Goal: Information Seeking & Learning: Learn about a topic

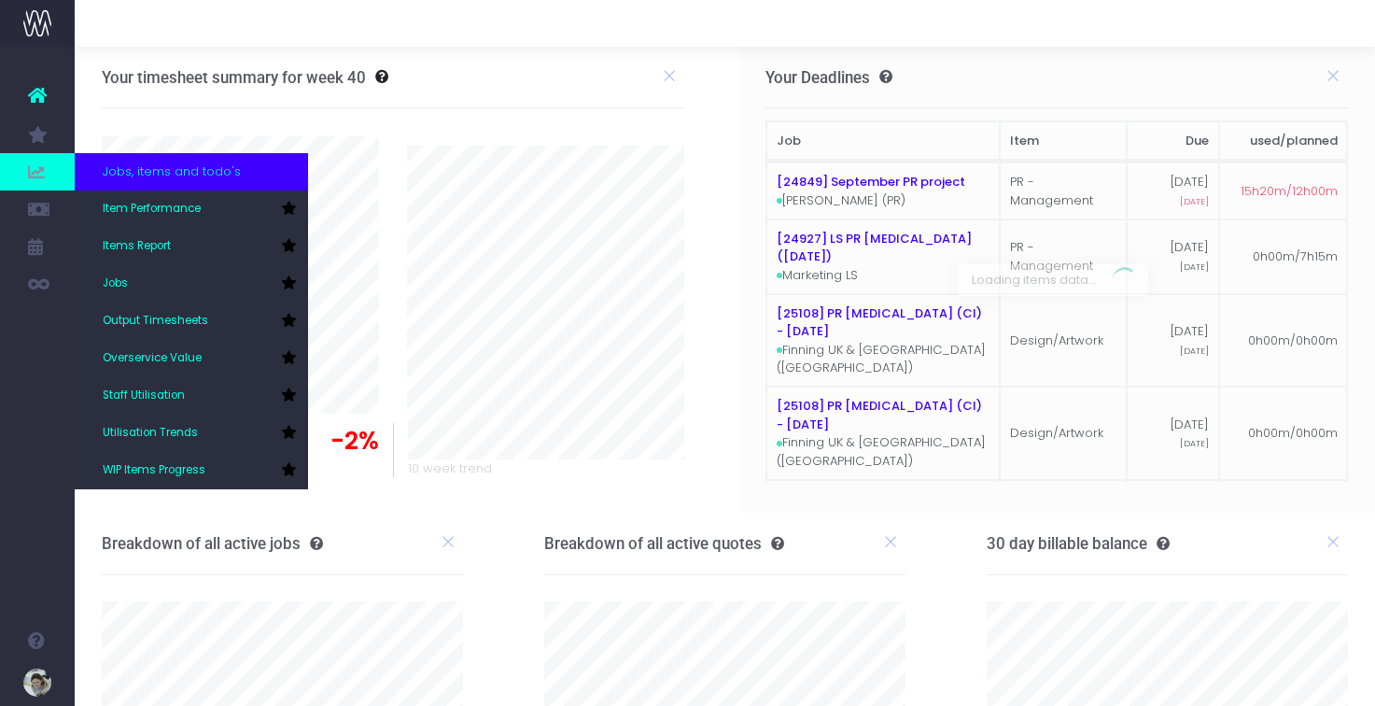
click at [147, 177] on span "Jobs, items and todo's" at bounding box center [172, 171] width 138 height 19
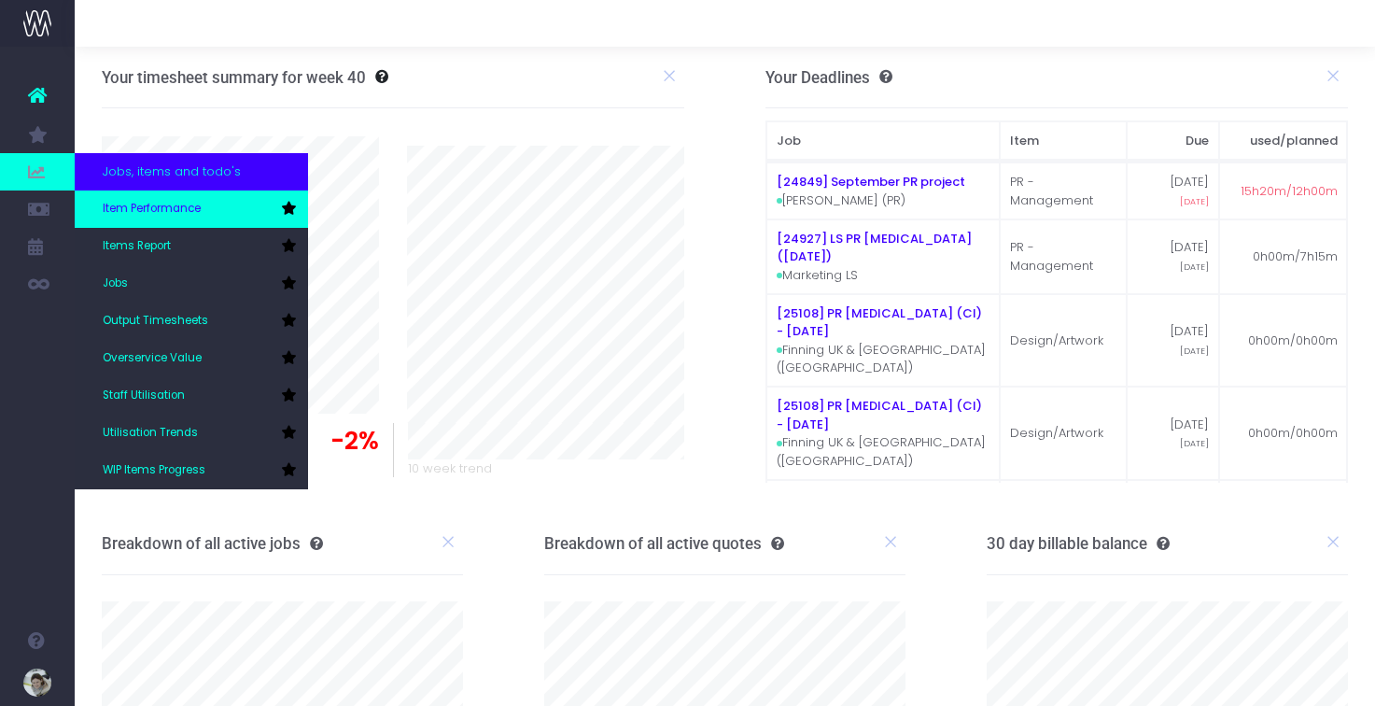
click at [150, 206] on span "Item Performance" at bounding box center [152, 209] width 98 height 17
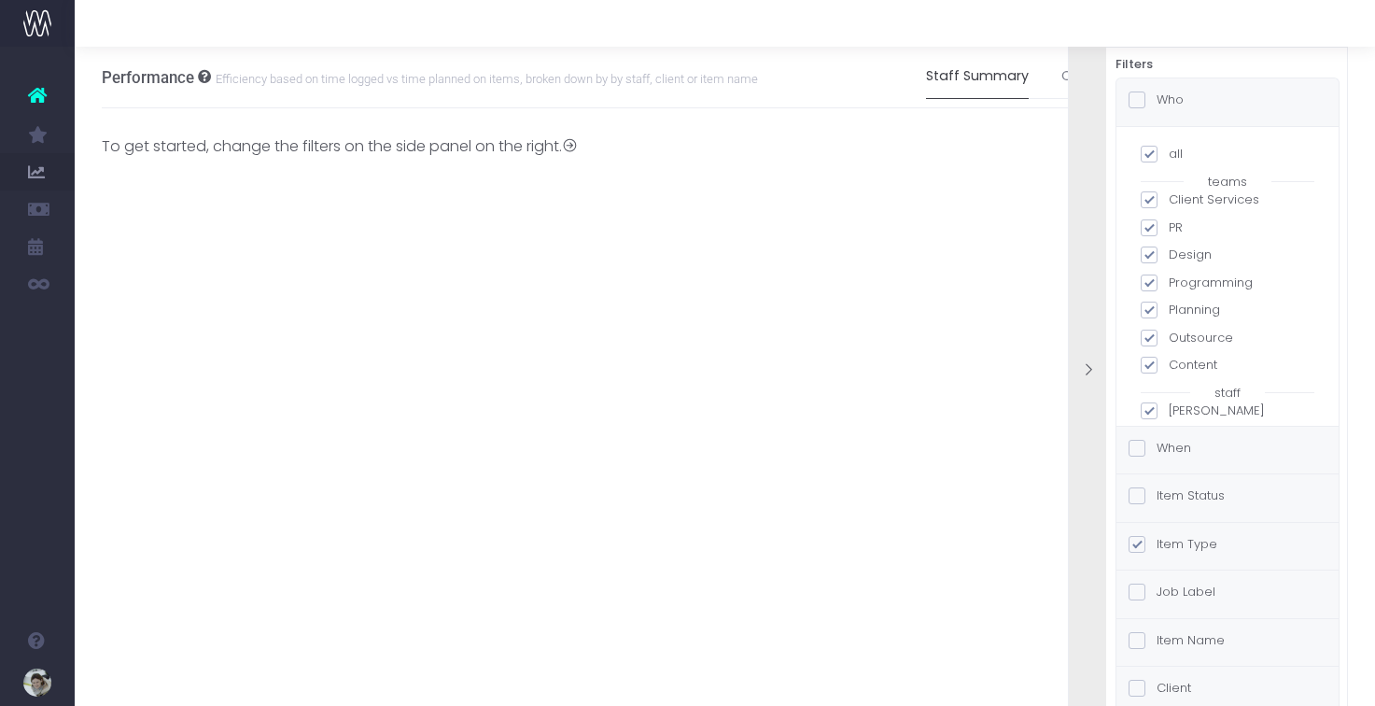
click at [1139, 100] on span at bounding box center [1136, 99] width 17 height 17
click at [1156, 100] on input "Who" at bounding box center [1162, 97] width 12 height 12
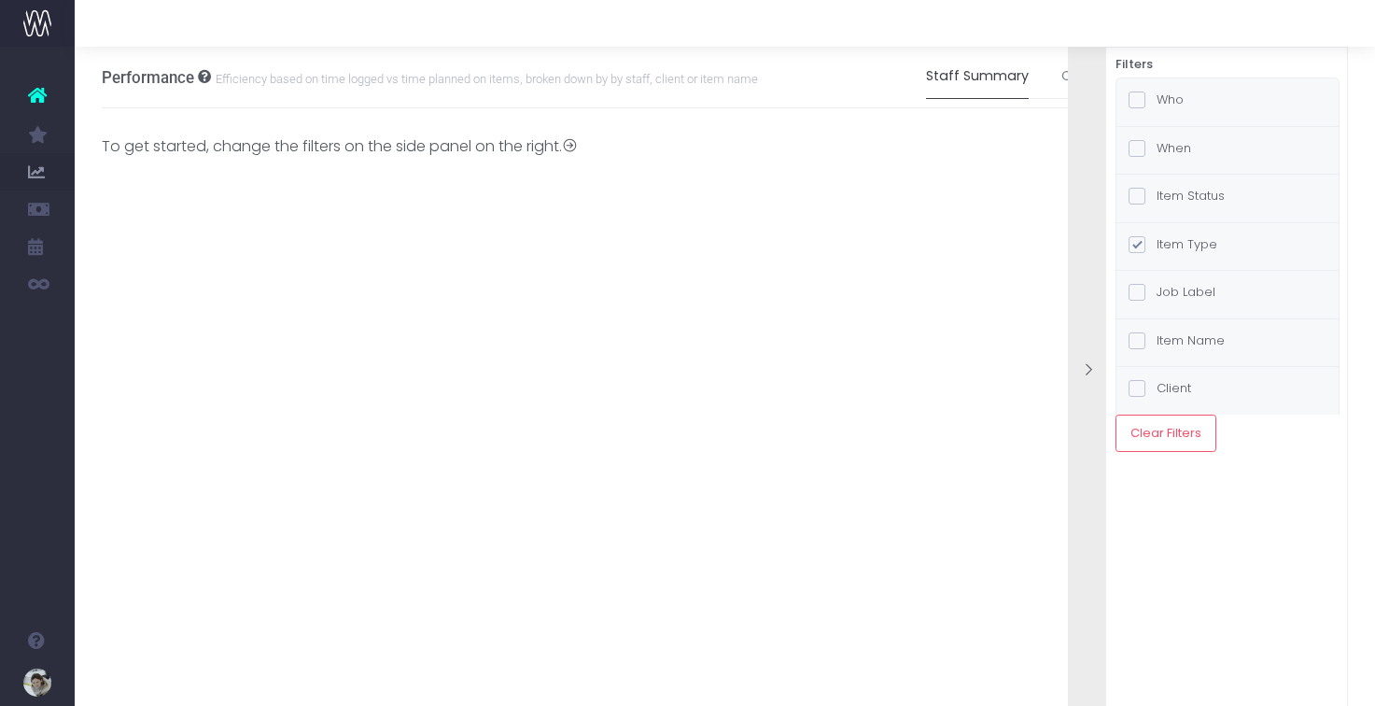
click at [1170, 96] on label "Who" at bounding box center [1155, 100] width 55 height 19
click at [1168, 96] on input "Who" at bounding box center [1162, 97] width 12 height 12
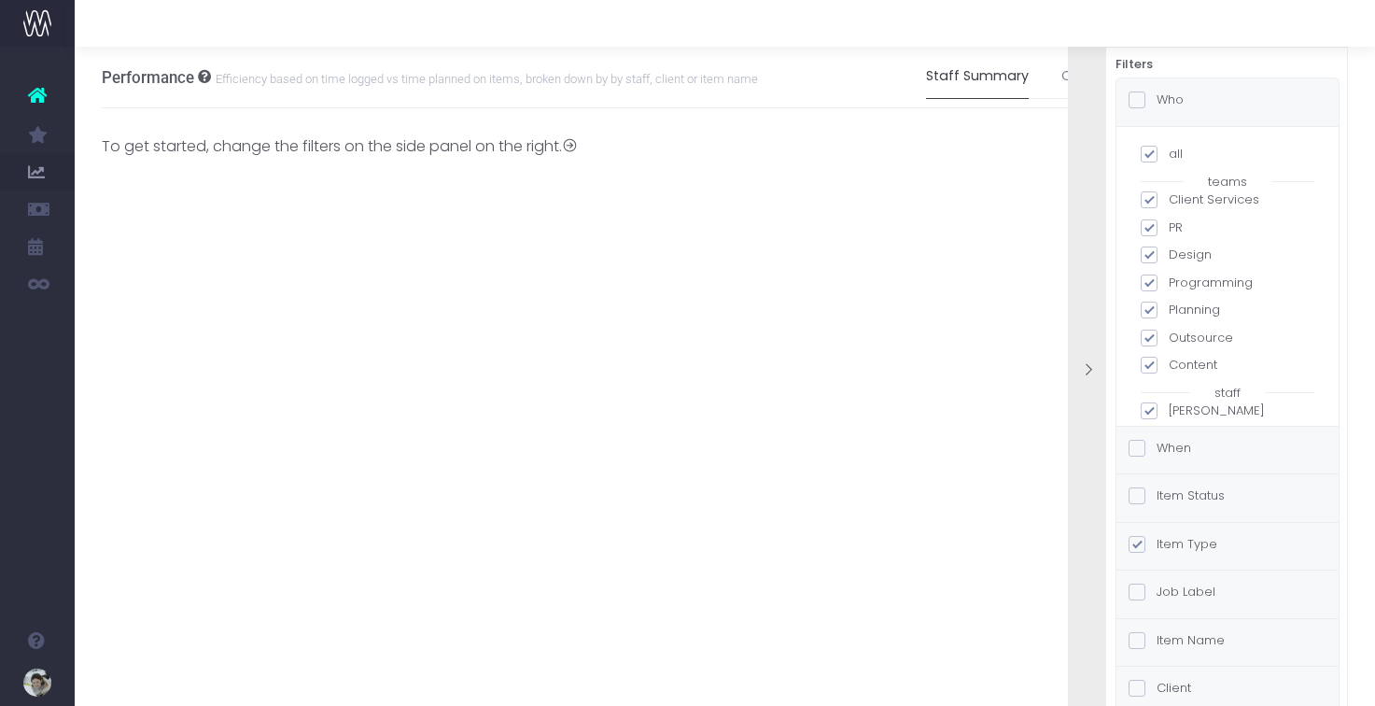
click at [1153, 152] on span at bounding box center [1148, 154] width 17 height 17
click at [1168, 152] on input "all" at bounding box center [1174, 151] width 12 height 12
checkbox input "false"
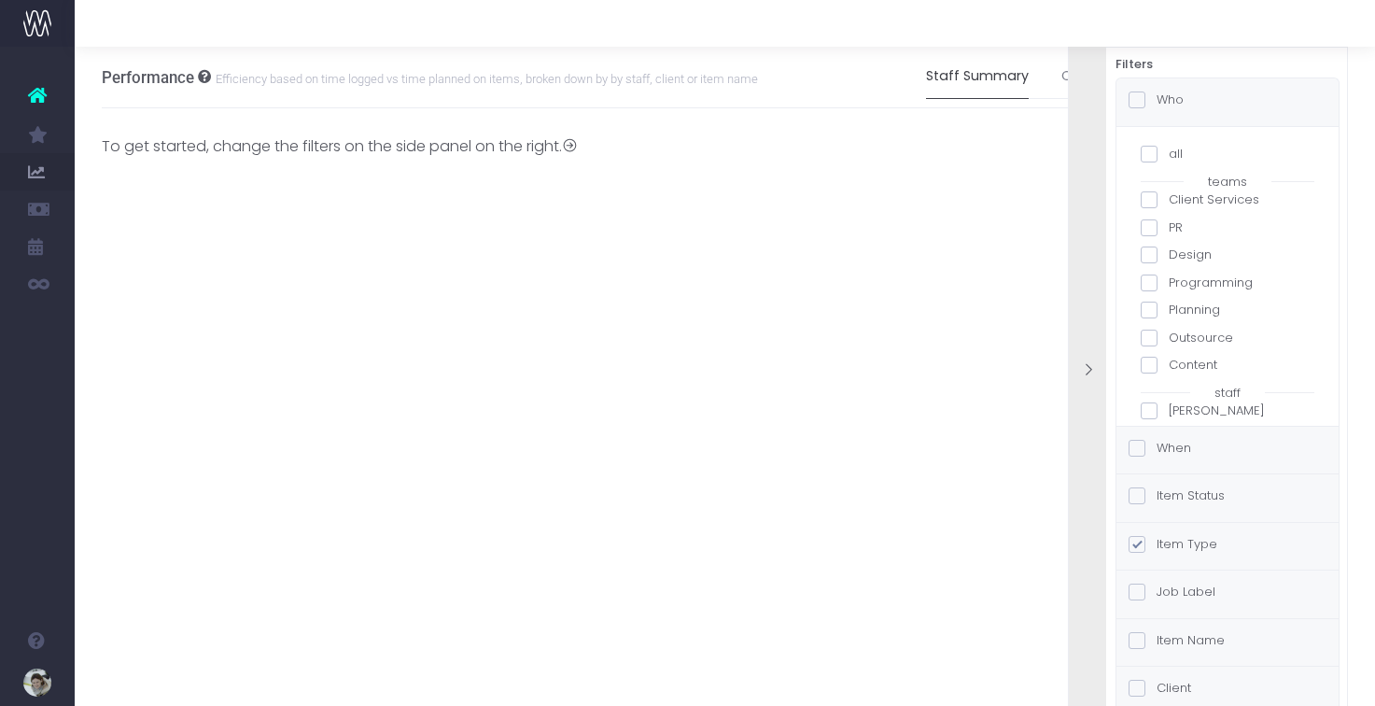
checkbox input "false"
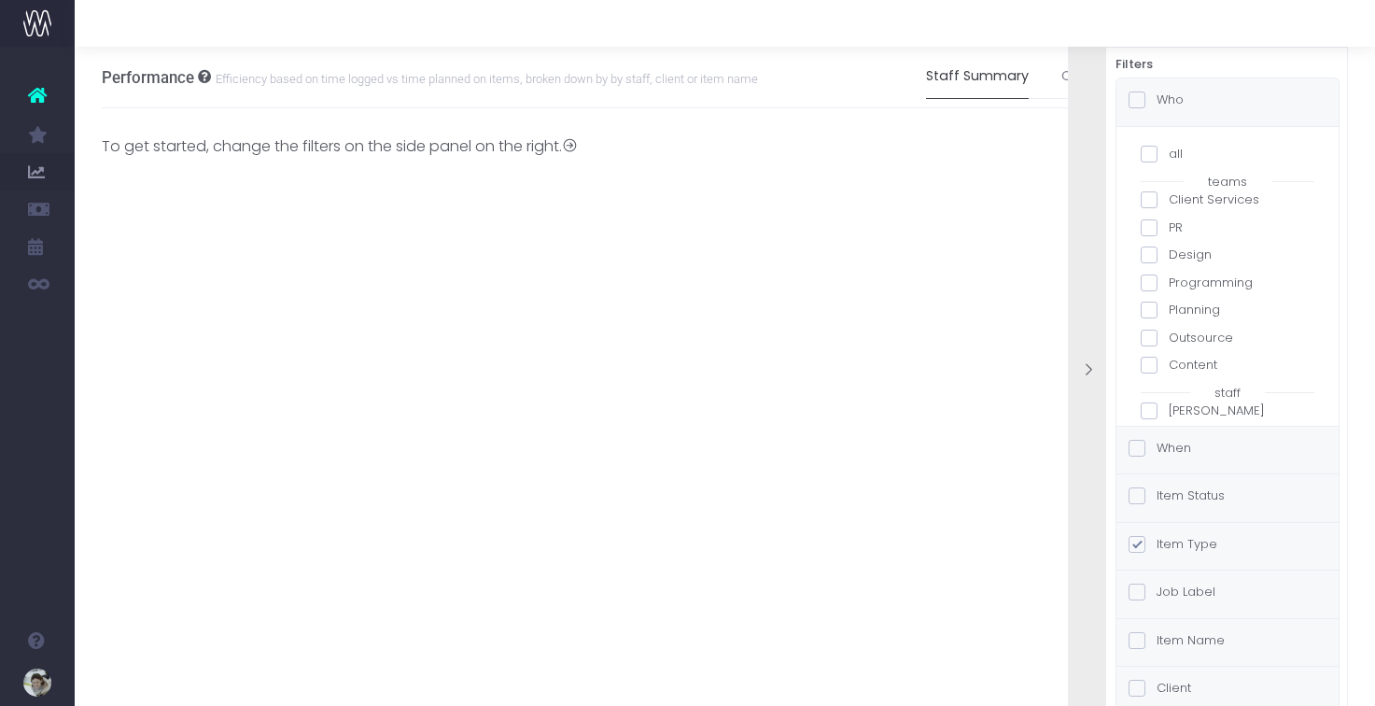
checkbox input "false"
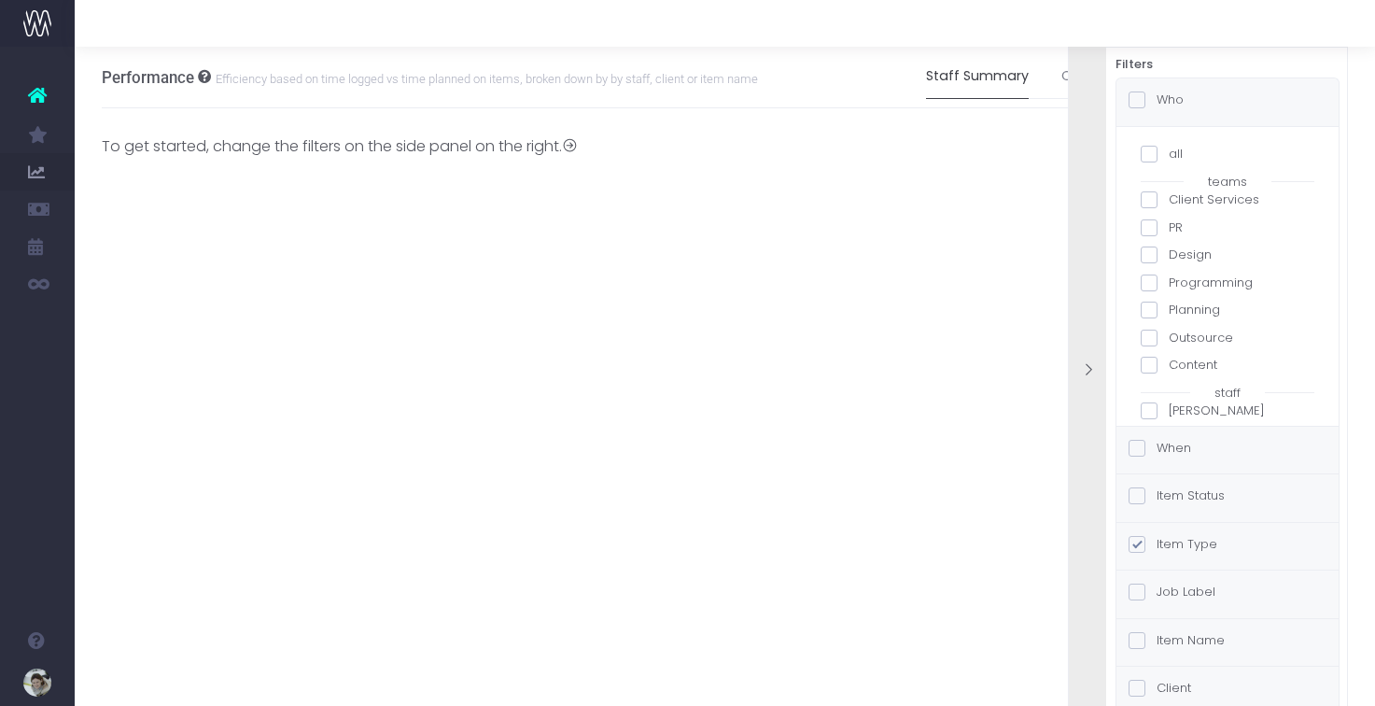
checkbox input "false"
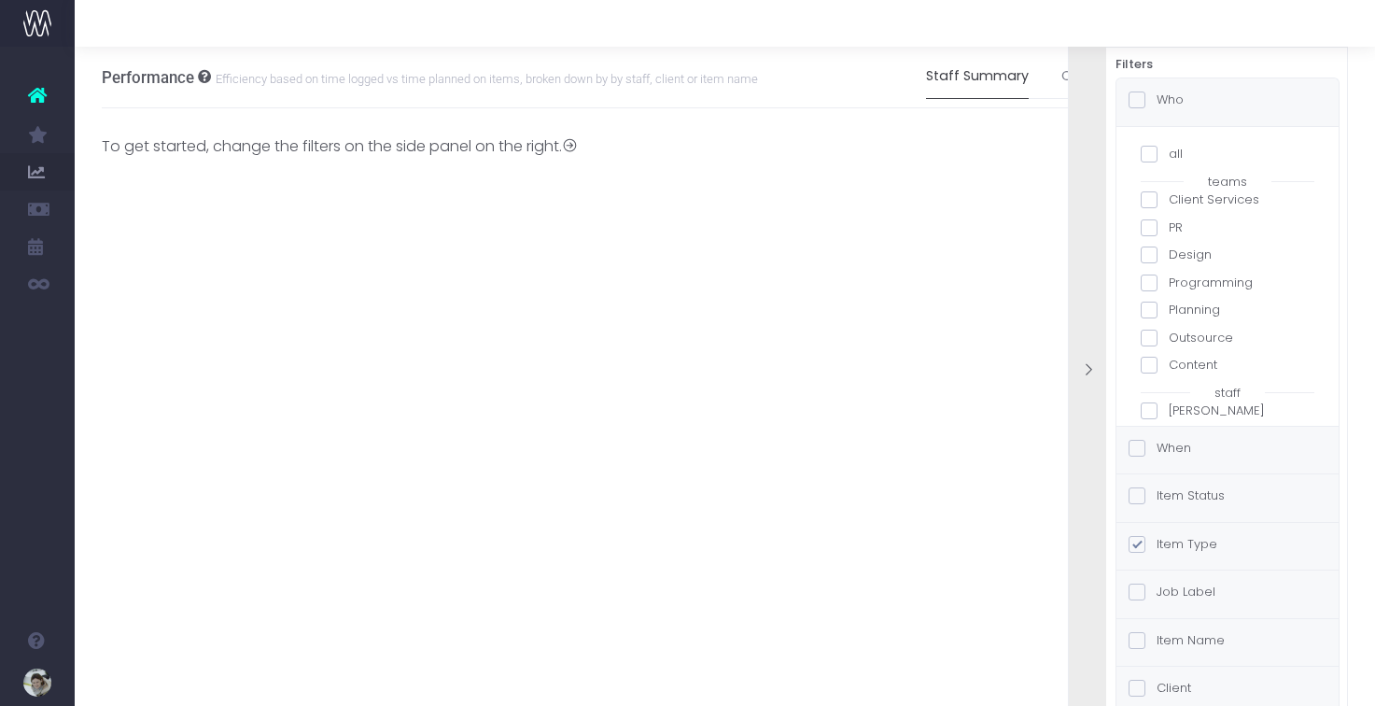
checkbox input "false"
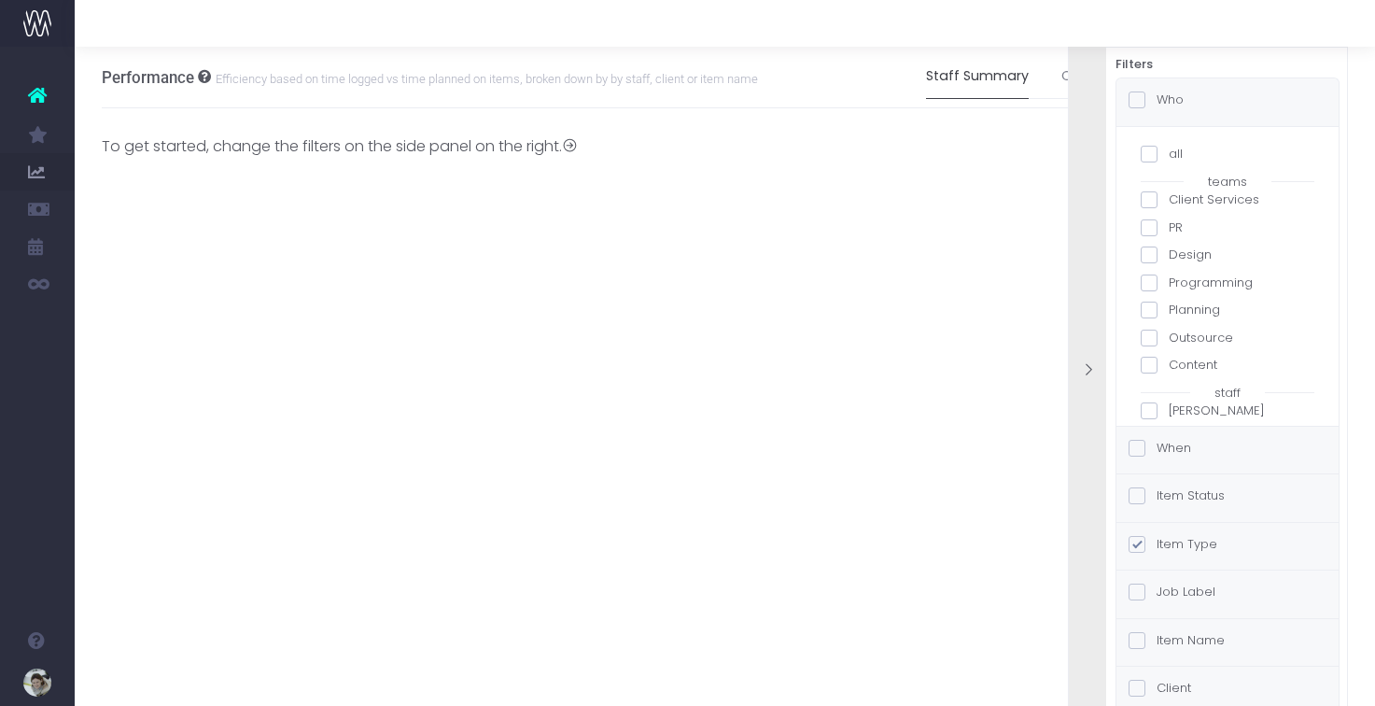
checkbox input "false"
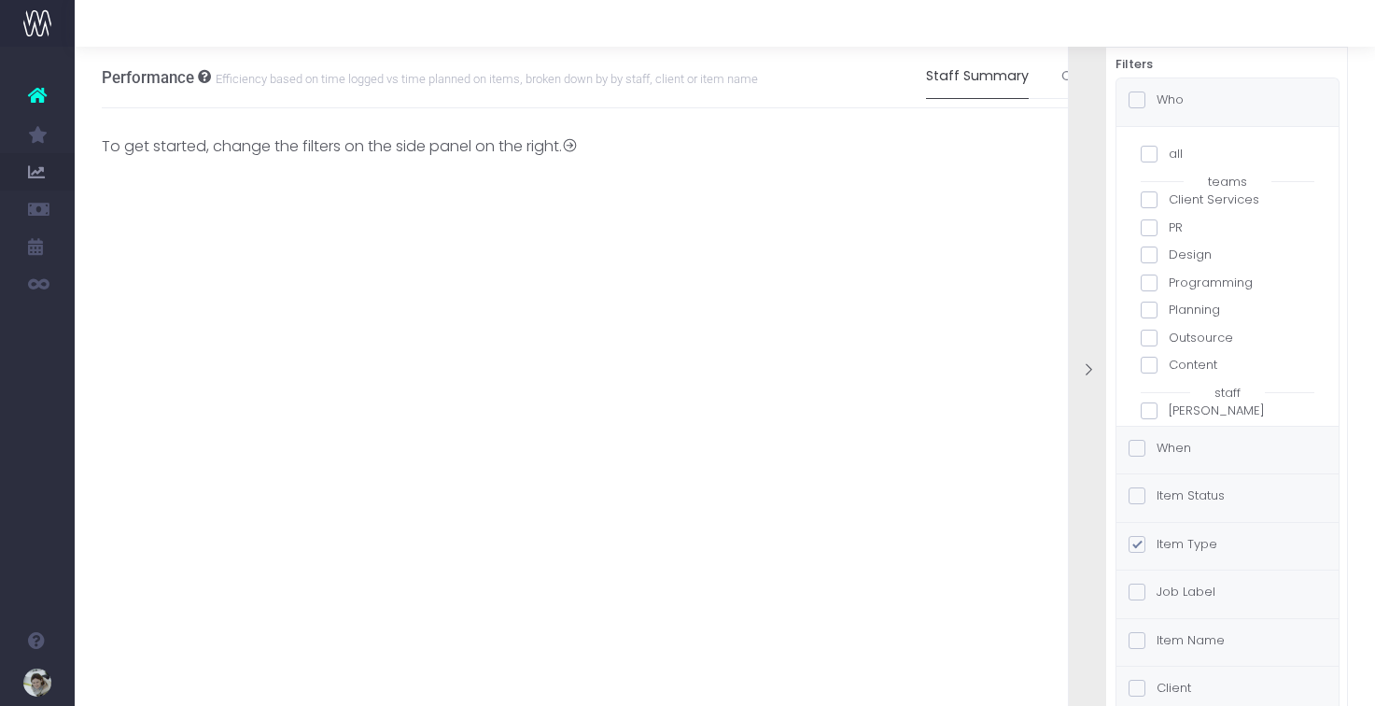
checkbox input "false"
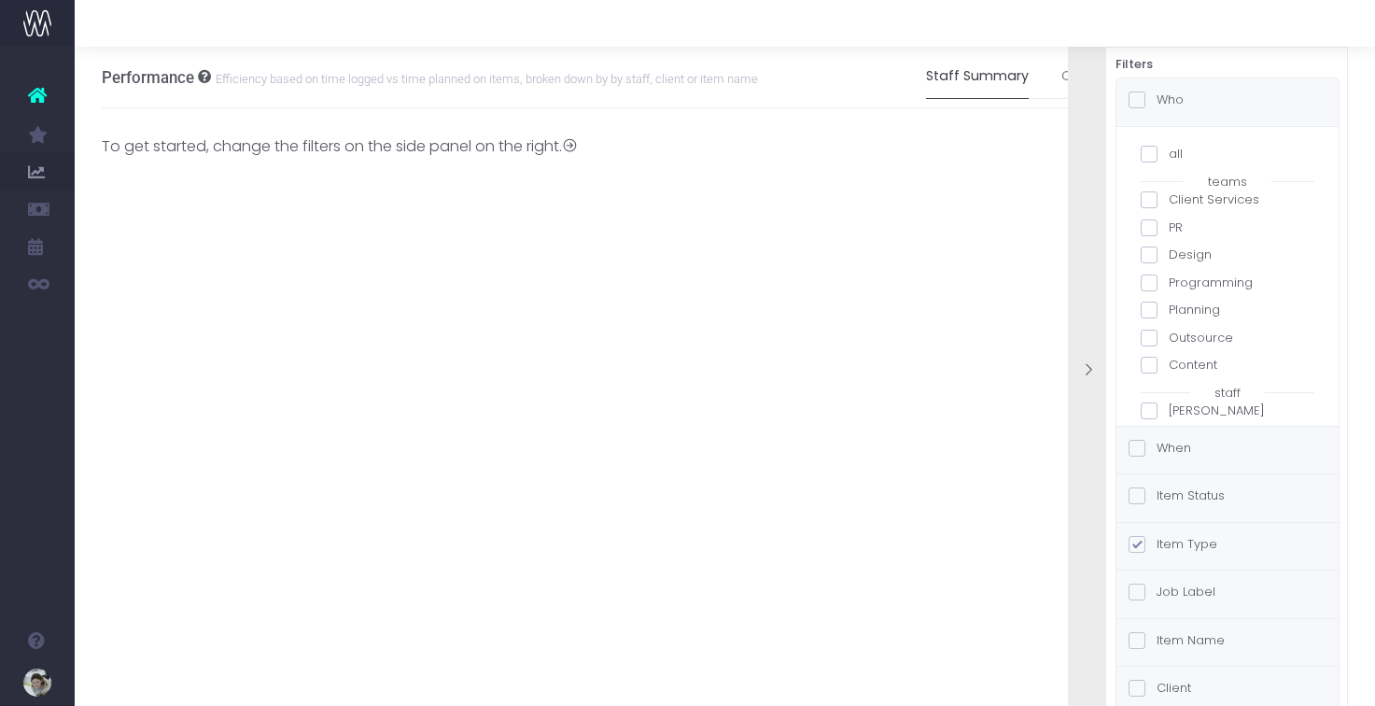
checkbox input "false"
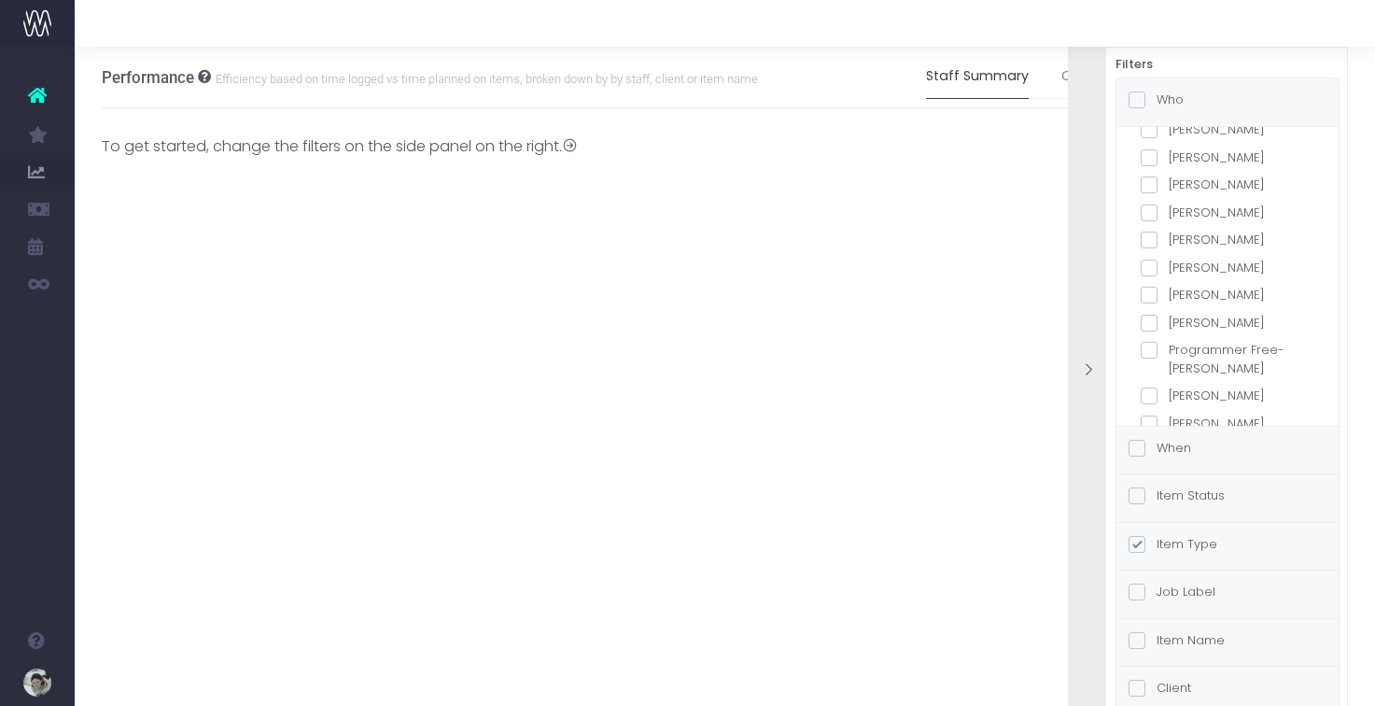
scroll to position [806, 0]
click at [1153, 339] on span at bounding box center [1148, 338] width 17 height 17
click at [1168, 339] on input "[PERSON_NAME]" at bounding box center [1174, 335] width 12 height 12
checkbox input "true"
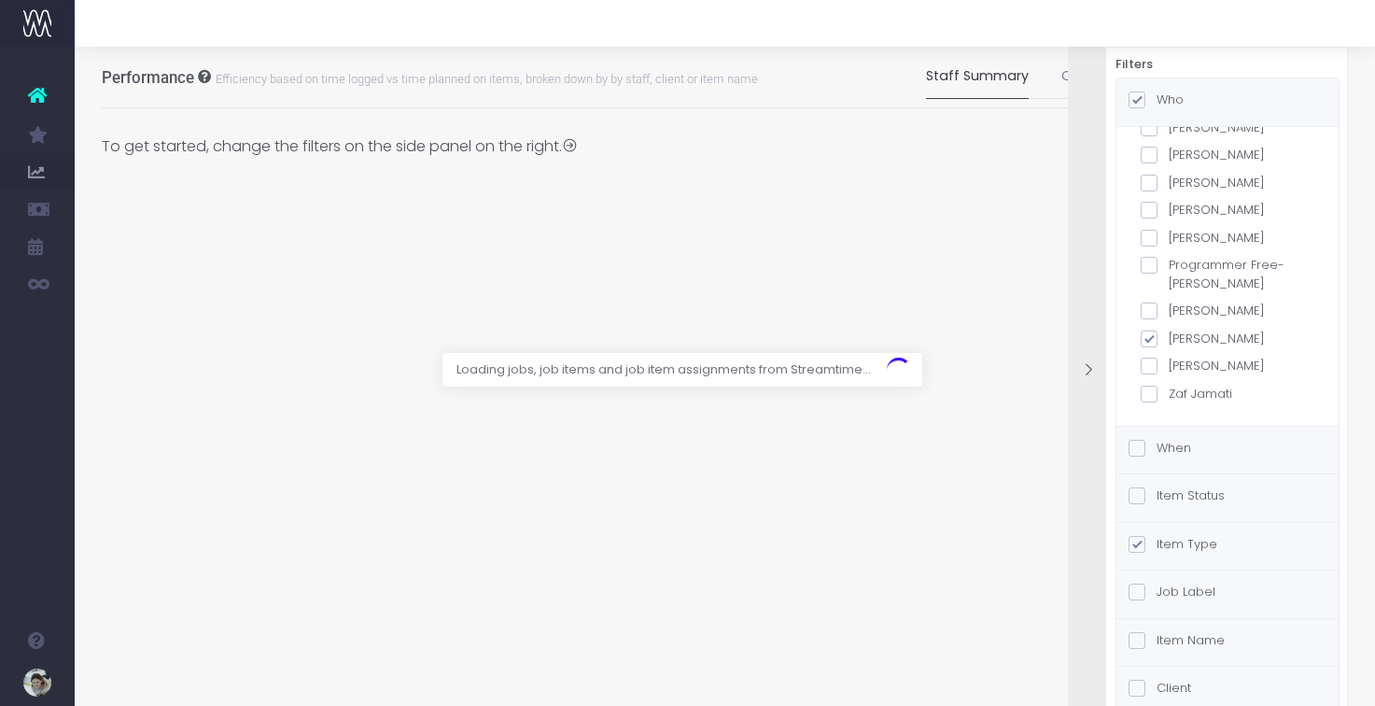
click at [1200, 440] on div "When" at bounding box center [1227, 450] width 222 height 48
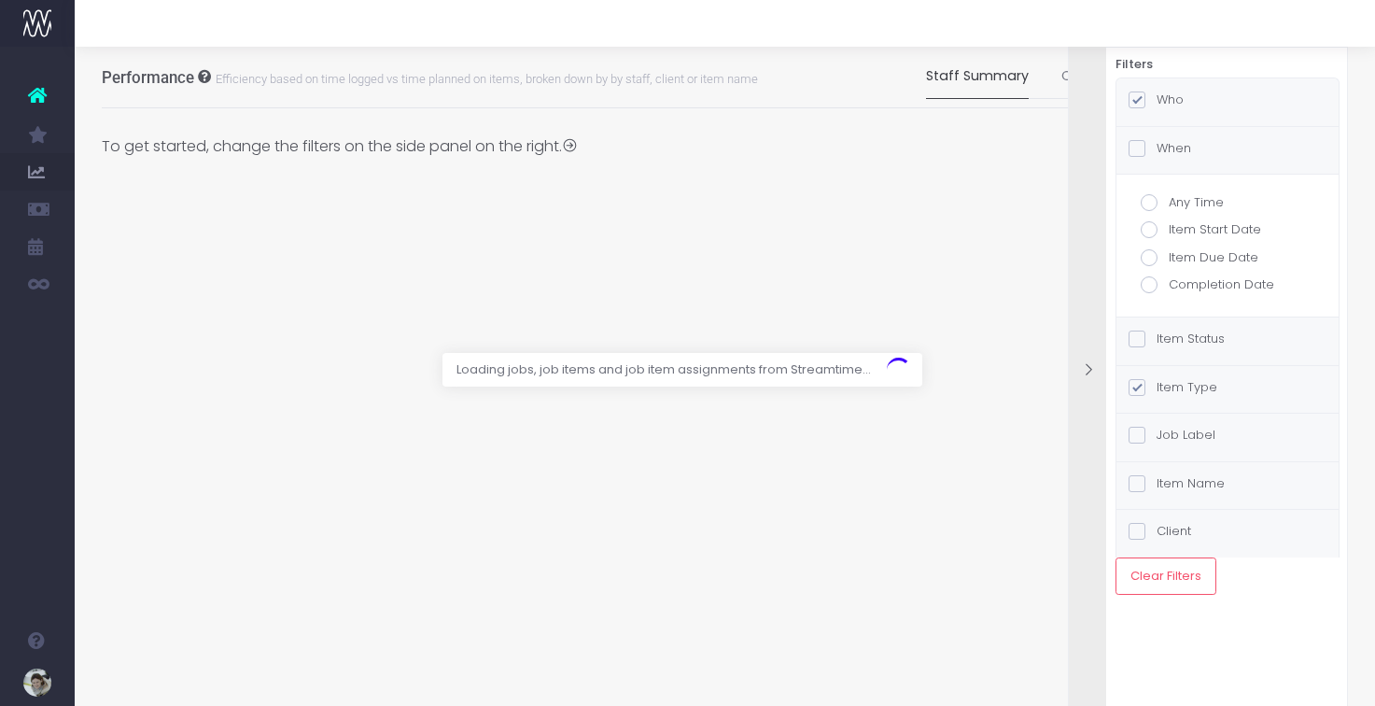
click at [1207, 386] on label "Item Type" at bounding box center [1172, 387] width 89 height 19
click at [1168, 386] on input "Item Type" at bounding box center [1162, 384] width 12 height 12
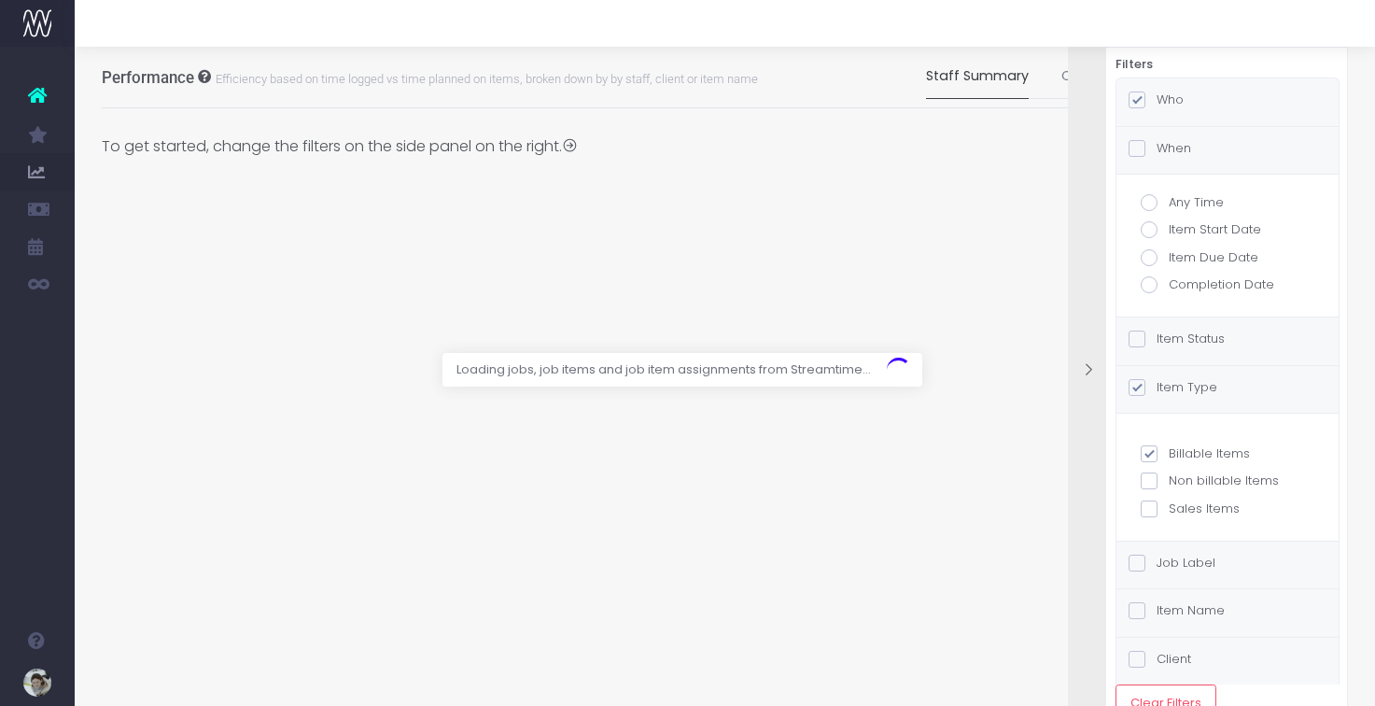
click at [1179, 328] on div "Item Status" at bounding box center [1227, 341] width 222 height 48
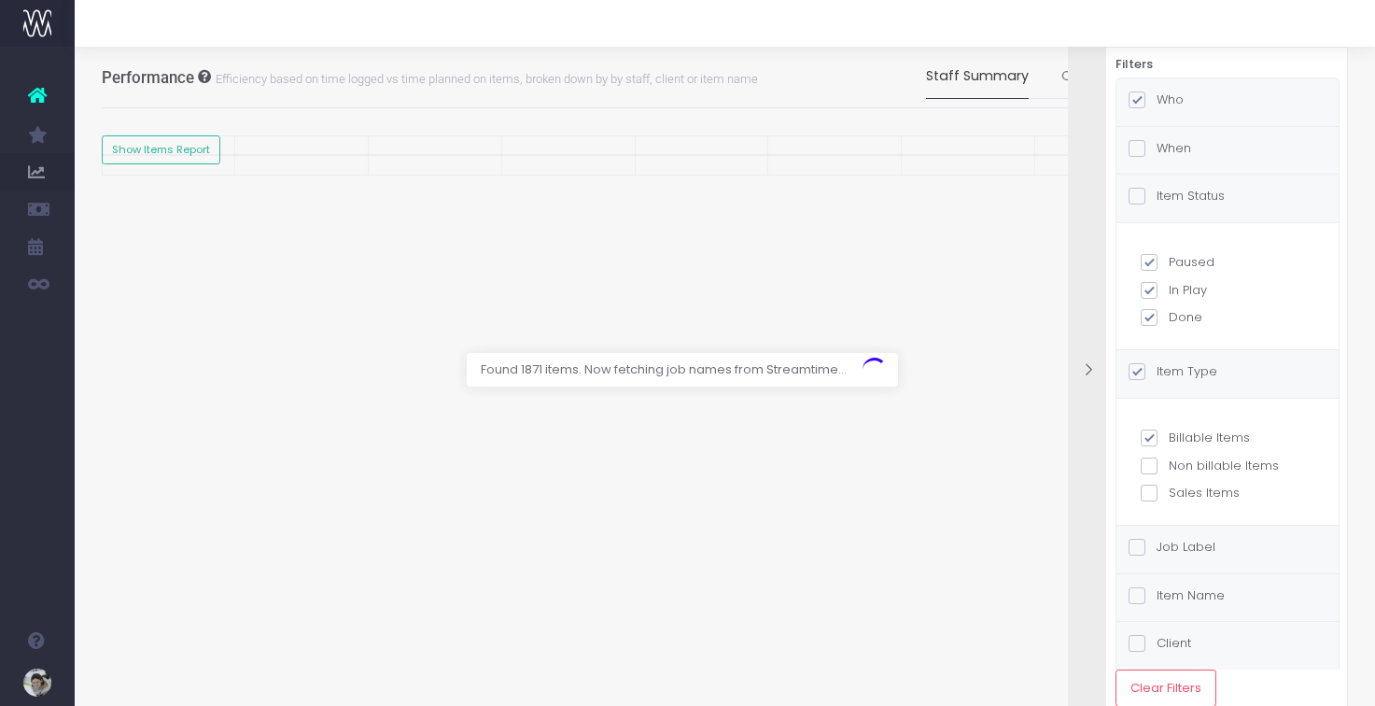
click at [1203, 596] on label "Item Name" at bounding box center [1176, 595] width 96 height 19
click at [1168, 596] on input "Item Name" at bounding box center [1162, 592] width 12 height 12
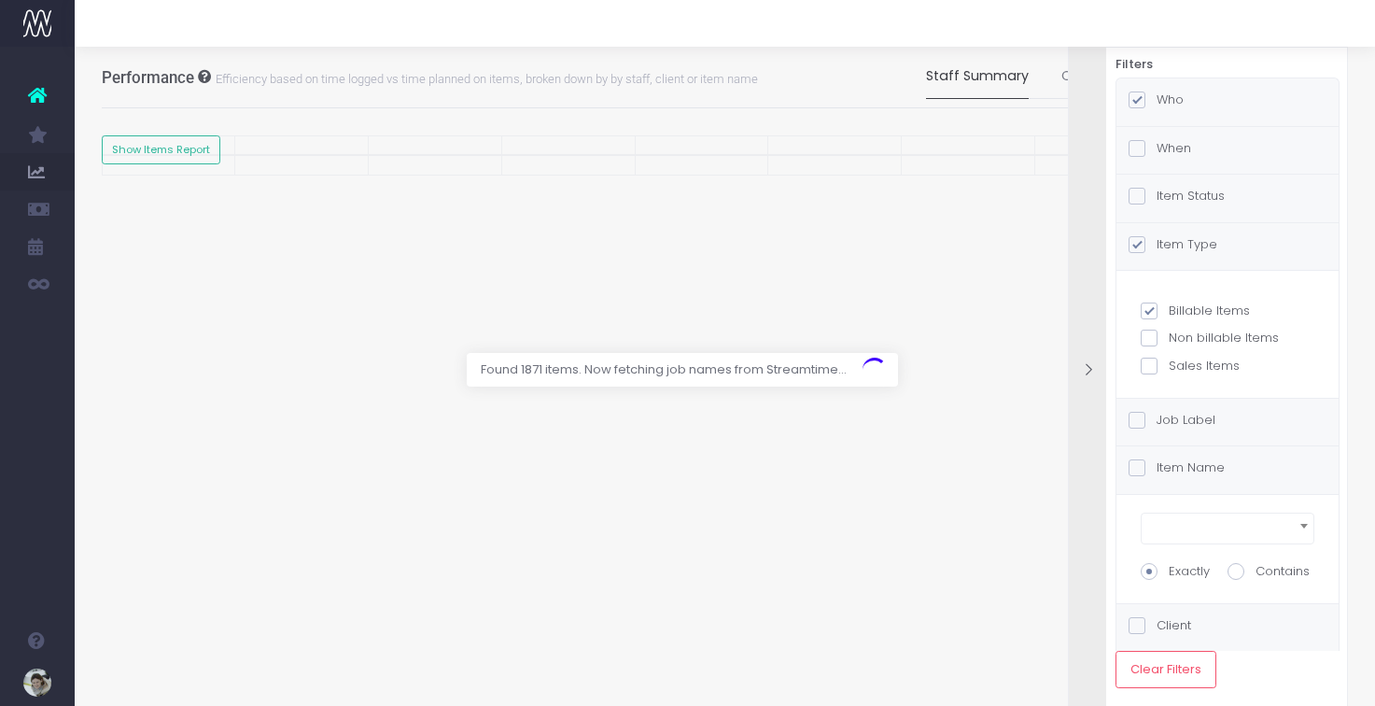
click at [1200, 618] on div "Client" at bounding box center [1227, 628] width 222 height 48
click at [1174, 145] on label "When" at bounding box center [1159, 148] width 63 height 19
click at [1168, 145] on input "When" at bounding box center [1162, 145] width 12 height 12
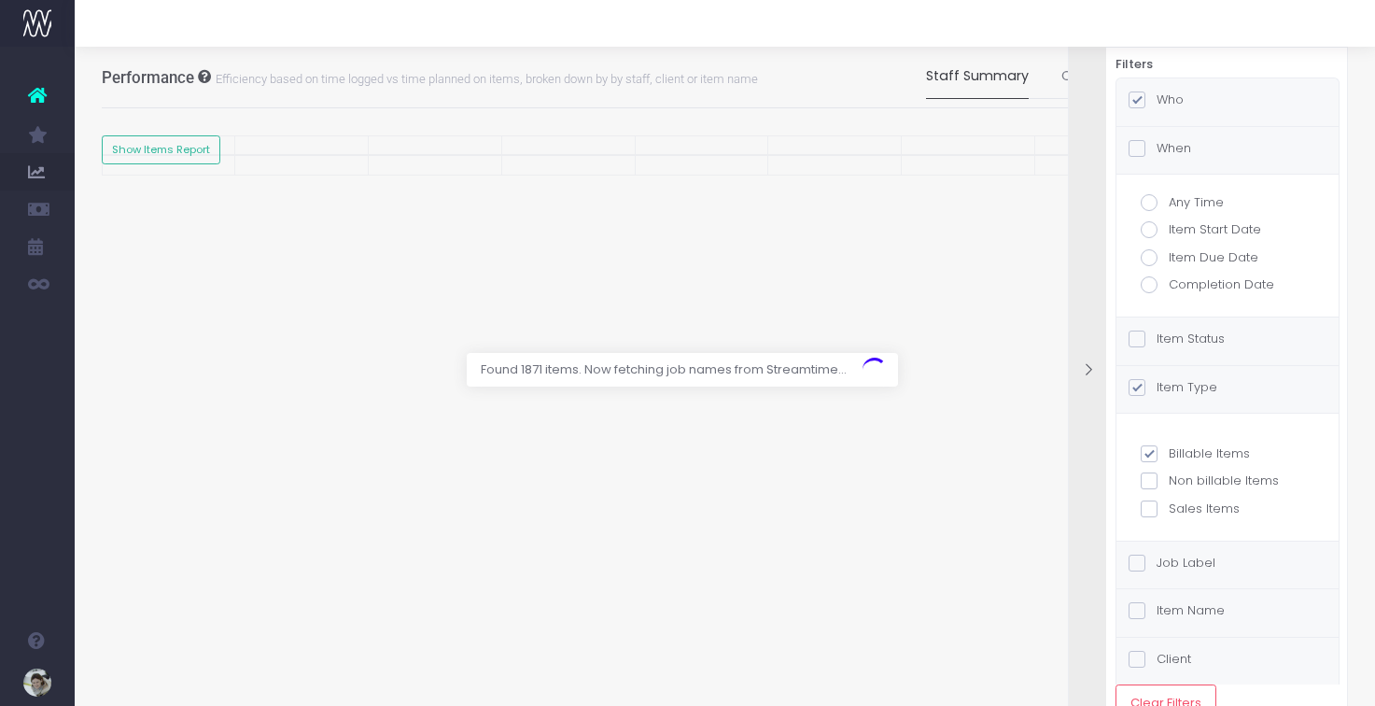
click at [1146, 281] on span at bounding box center [1148, 284] width 17 height 17
click at [1168, 281] on input "Completion Date" at bounding box center [1174, 281] width 12 height 12
radio input "true"
checkbox input "true"
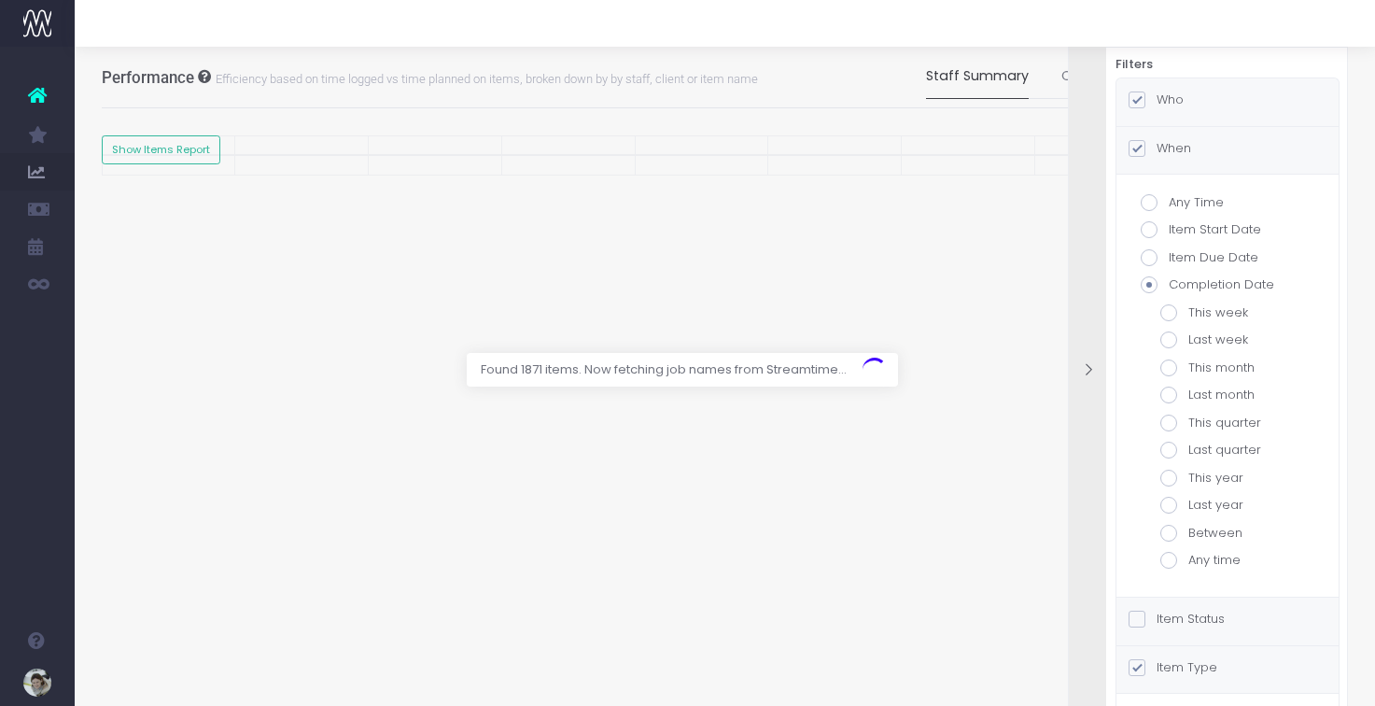
click at [1167, 530] on span at bounding box center [1168, 532] width 17 height 17
click at [1188, 530] on input "Between" at bounding box center [1194, 530] width 12 height 12
radio input "true"
click at [1188, 621] on input "text" at bounding box center [1227, 614] width 134 height 37
click at [1222, 622] on input "text" at bounding box center [1227, 614] width 134 height 37
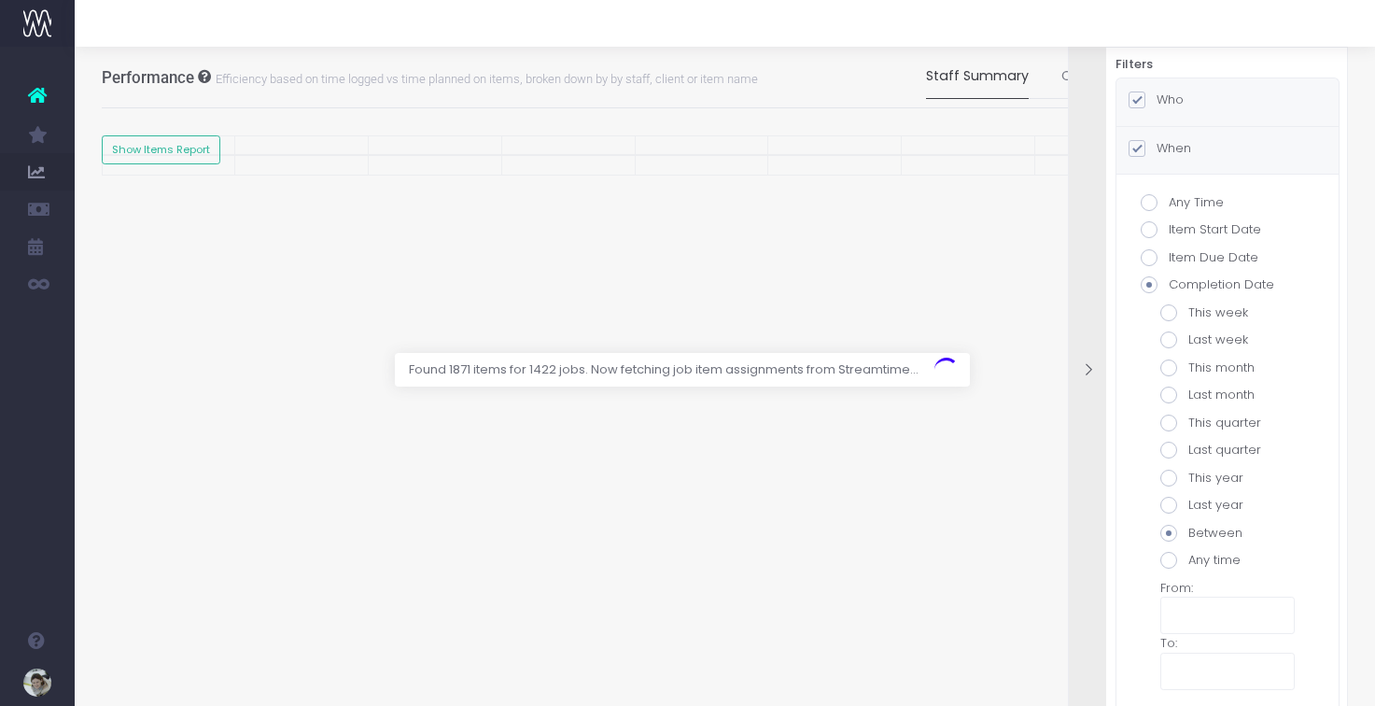
click at [1215, 607] on input "text" at bounding box center [1227, 614] width 134 height 37
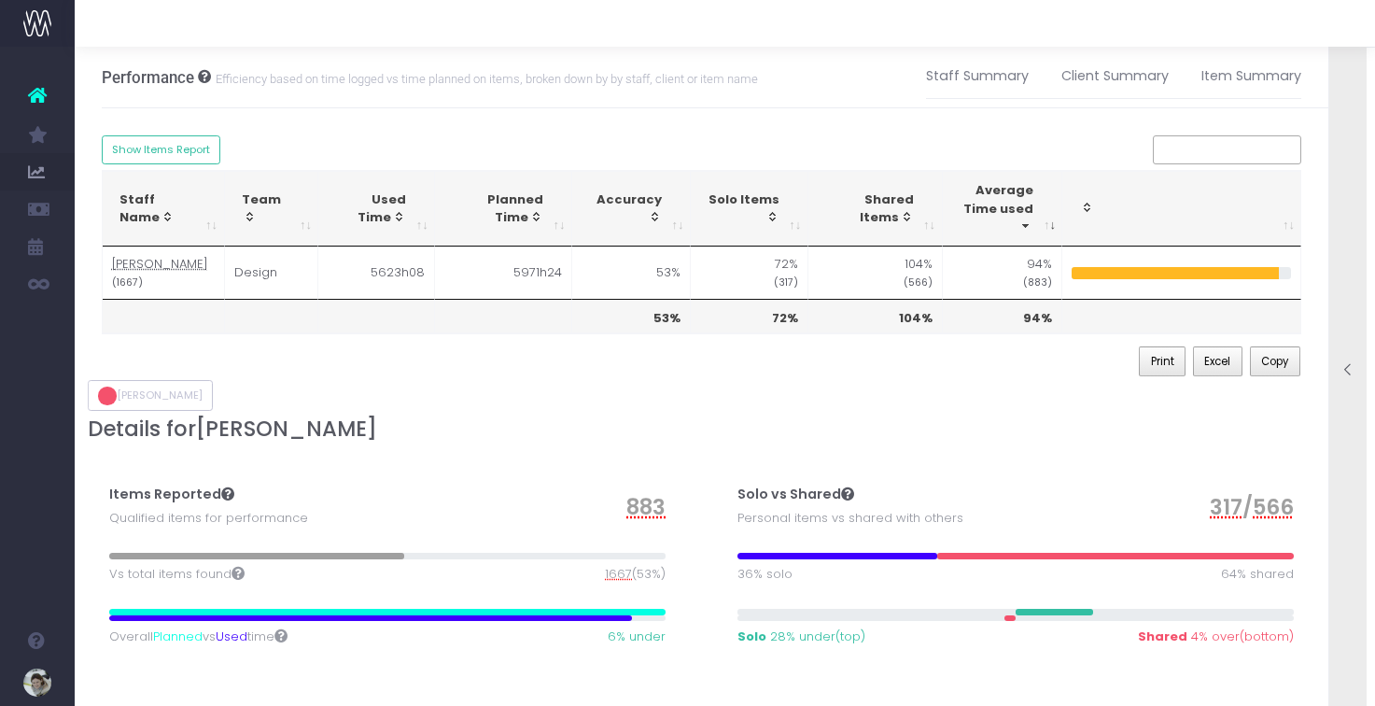
scroll to position [1, 0]
click at [1345, 376] on icon at bounding box center [1348, 370] width 16 height 16
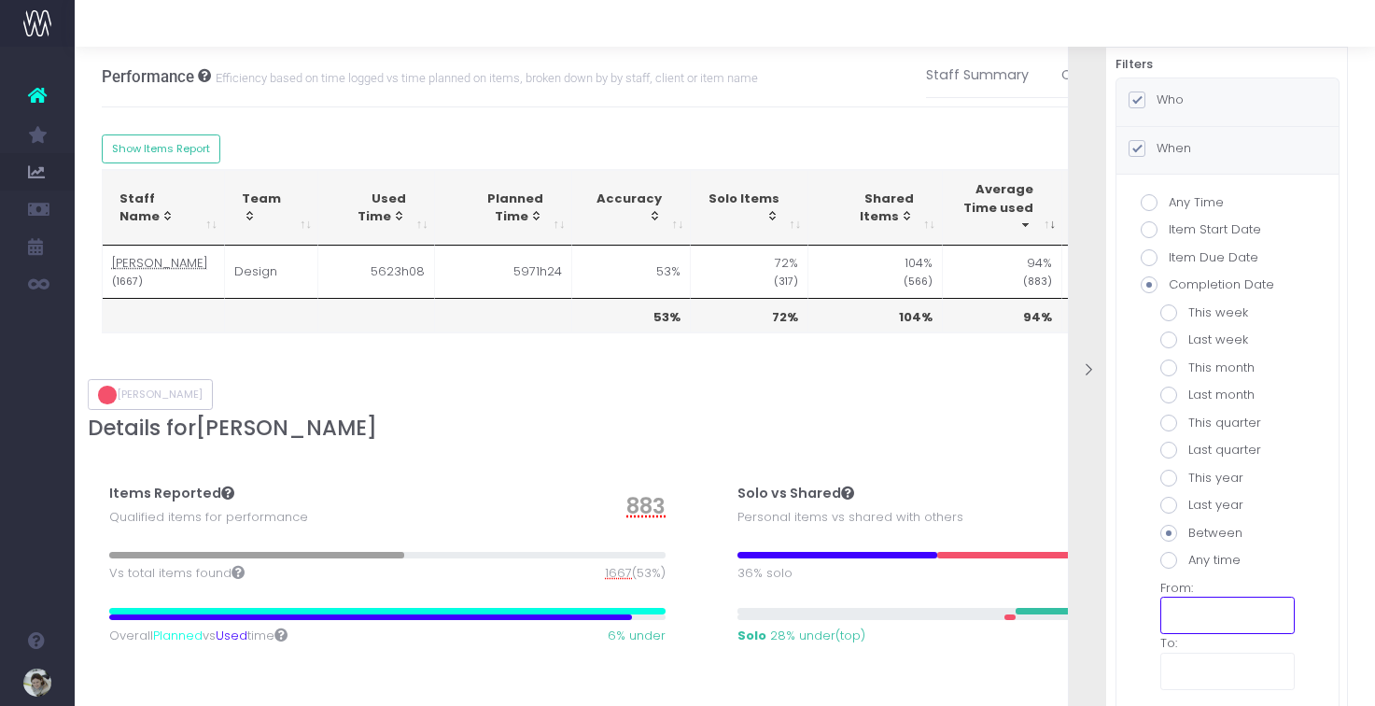
click at [1181, 612] on input "text" at bounding box center [1227, 614] width 134 height 37
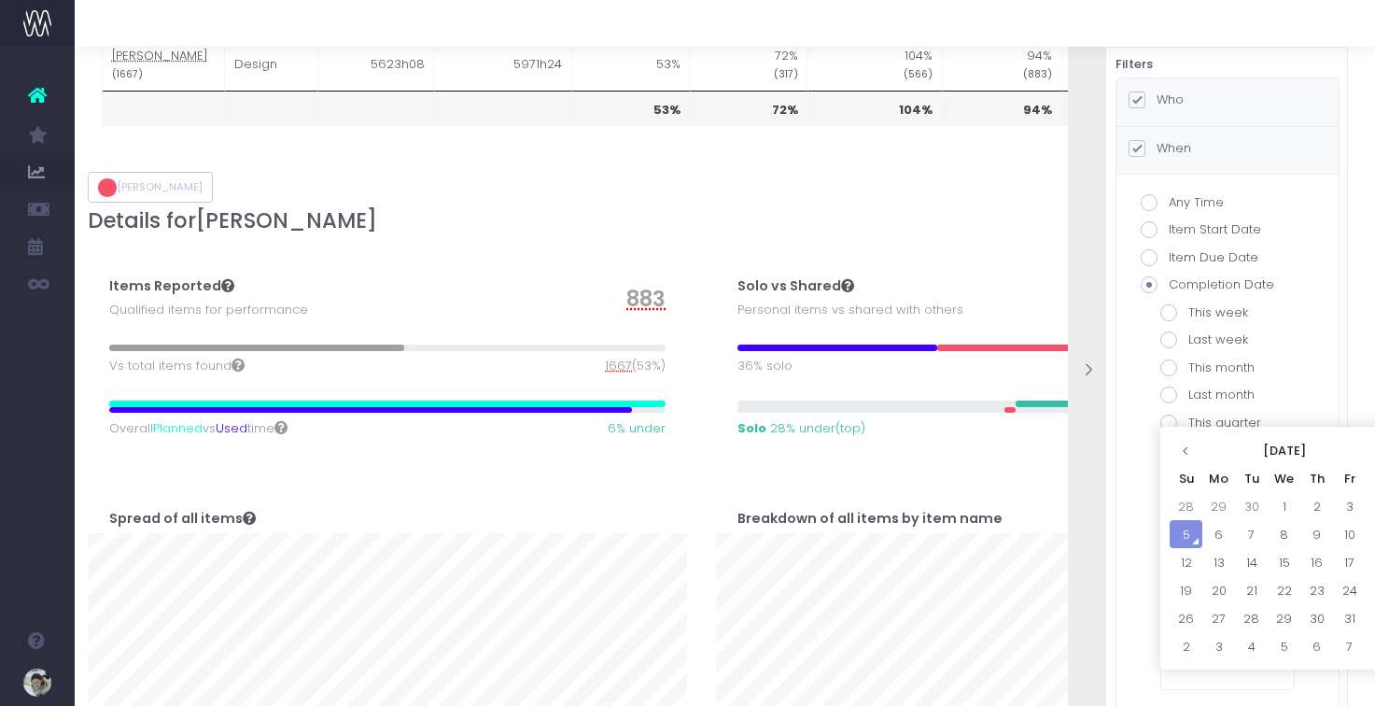
scroll to position [299, 0]
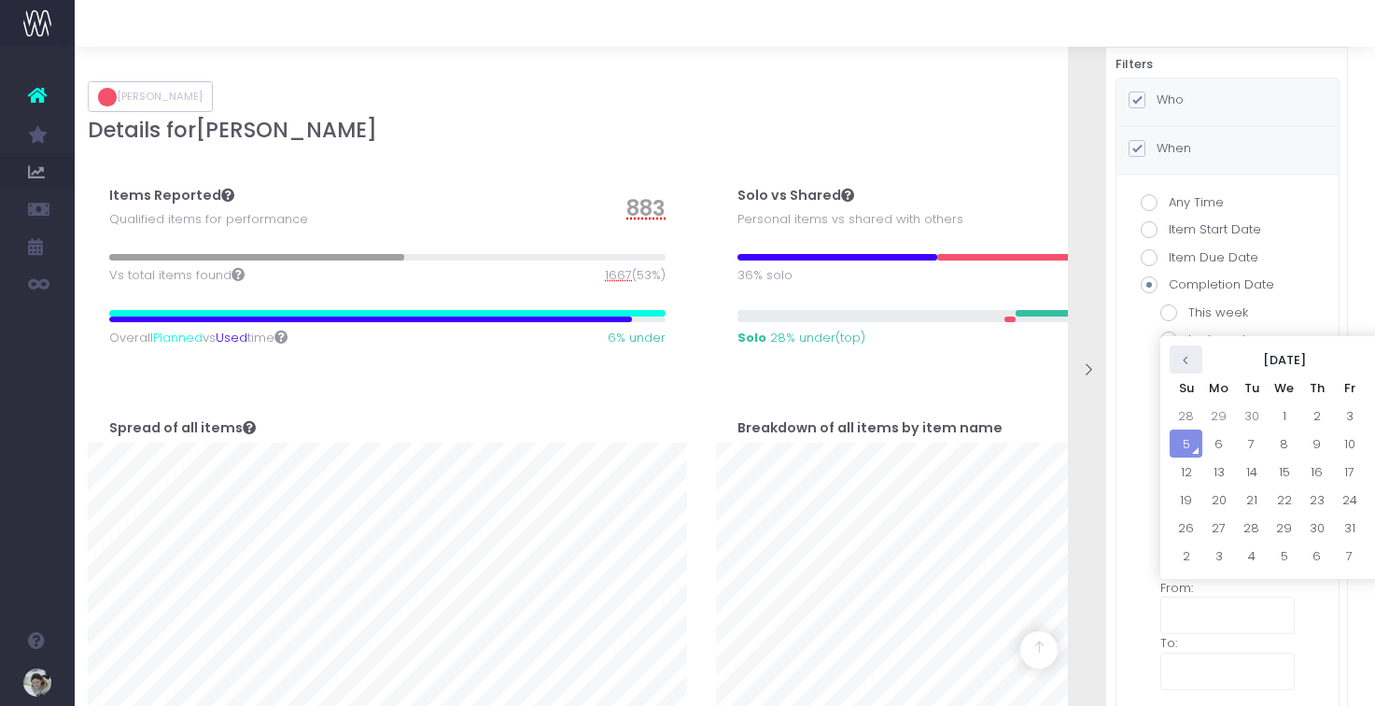
click at [1197, 362] on th at bounding box center [1185, 359] width 33 height 28
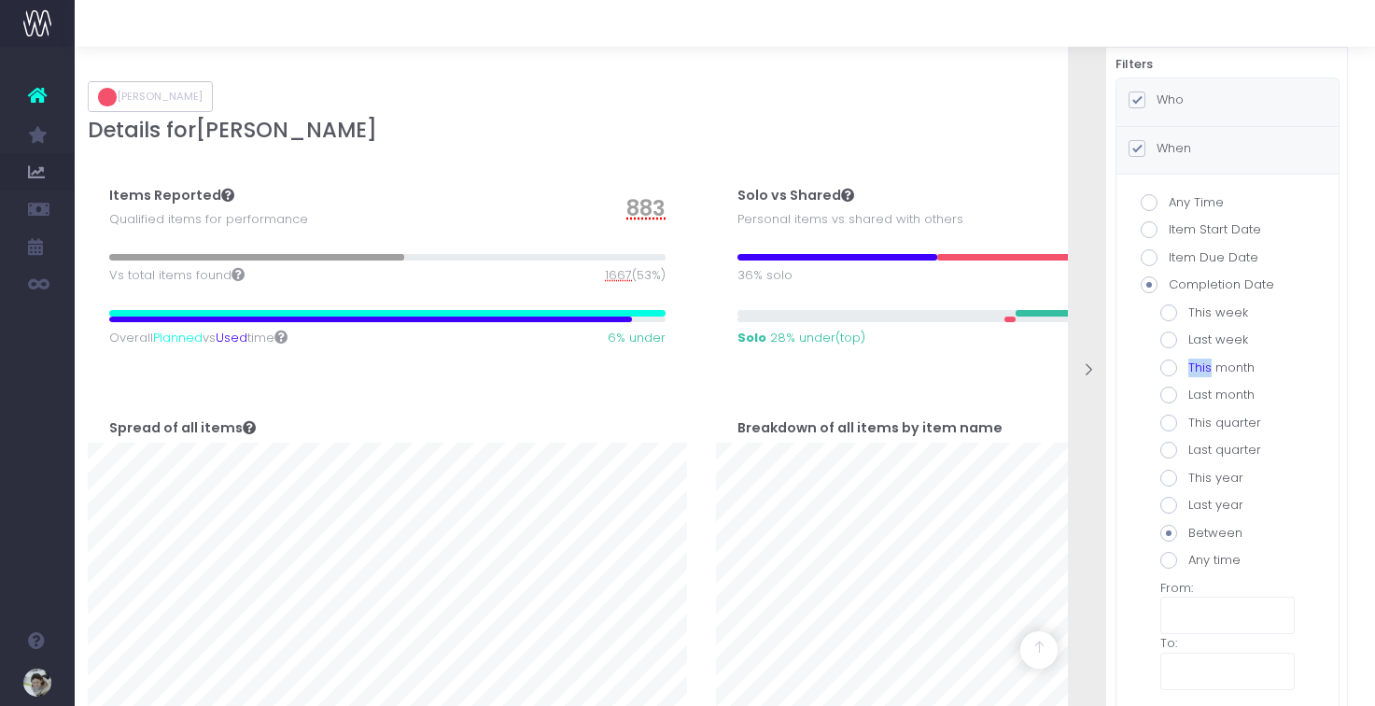
click at [1197, 362] on label "This month" at bounding box center [1227, 367] width 134 height 19
click at [1197, 362] on input "This month" at bounding box center [1194, 364] width 12 height 12
radio input "true"
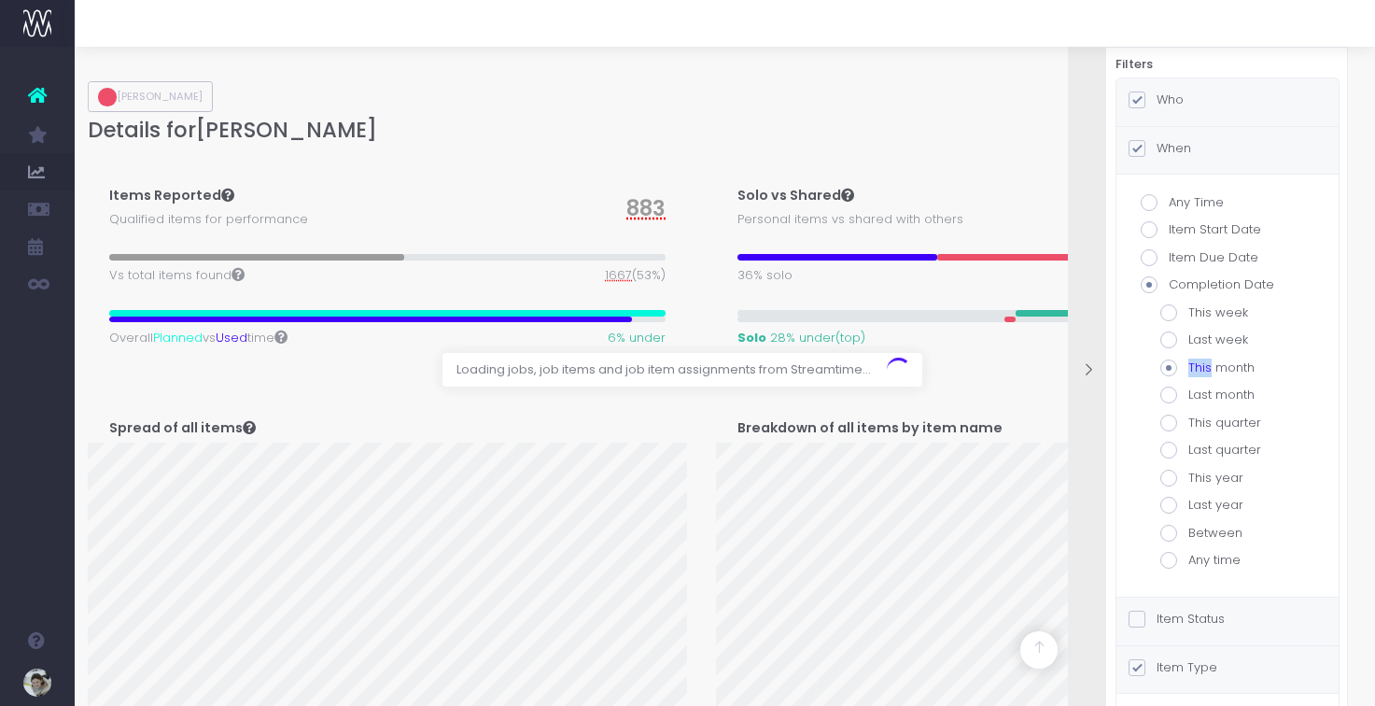
click at [1197, 362] on label "This month" at bounding box center [1227, 367] width 134 height 19
click at [1197, 362] on input "This month" at bounding box center [1194, 364] width 12 height 12
click at [1175, 557] on span at bounding box center [1168, 560] width 17 height 17
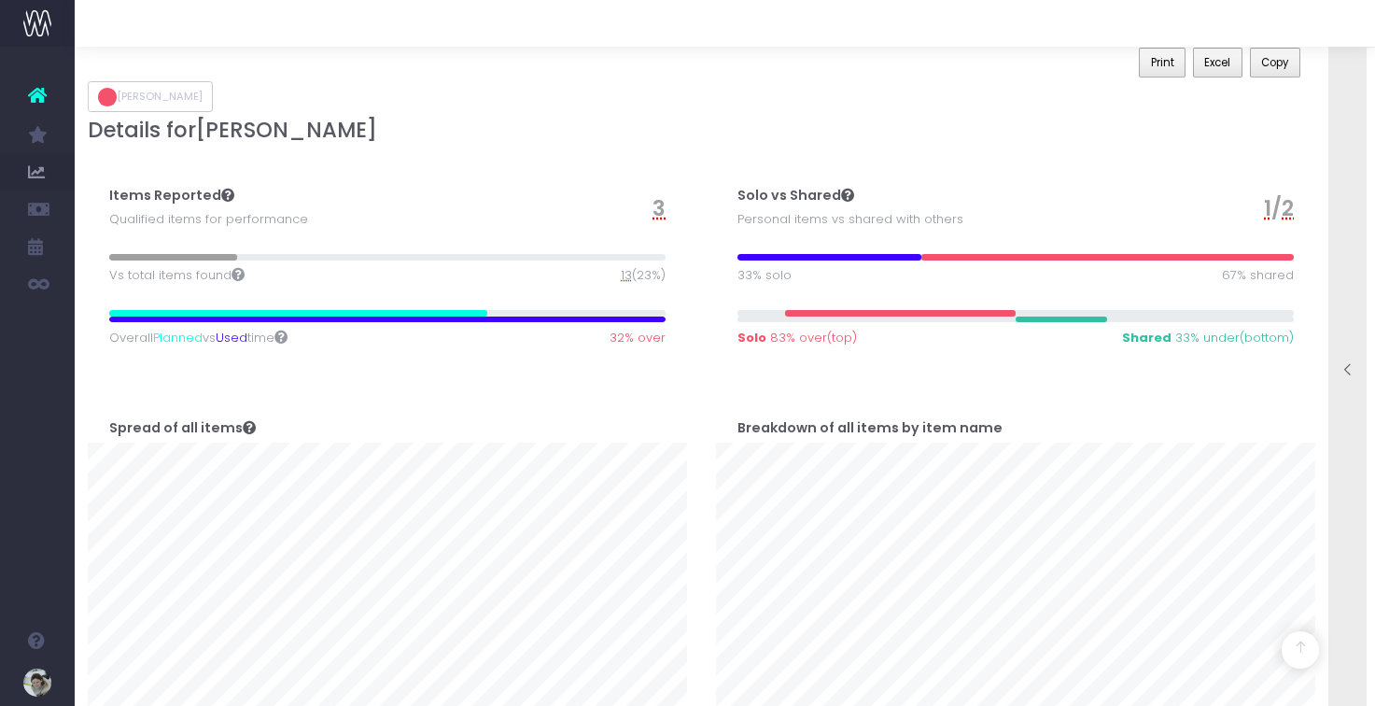
click at [1344, 384] on div at bounding box center [1347, 372] width 37 height 704
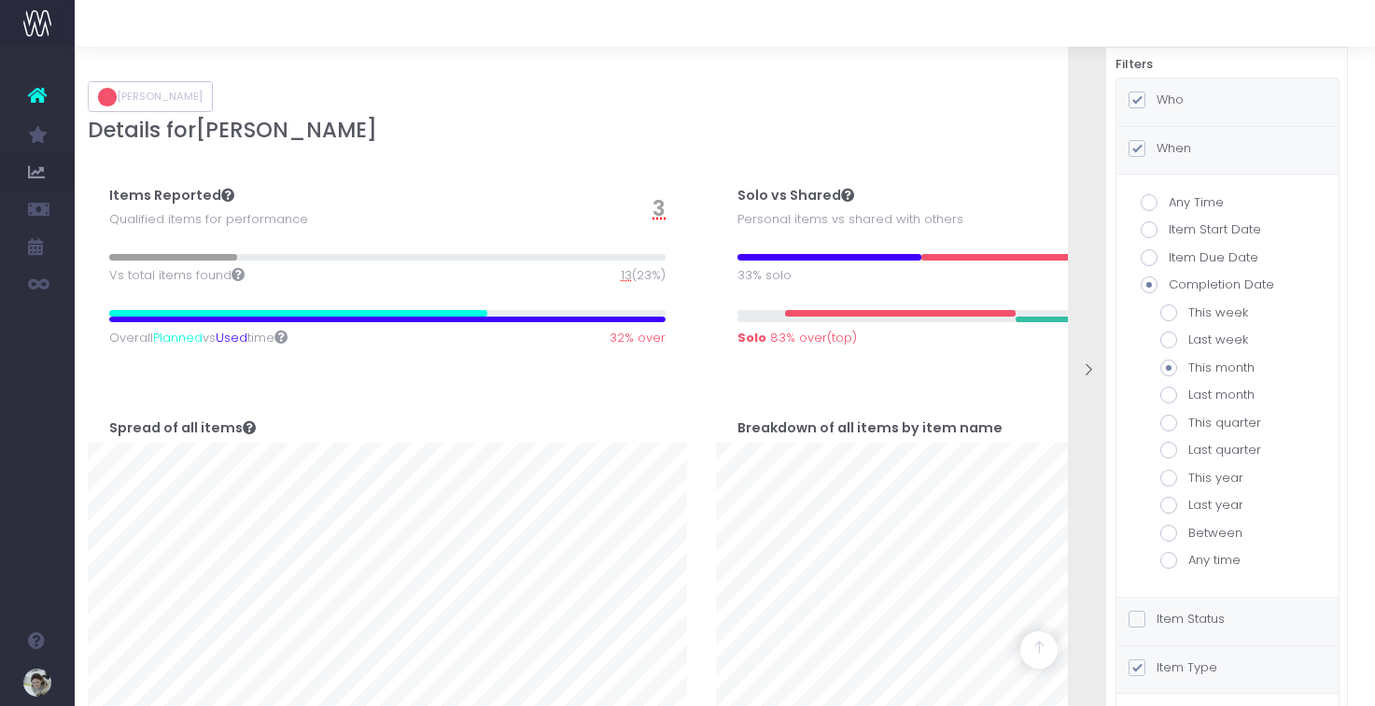
click at [1169, 532] on span at bounding box center [1168, 532] width 17 height 17
click at [1188, 532] on input "Between" at bounding box center [1194, 530] width 12 height 12
radio input "true"
click at [1182, 625] on input "text" at bounding box center [1227, 614] width 134 height 37
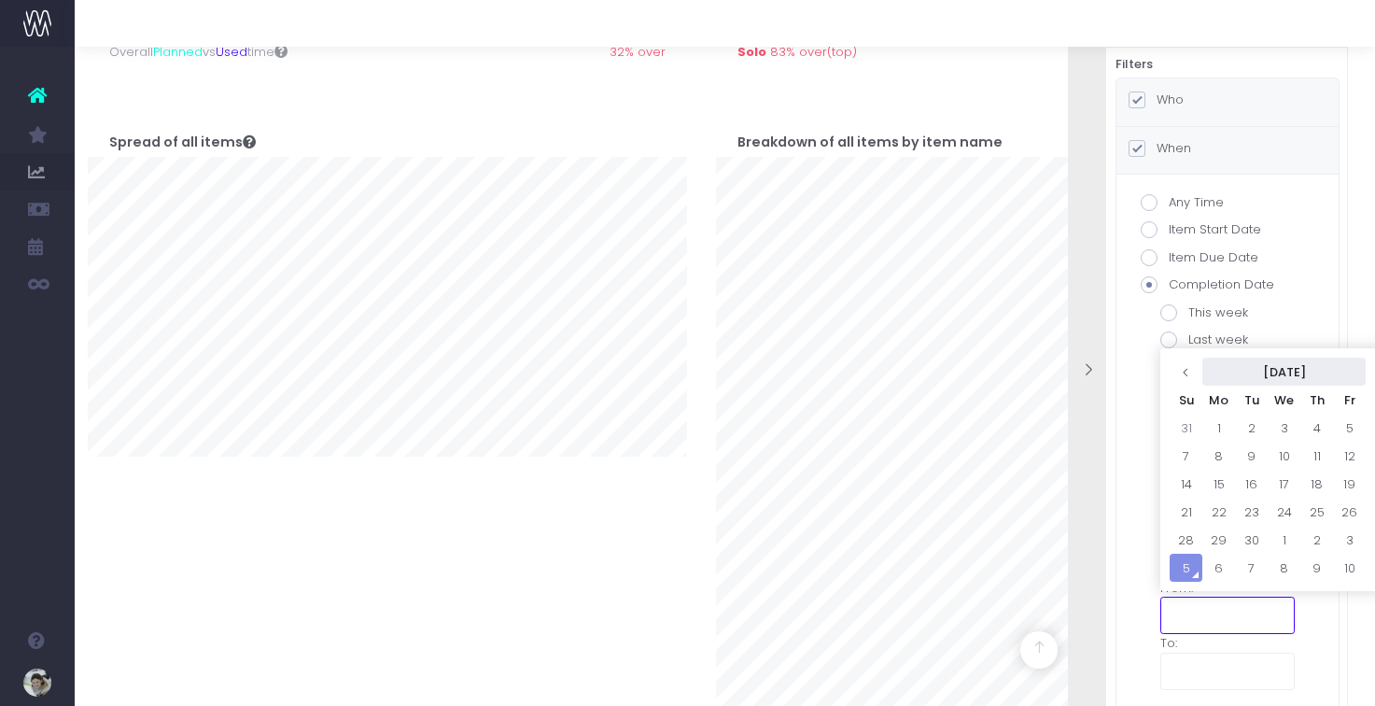
scroll to position [588, 0]
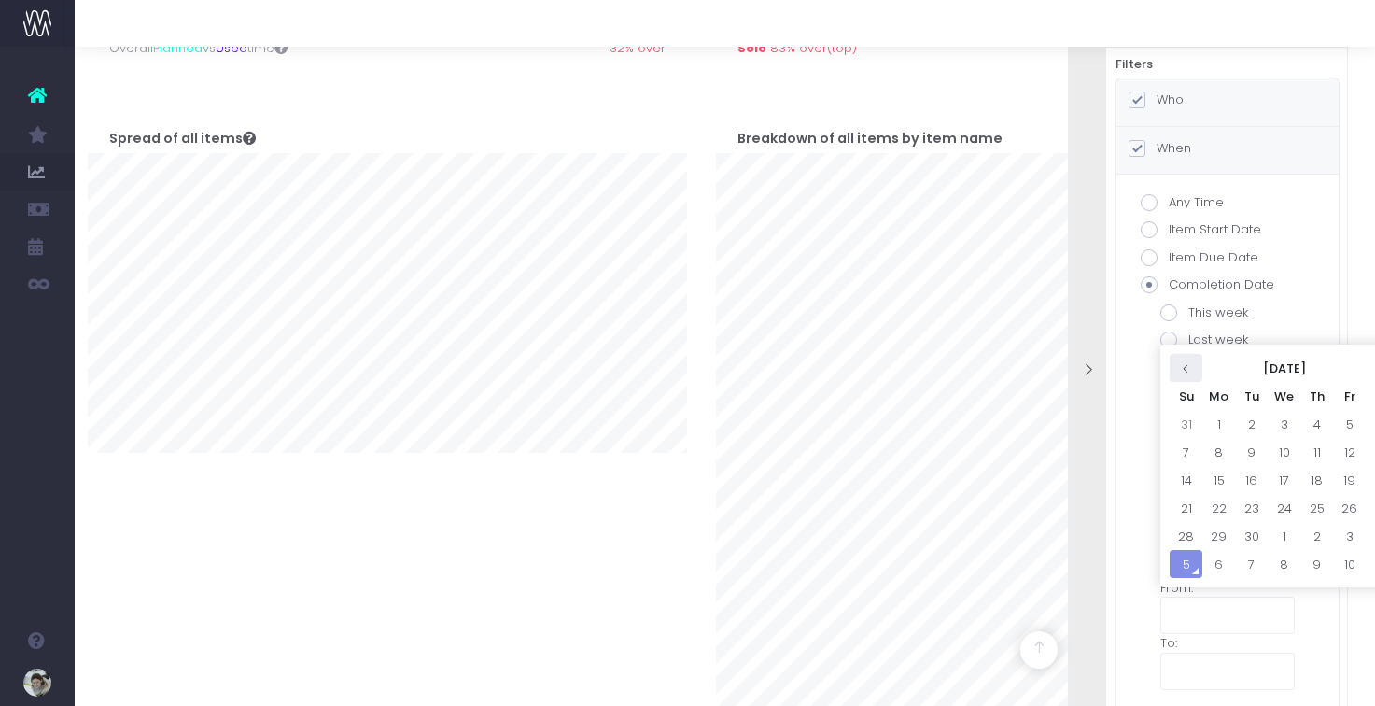
click at [1188, 375] on th at bounding box center [1185, 368] width 33 height 28
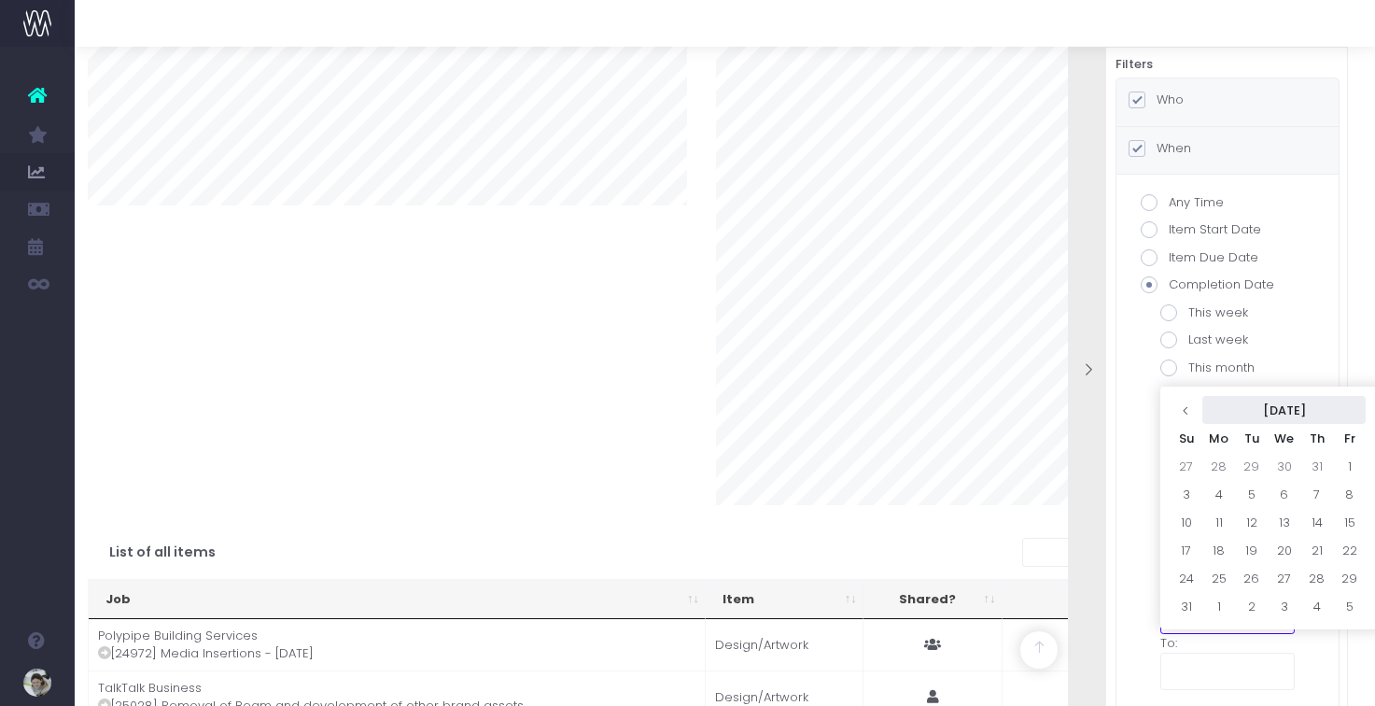
scroll to position [840, 0]
click at [1250, 402] on th "August 2025" at bounding box center [1283, 405] width 163 height 28
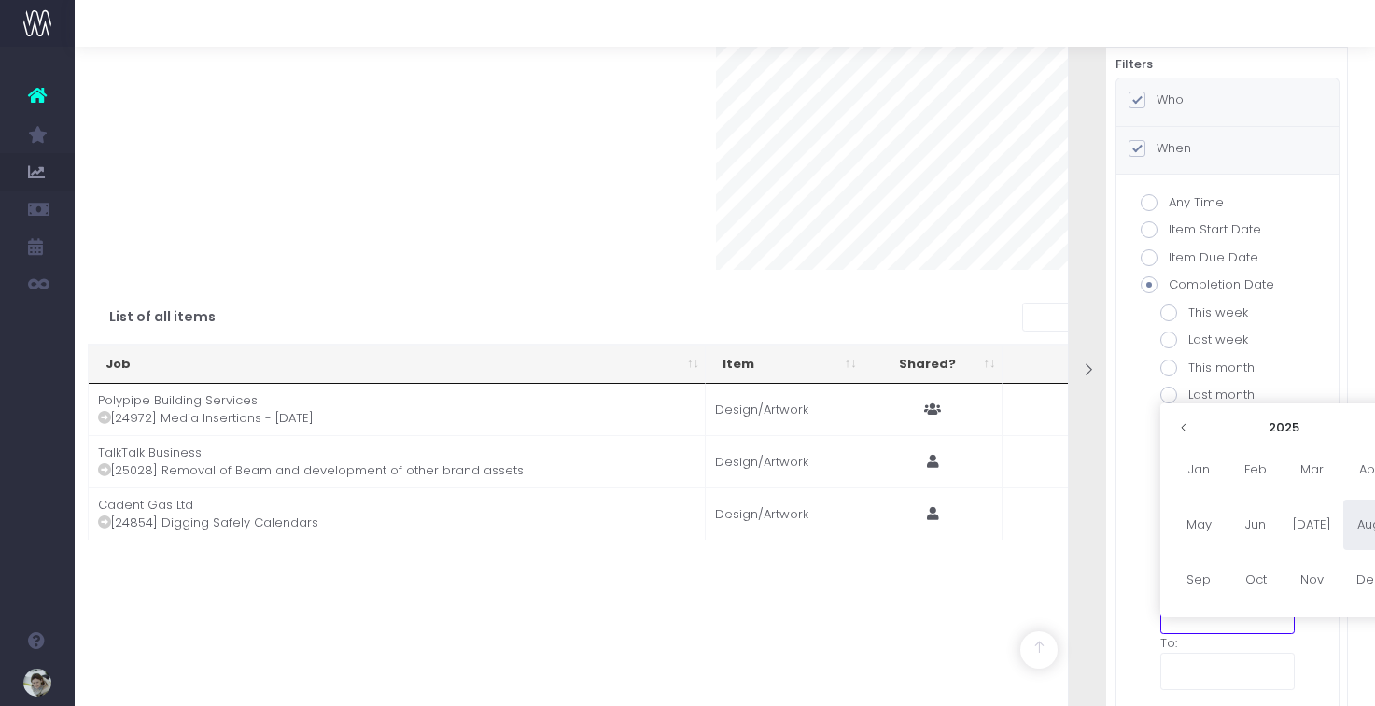
scroll to position [1071, 0]
click at [1192, 431] on th at bounding box center [1183, 426] width 28 height 28
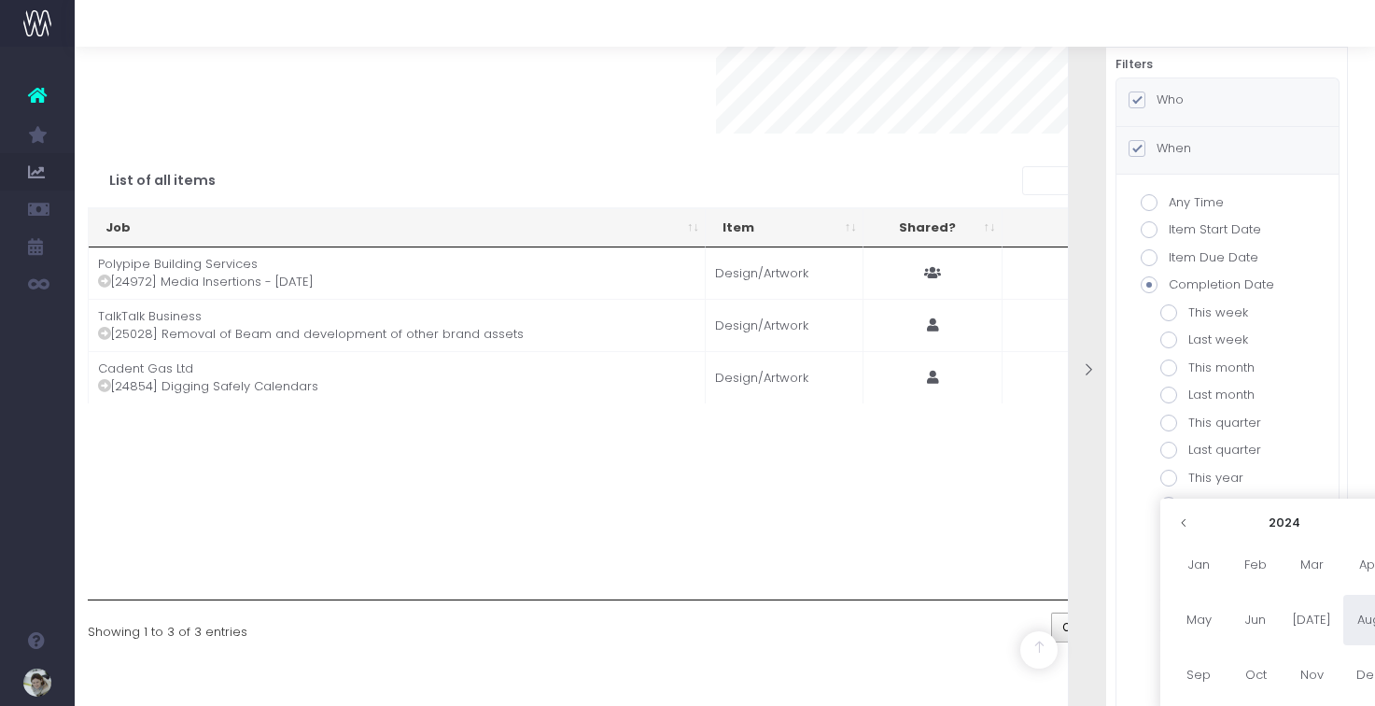
scroll to position [1213, 0]
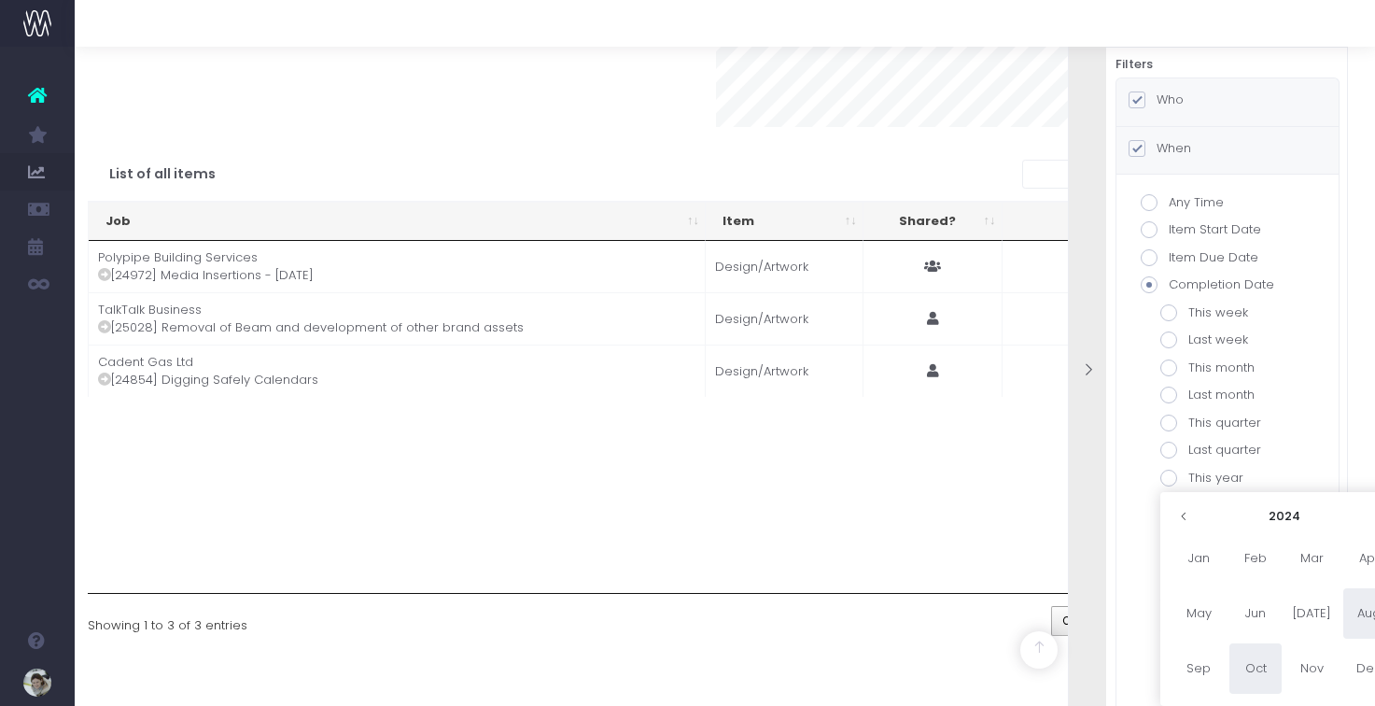
click at [1252, 663] on span "Oct" at bounding box center [1255, 668] width 52 height 50
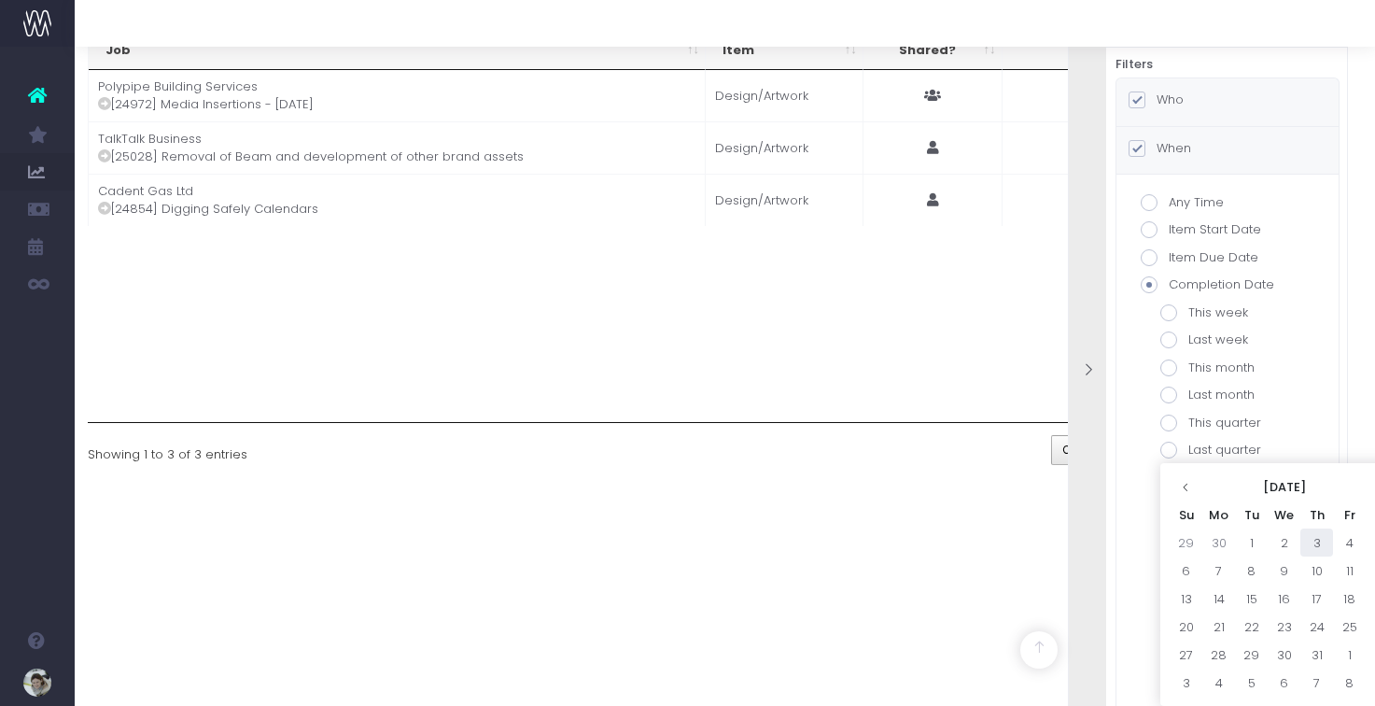
scroll to position [1384, 33]
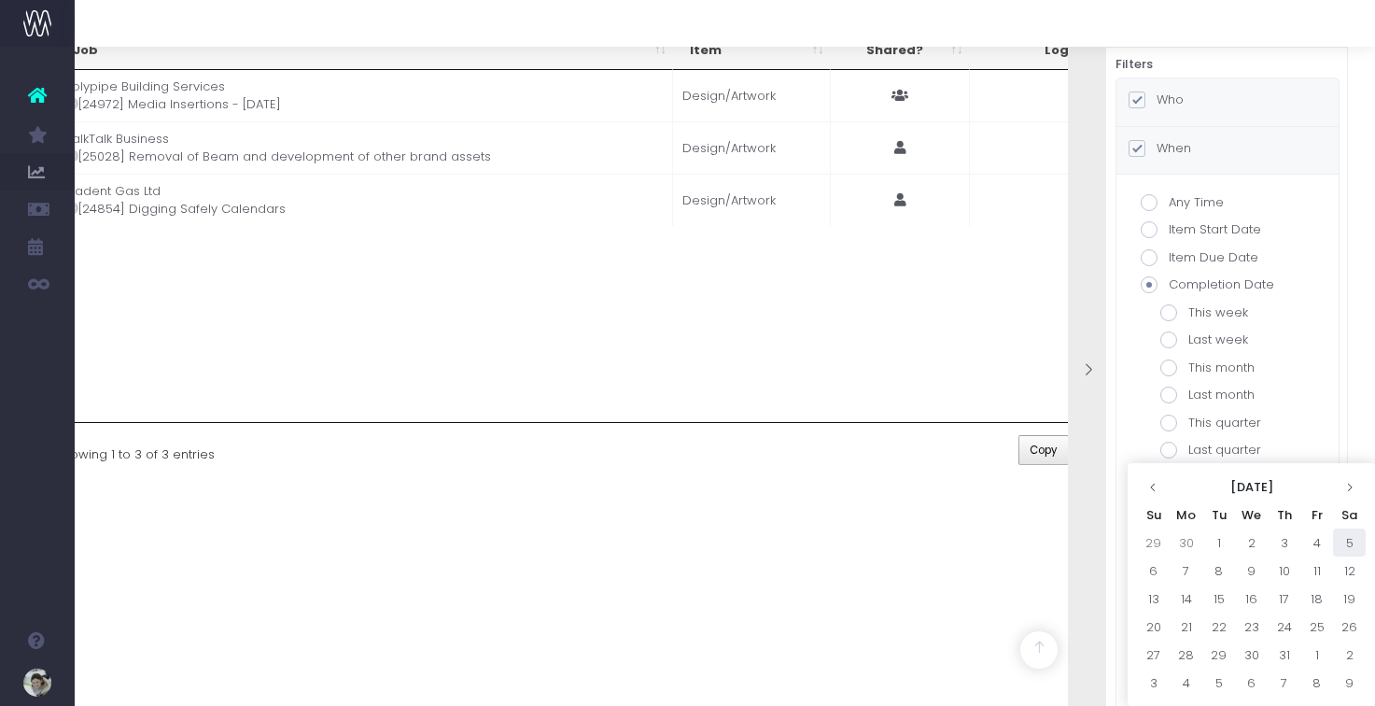
click at [1349, 542] on td "5" at bounding box center [1349, 542] width 33 height 28
type input "[DATE]"
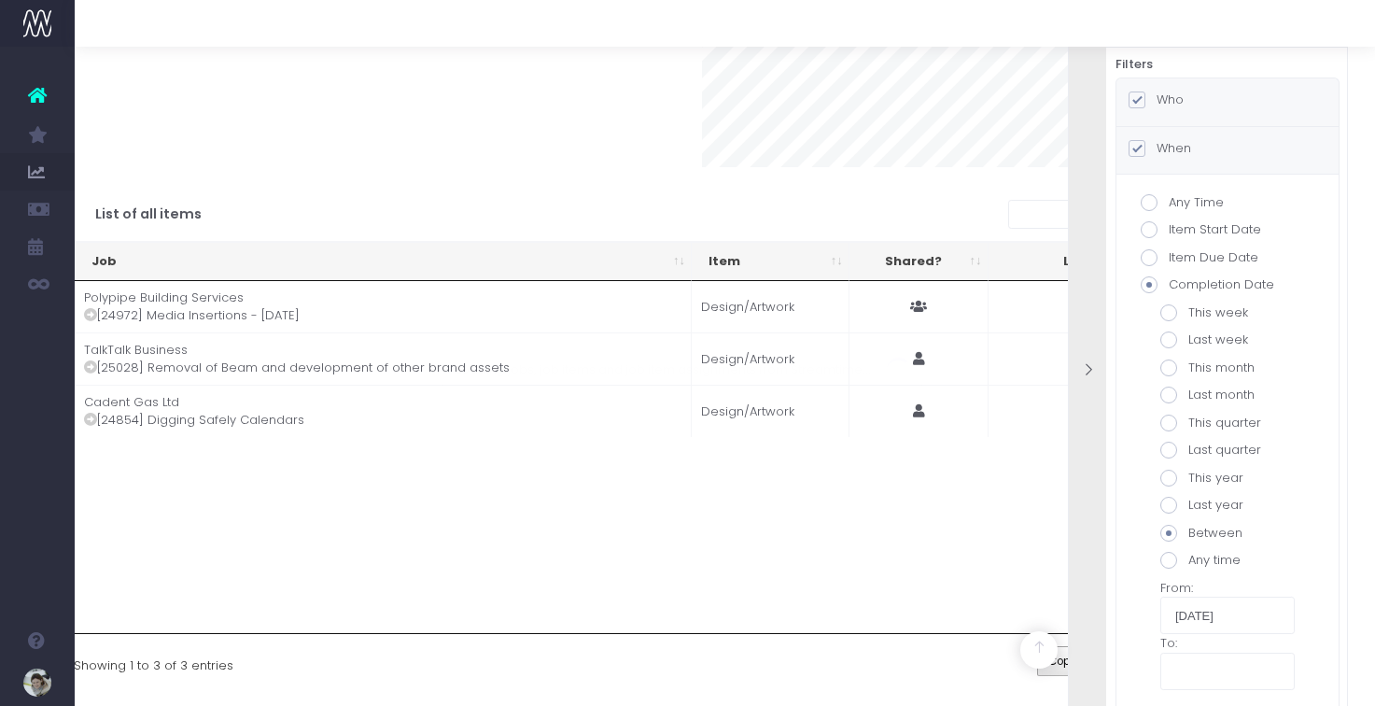
scroll to position [1173, 14]
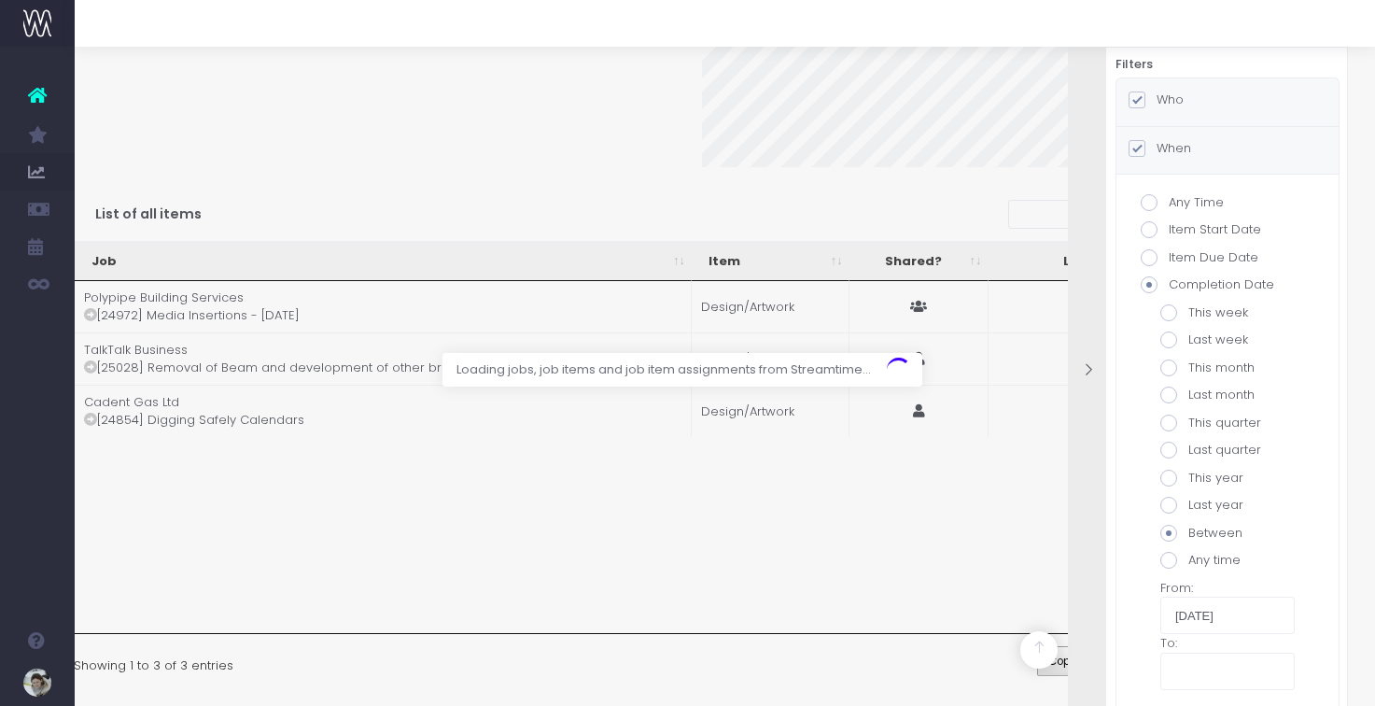
click at [1204, 678] on input "text" at bounding box center [1227, 670] width 134 height 37
click at [1200, 670] on input "text" at bounding box center [1227, 670] width 134 height 37
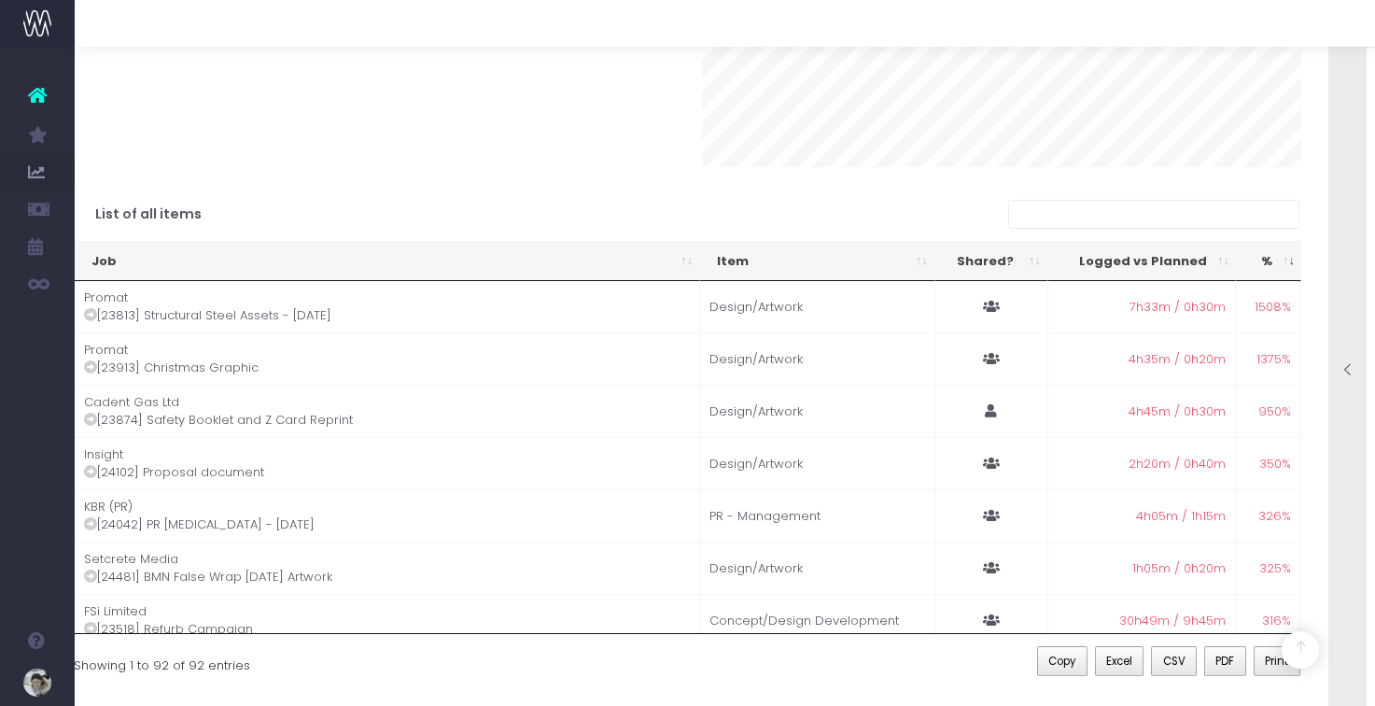
click at [1350, 369] on icon at bounding box center [1348, 370] width 16 height 16
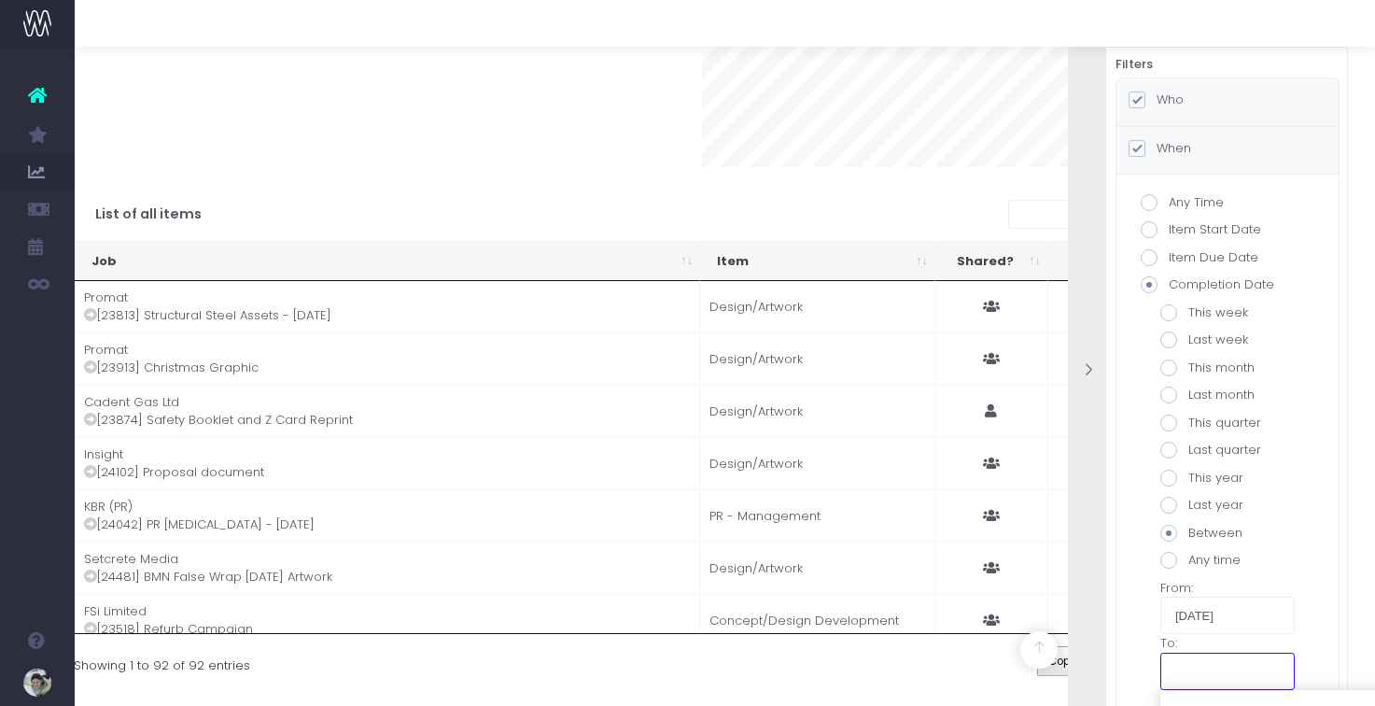
click at [1222, 670] on input "text" at bounding box center [1227, 670] width 134 height 37
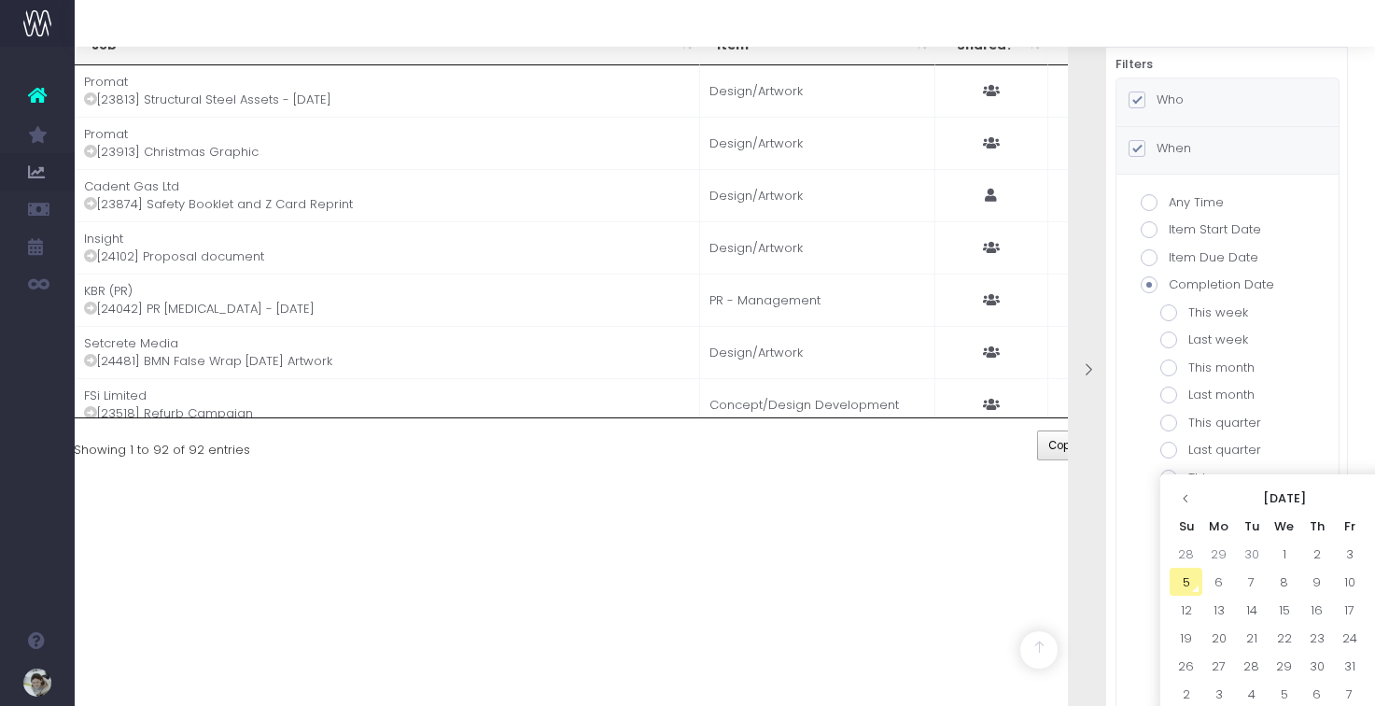
click at [1189, 581] on td "5" at bounding box center [1185, 581] width 33 height 28
type input "[DATE]"
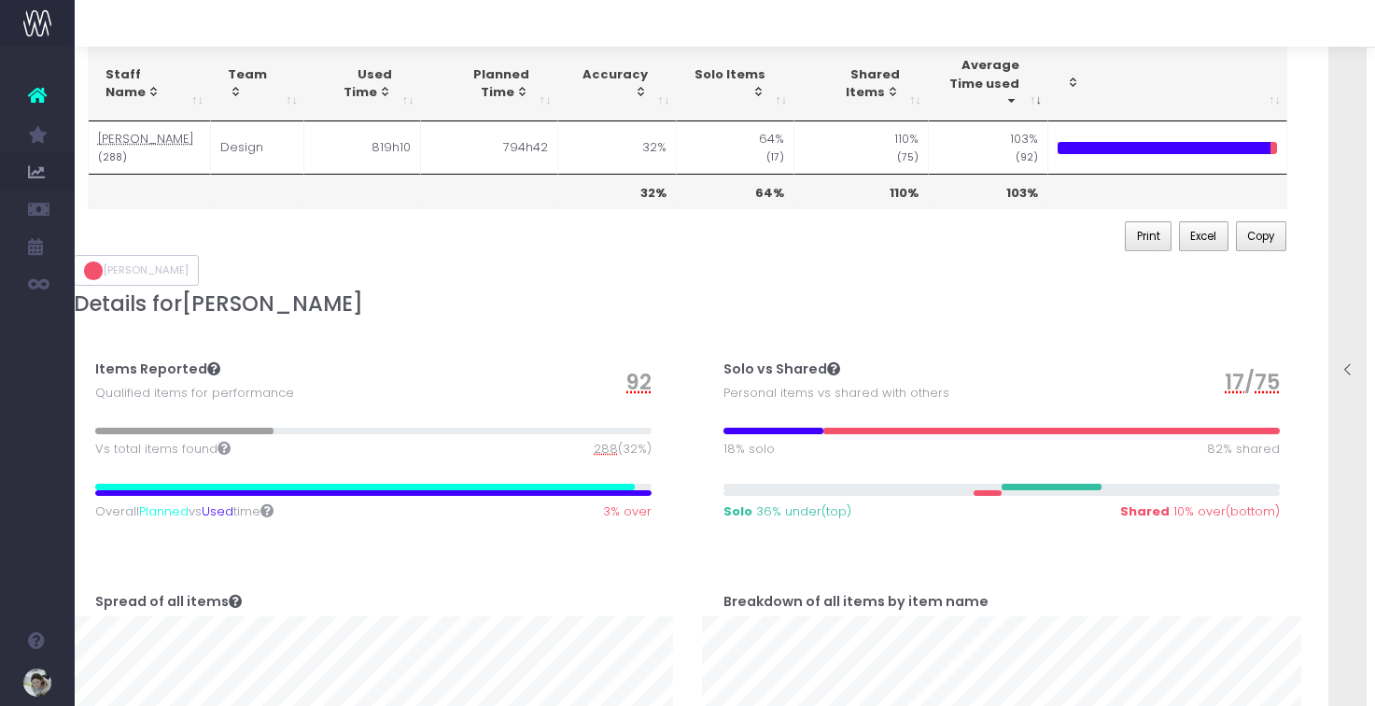
scroll to position [0, 14]
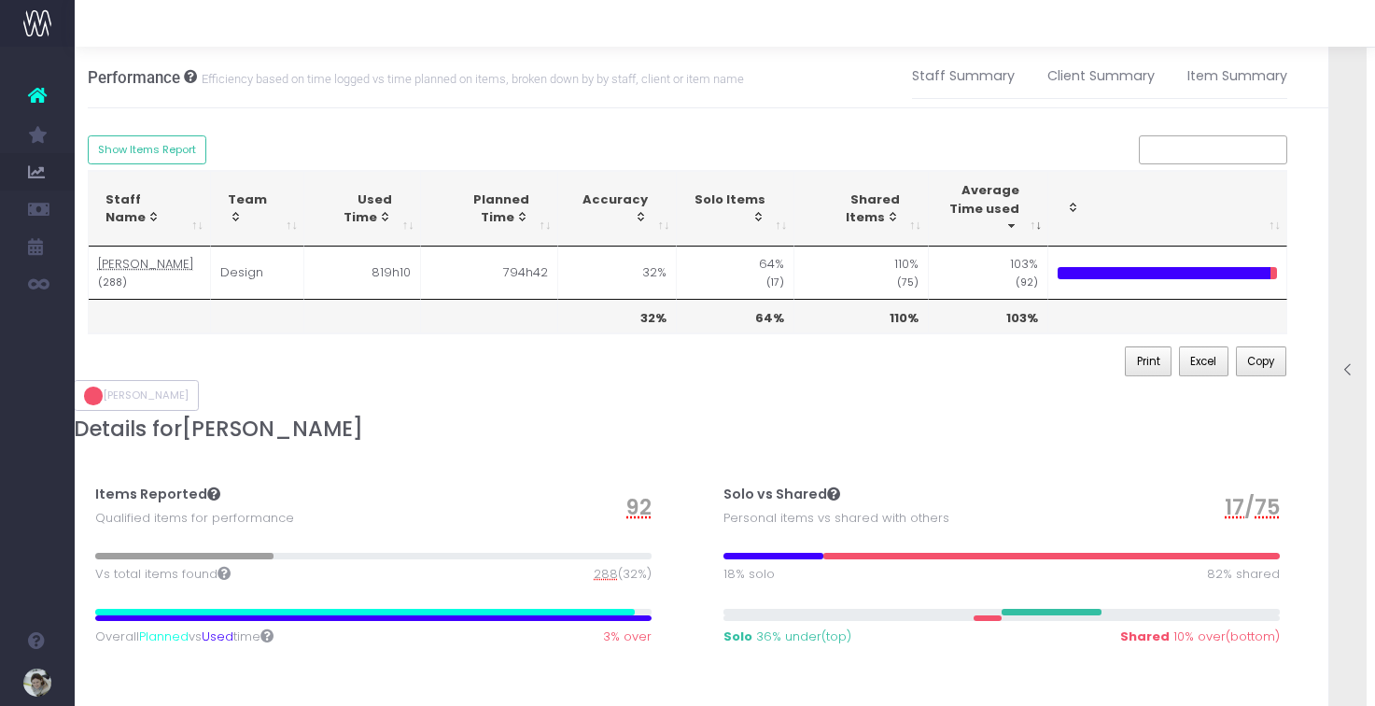
click at [1345, 362] on icon at bounding box center [1348, 370] width 16 height 16
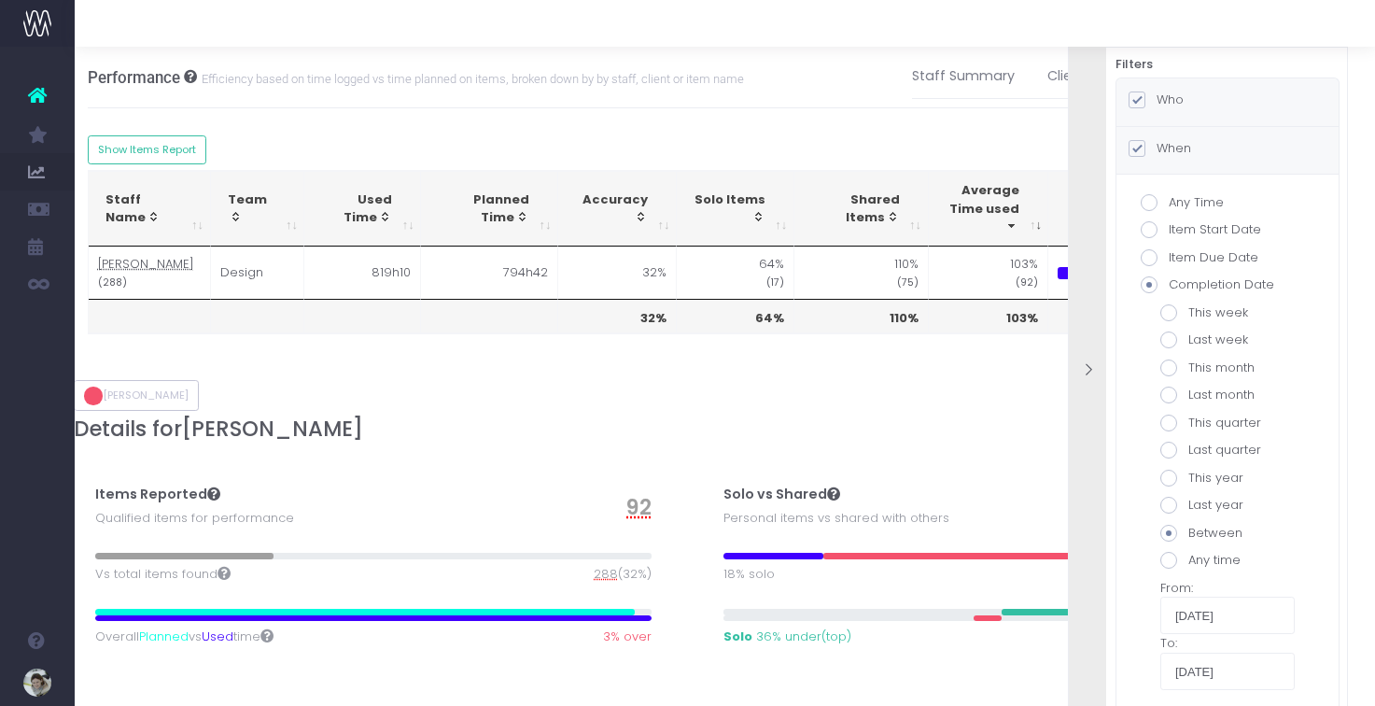
click at [1139, 97] on span at bounding box center [1136, 99] width 17 height 17
click at [1156, 97] on input "Who" at bounding box center [1162, 97] width 12 height 12
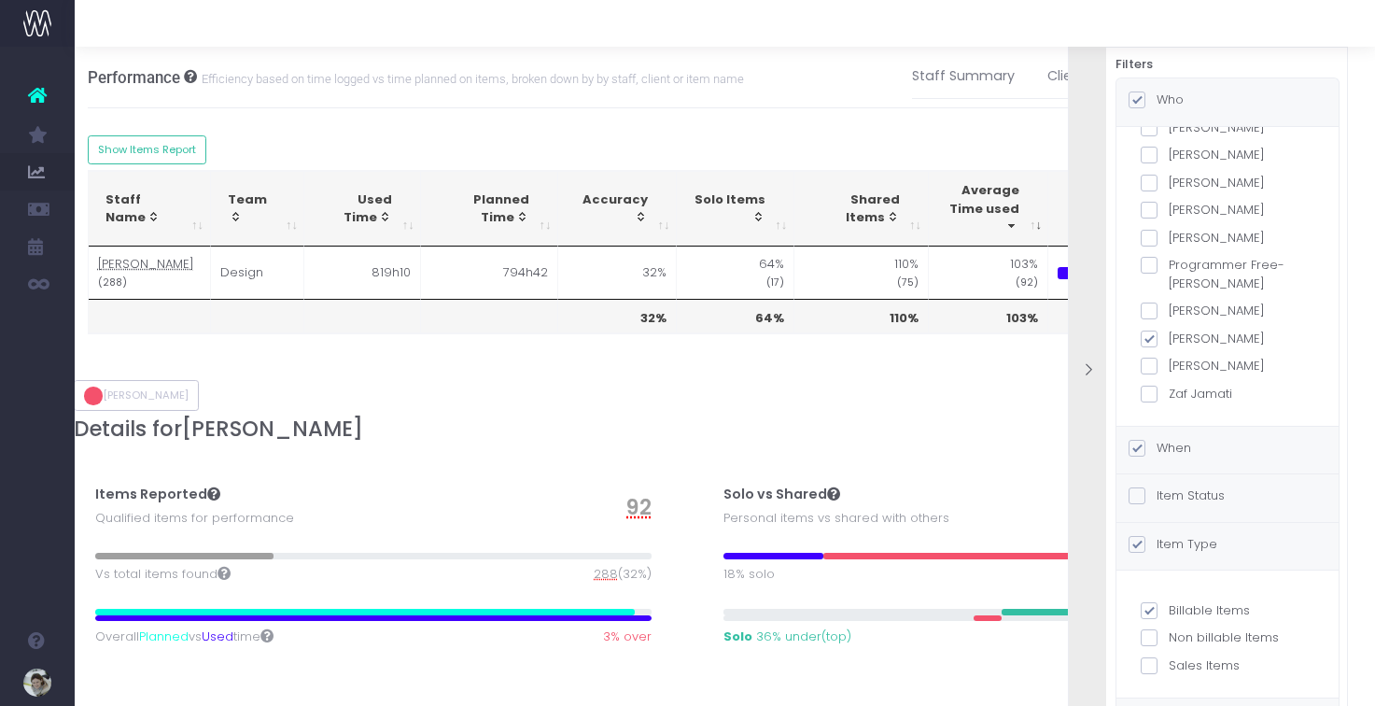
click at [1150, 336] on span at bounding box center [1148, 338] width 17 height 17
click at [1168, 336] on input "[PERSON_NAME]" at bounding box center [1174, 335] width 12 height 12
checkbox input "false"
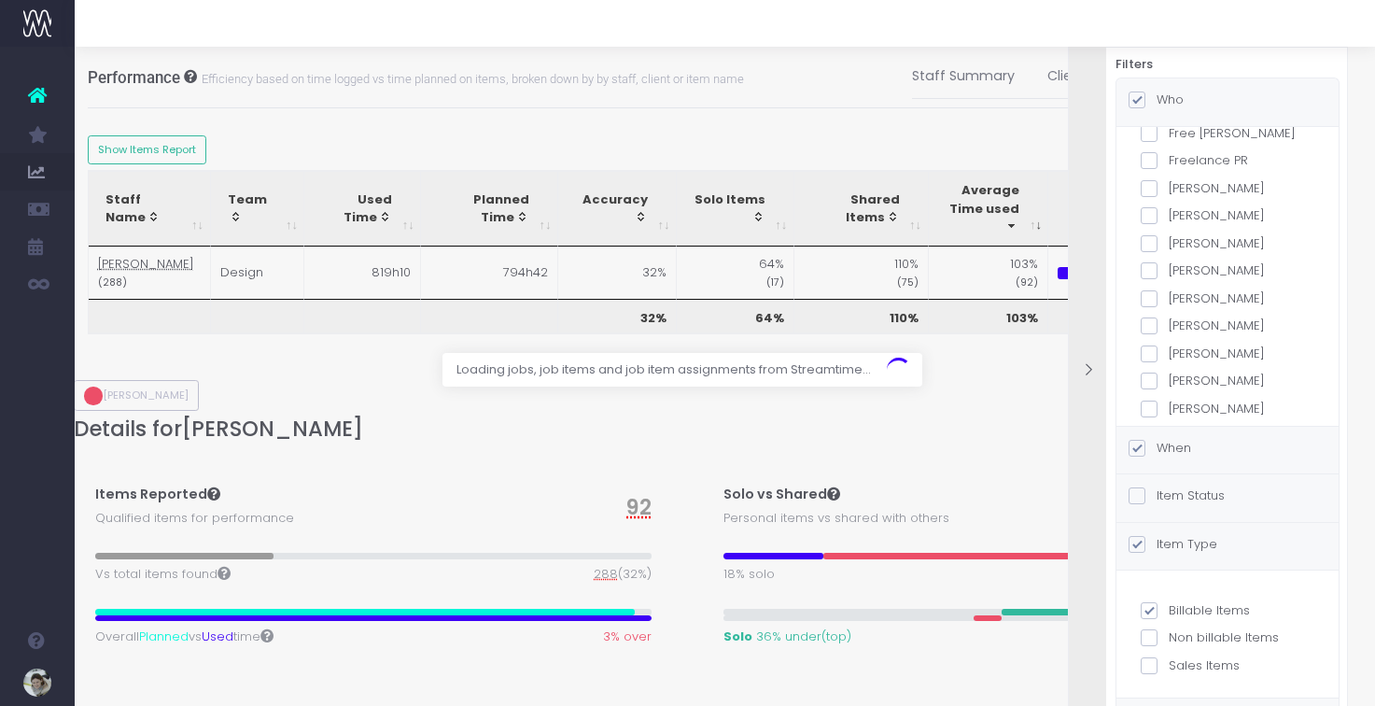
scroll to position [497, 0]
click at [1156, 322] on span at bounding box center [1148, 326] width 17 height 17
click at [1168, 322] on input "[PERSON_NAME]" at bounding box center [1174, 323] width 12 height 12
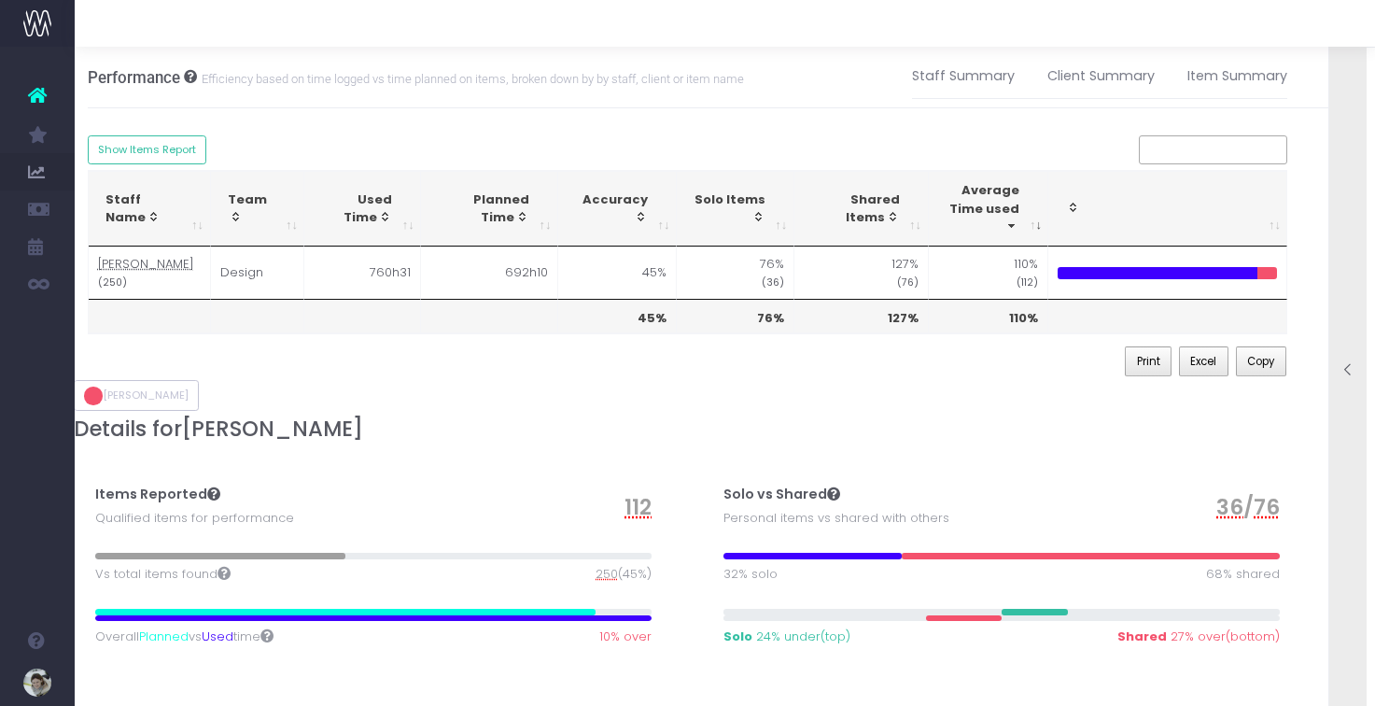
click at [1356, 364] on div at bounding box center [1347, 371] width 37 height 19
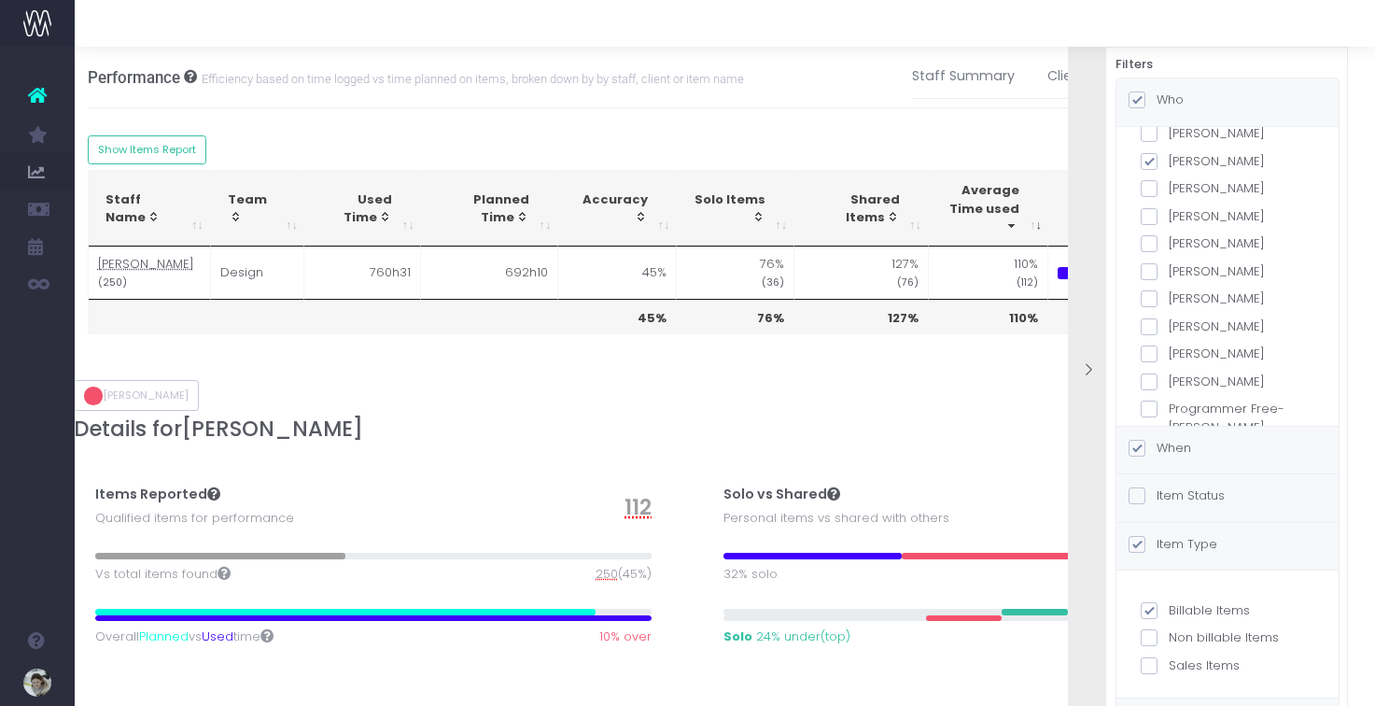
scroll to position [653, 0]
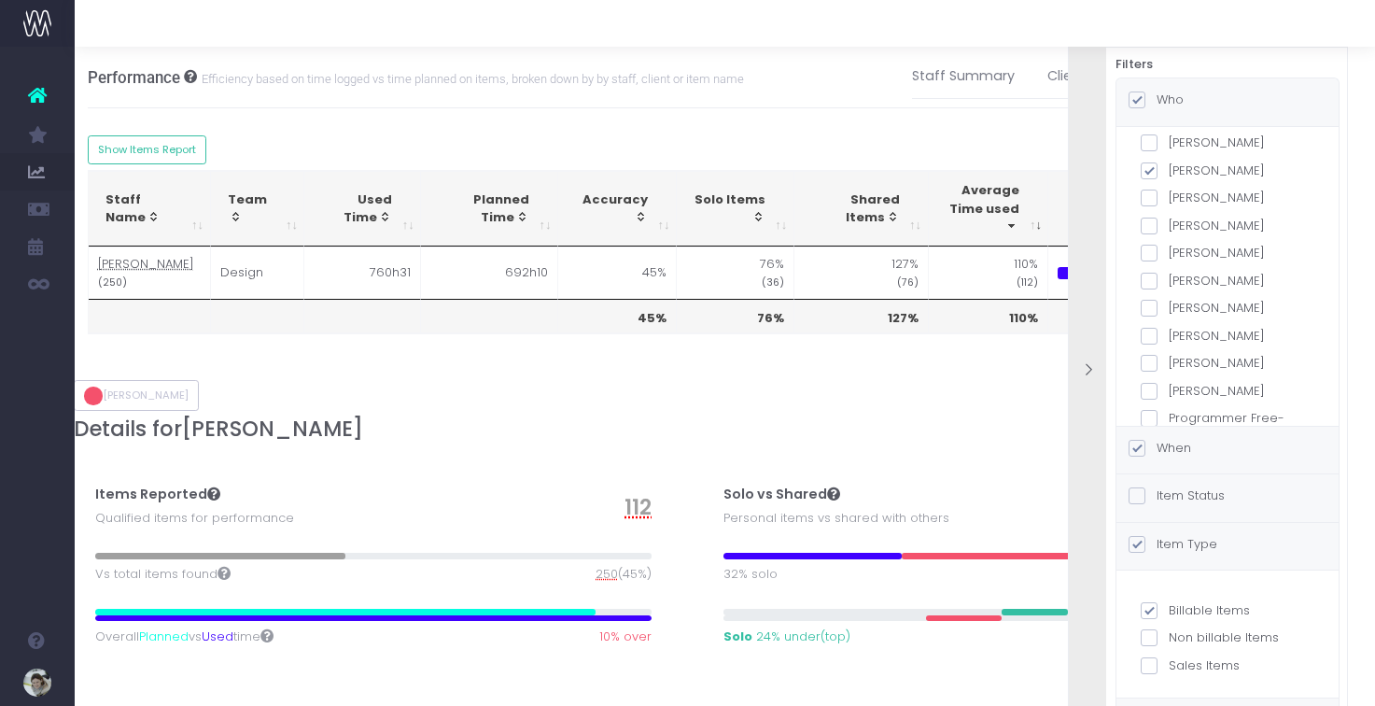
click at [1151, 170] on span at bounding box center [1148, 170] width 17 height 17
click at [1168, 170] on input "[PERSON_NAME]" at bounding box center [1174, 167] width 12 height 12
checkbox input "false"
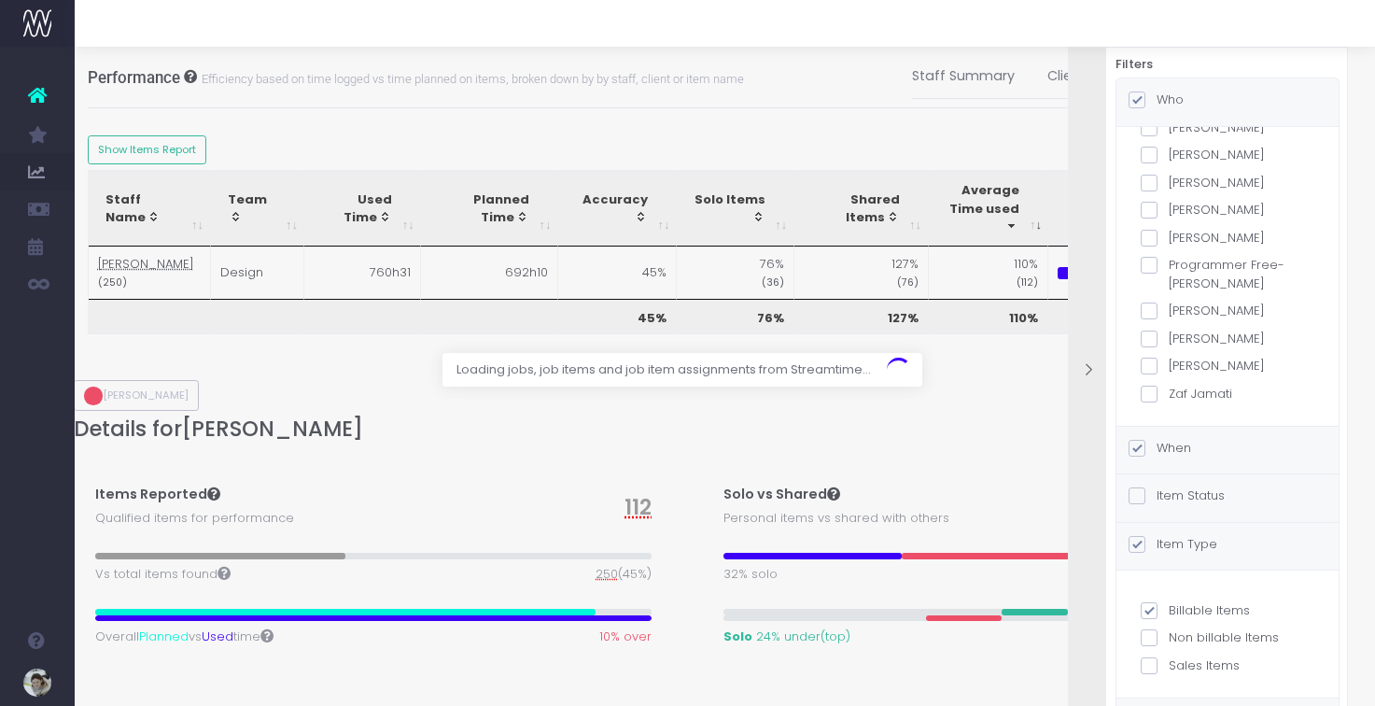
scroll to position [804, 0]
click at [1148, 337] on span at bounding box center [1148, 340] width 17 height 17
click at [1168, 337] on input "[PERSON_NAME]" at bounding box center [1174, 337] width 12 height 12
checkbox input "true"
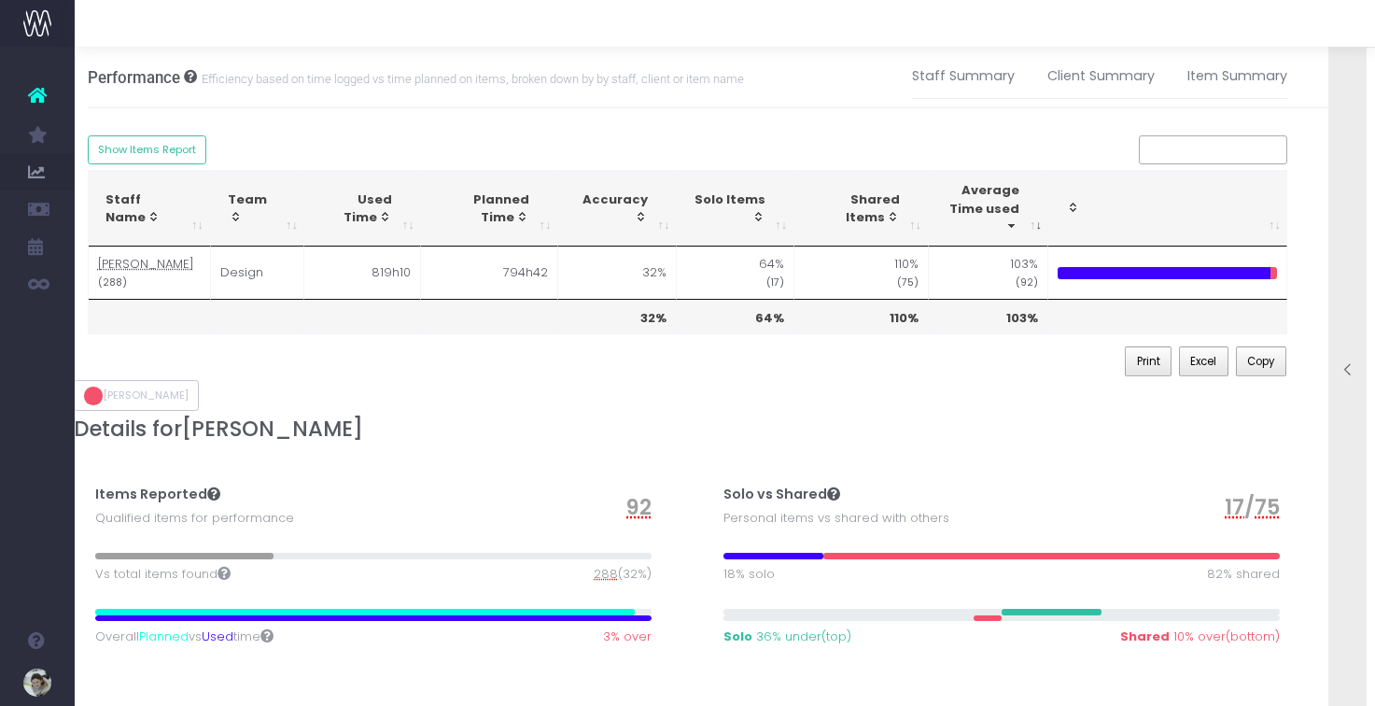
click at [1352, 366] on icon at bounding box center [1348, 370] width 16 height 16
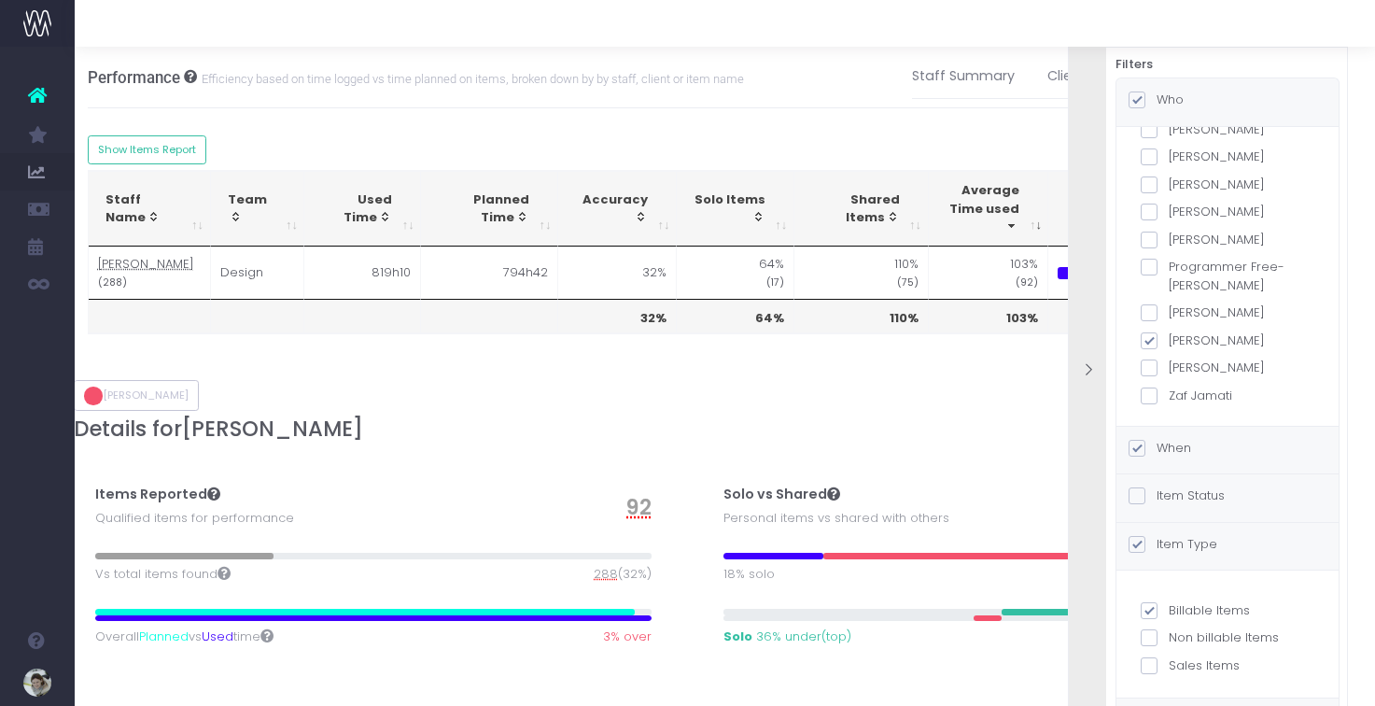
scroll to position [806, 0]
click at [1148, 638] on span at bounding box center [1148, 637] width 17 height 17
click at [1168, 638] on input "Non billable Items" at bounding box center [1174, 634] width 12 height 12
click at [1146, 632] on span at bounding box center [1148, 637] width 17 height 17
click at [1168, 632] on input "Non billable Items" at bounding box center [1174, 634] width 12 height 12
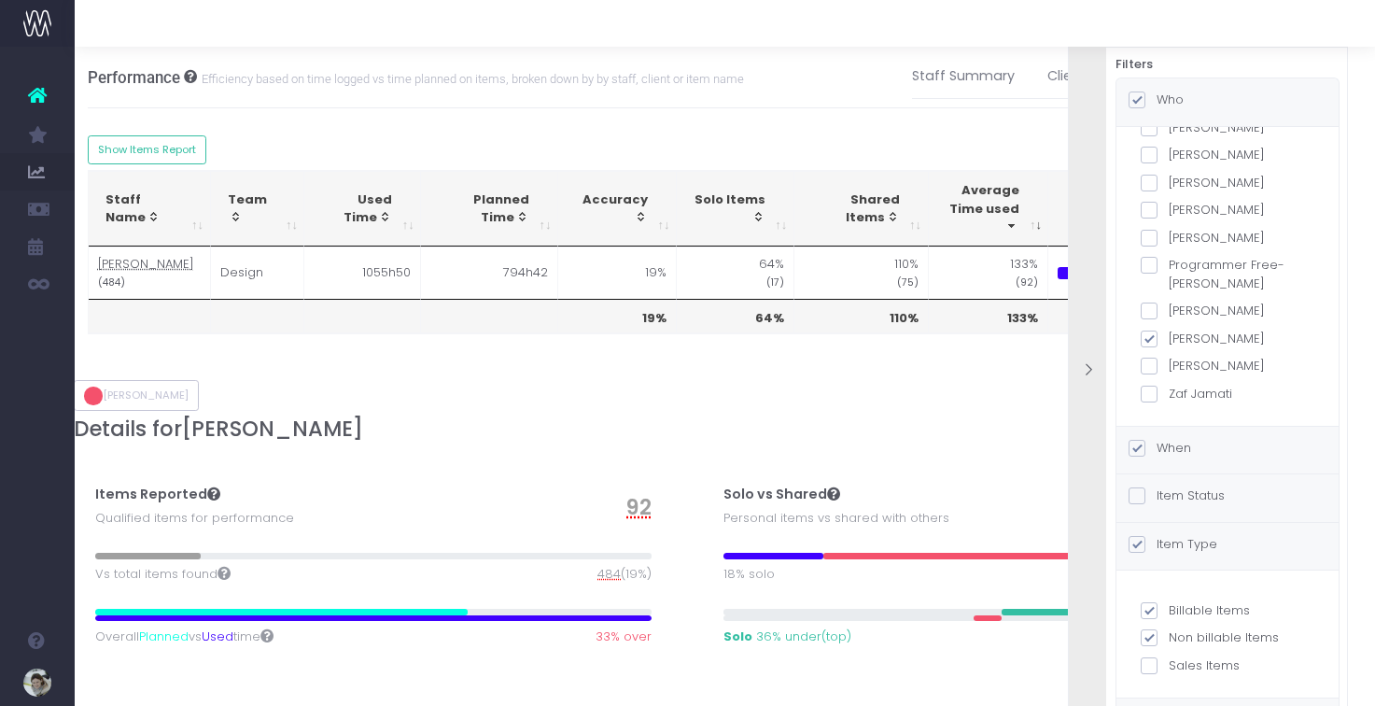
checkbox input "false"
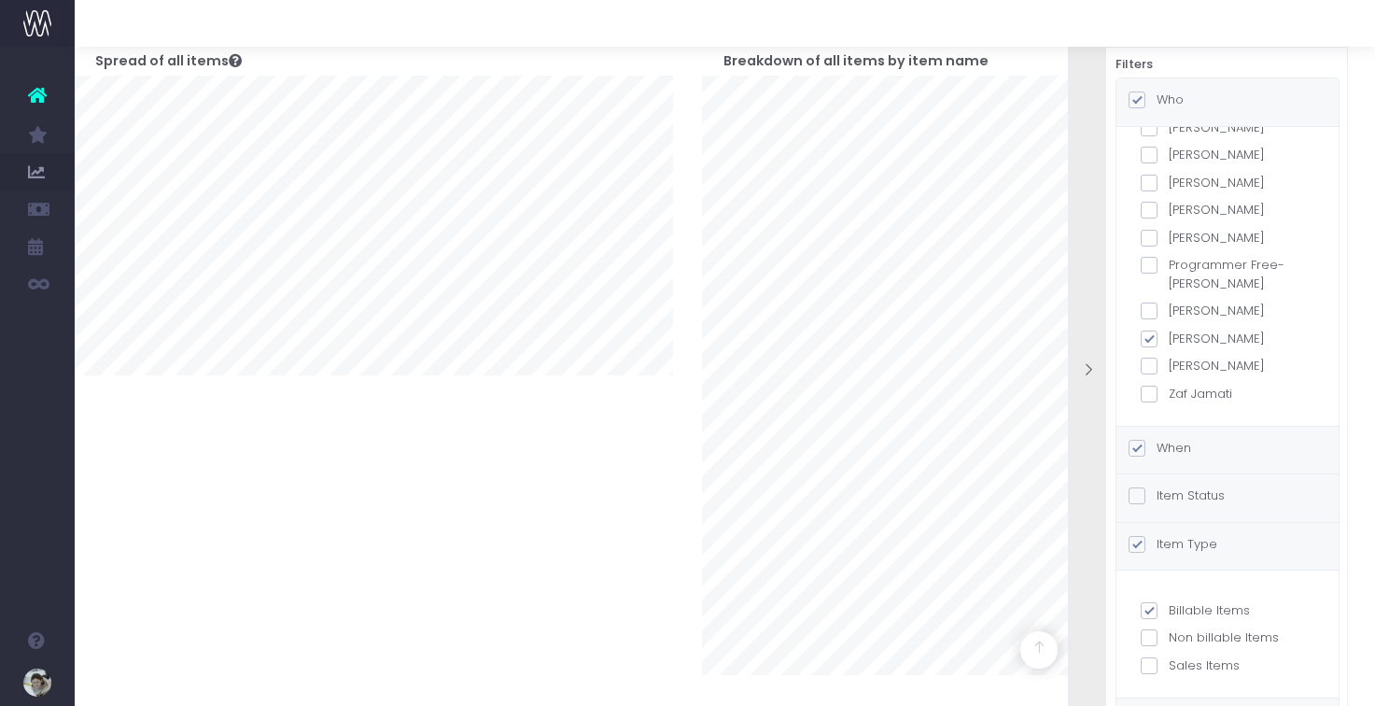
scroll to position [671, 14]
click at [1213, 496] on label "Item Status" at bounding box center [1176, 495] width 96 height 19
click at [1168, 496] on input "Item Status" at bounding box center [1162, 492] width 12 height 12
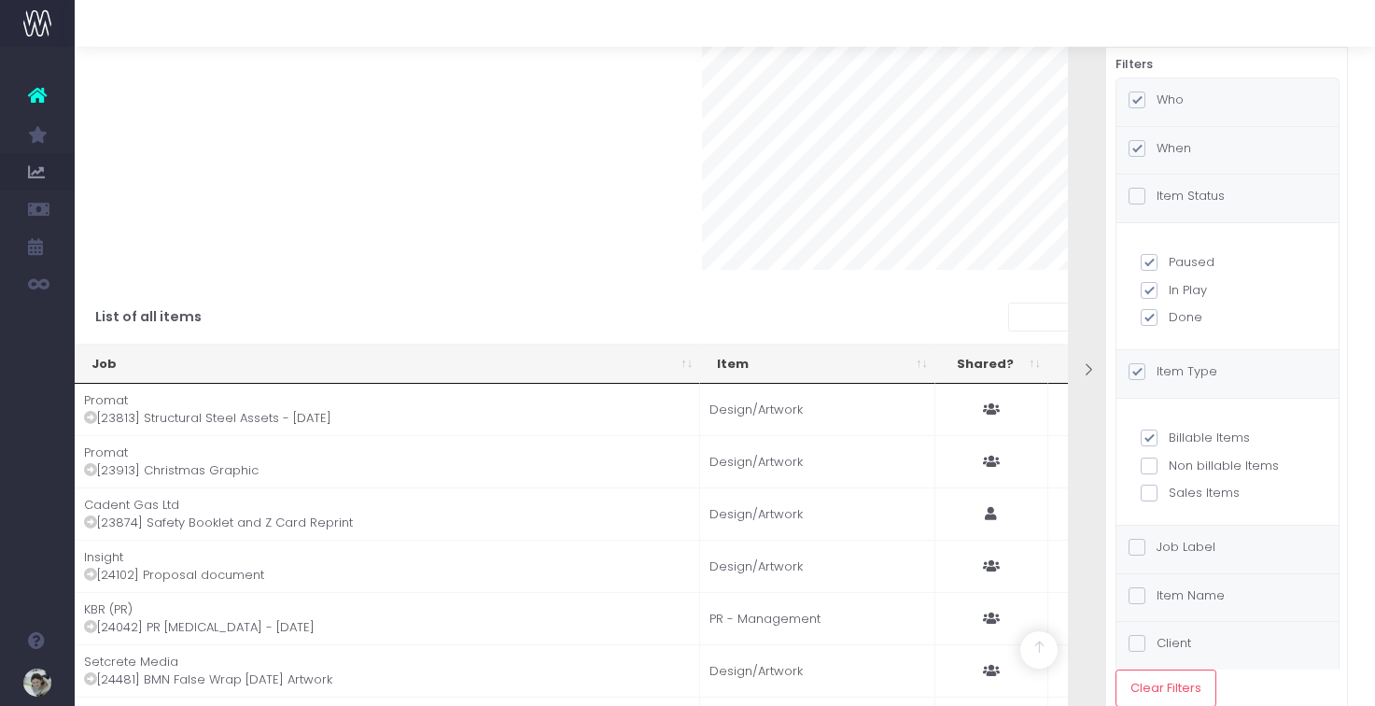
scroll to position [1074, 14]
click at [1198, 546] on label "Job Label" at bounding box center [1171, 547] width 87 height 19
click at [1168, 546] on input "Job Label" at bounding box center [1162, 544] width 12 height 12
click at [1183, 543] on label "Job Label" at bounding box center [1171, 547] width 87 height 19
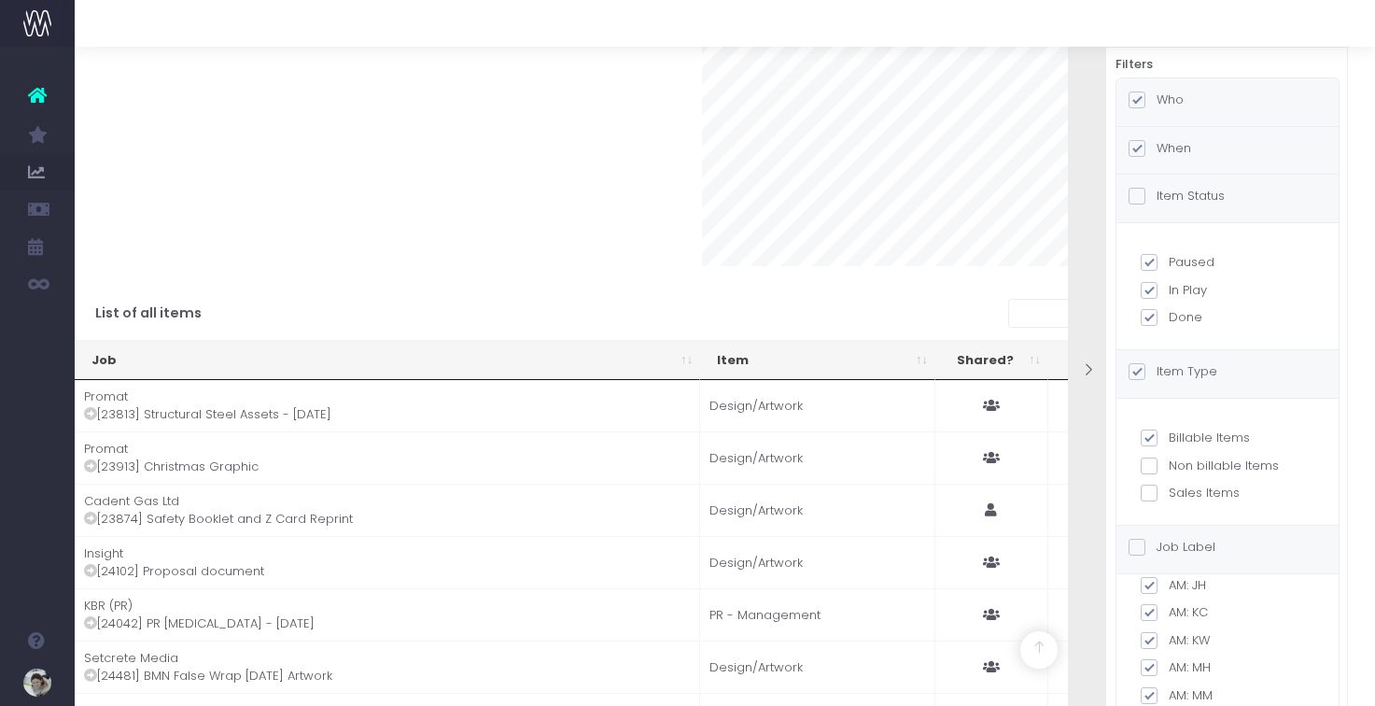
click at [1168, 543] on input "Job Label" at bounding box center [1162, 544] width 12 height 12
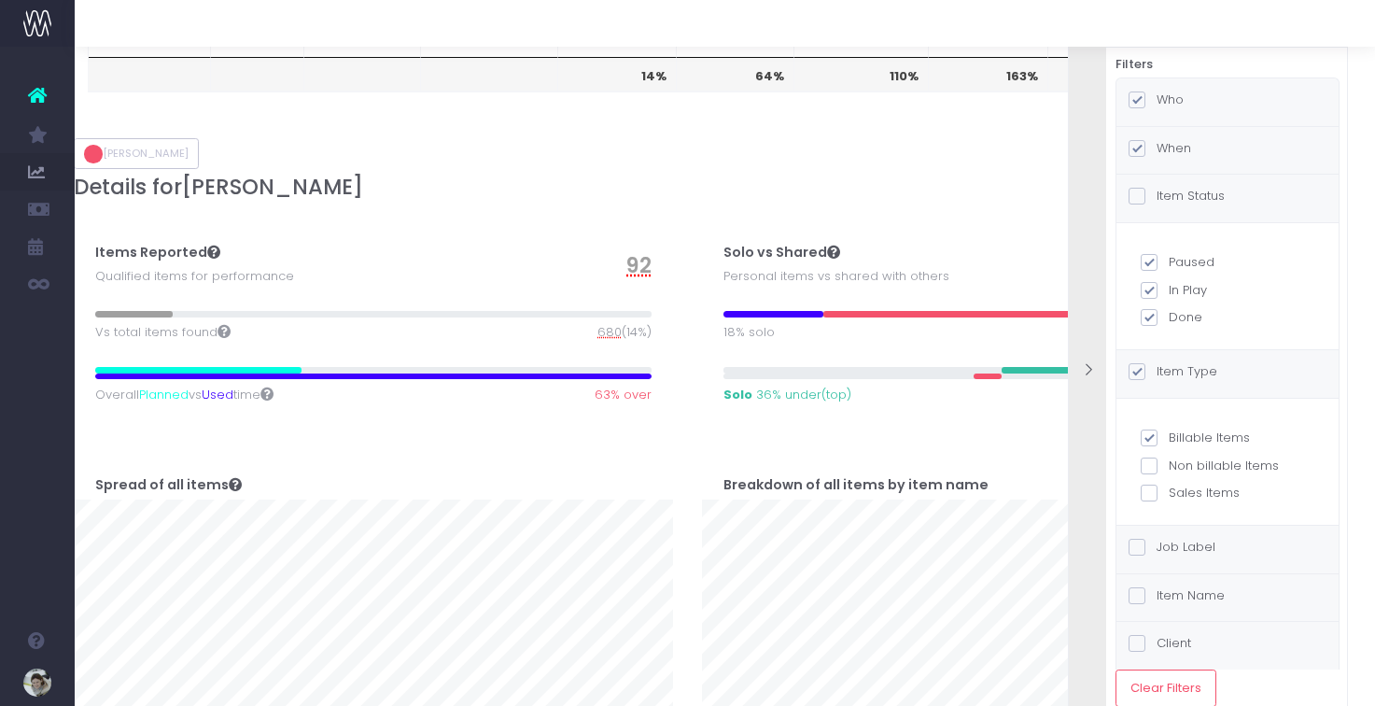
scroll to position [0, 14]
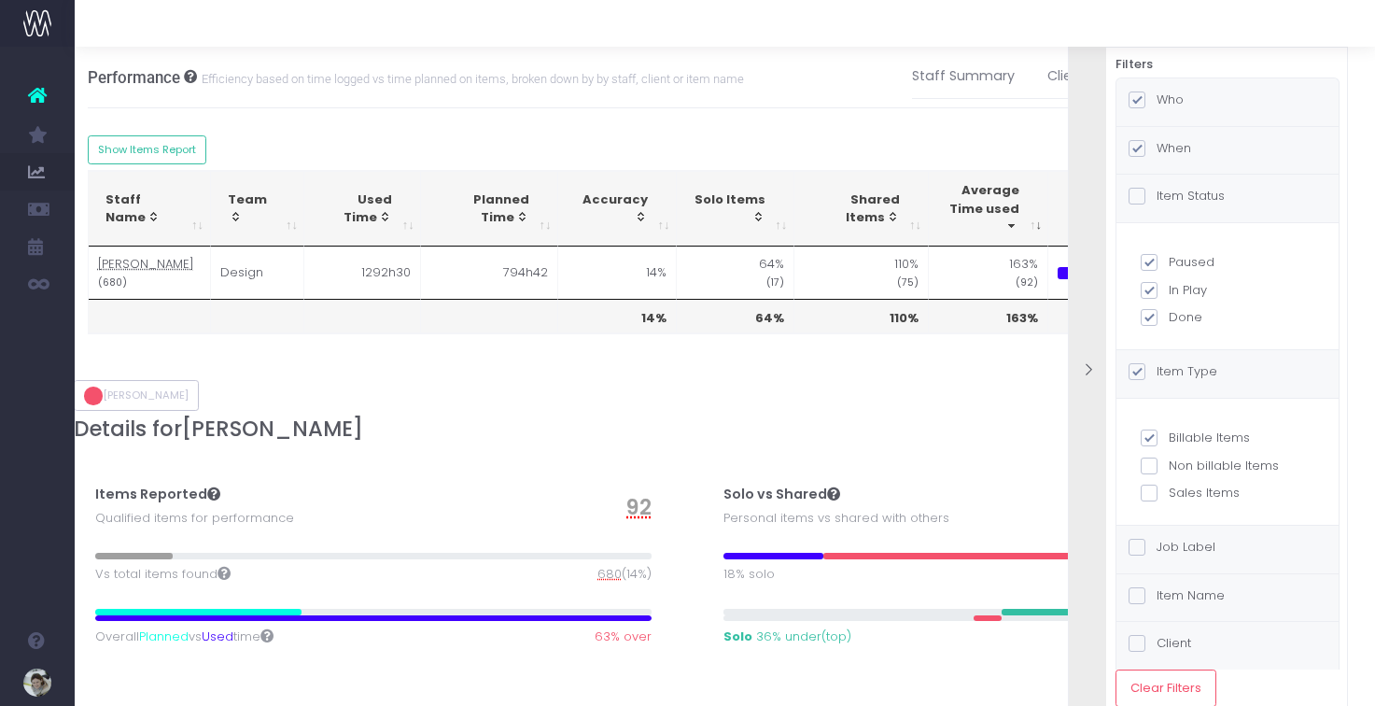
click at [1094, 367] on icon at bounding box center [1088, 370] width 16 height 16
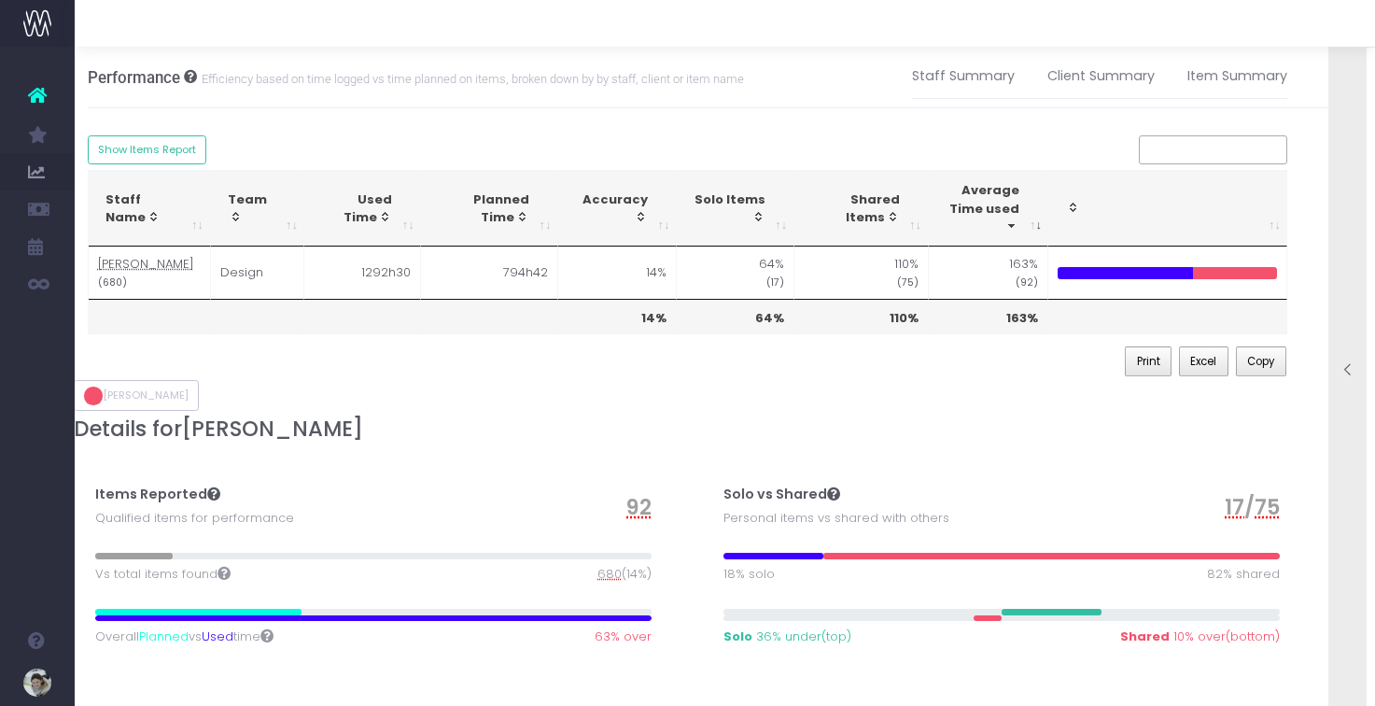
click at [1349, 369] on icon at bounding box center [1348, 370] width 16 height 16
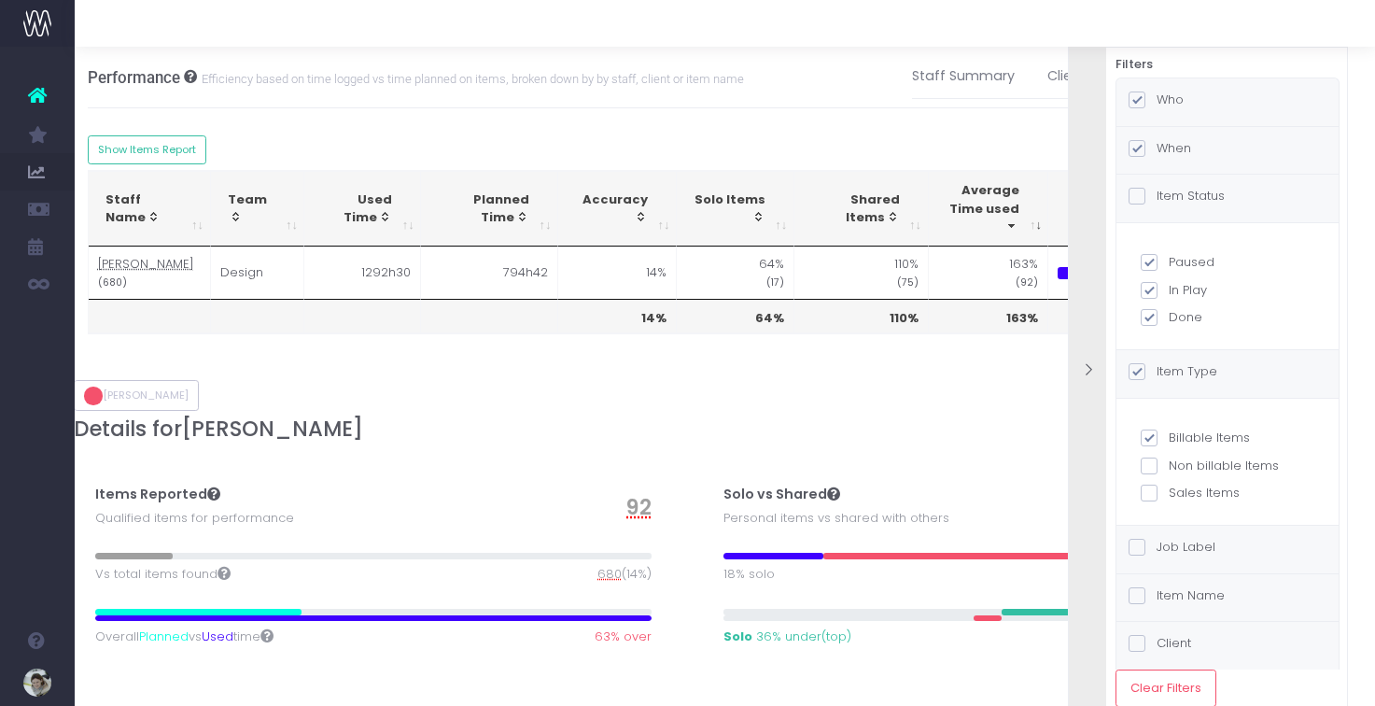
click at [1152, 439] on span at bounding box center [1148, 437] width 17 height 17
click at [1168, 439] on input "Billable Items" at bounding box center [1174, 434] width 12 height 12
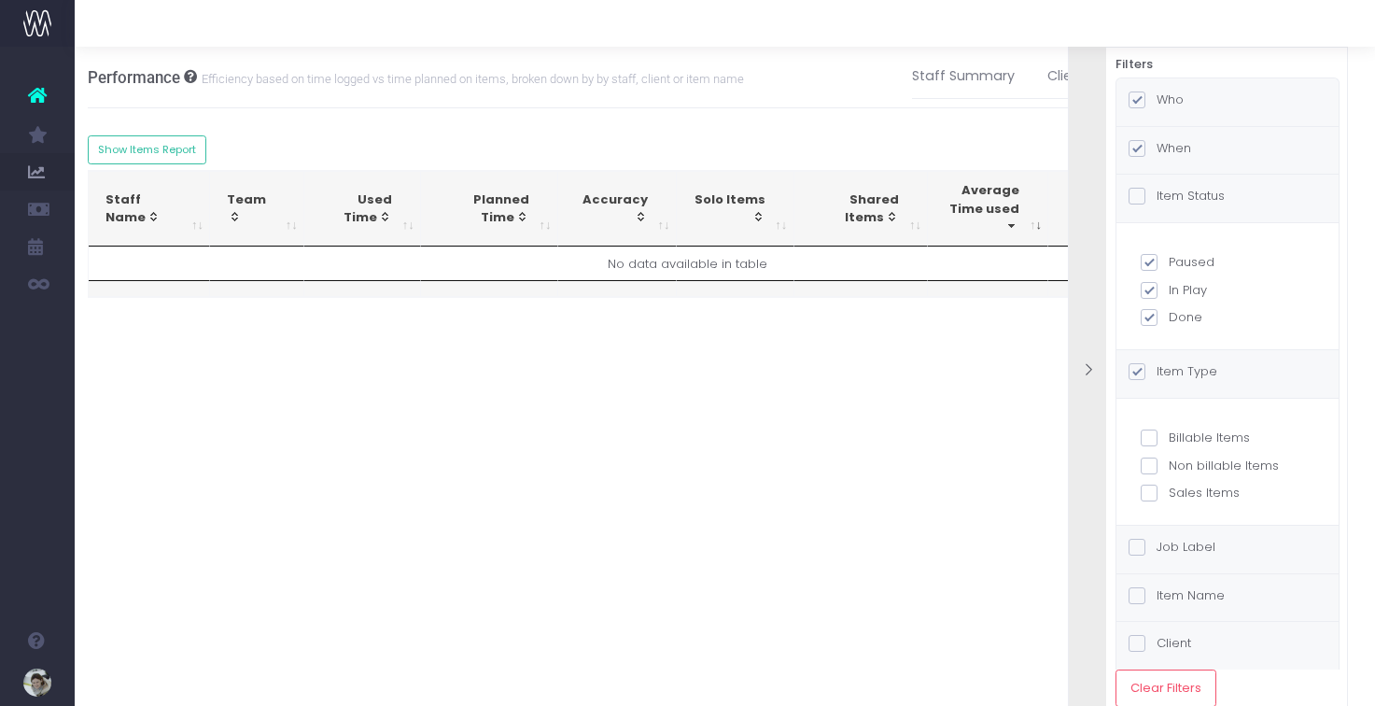
click at [1153, 437] on span at bounding box center [1148, 437] width 17 height 17
click at [1168, 437] on input "Billable Items" at bounding box center [1174, 434] width 12 height 12
checkbox input "true"
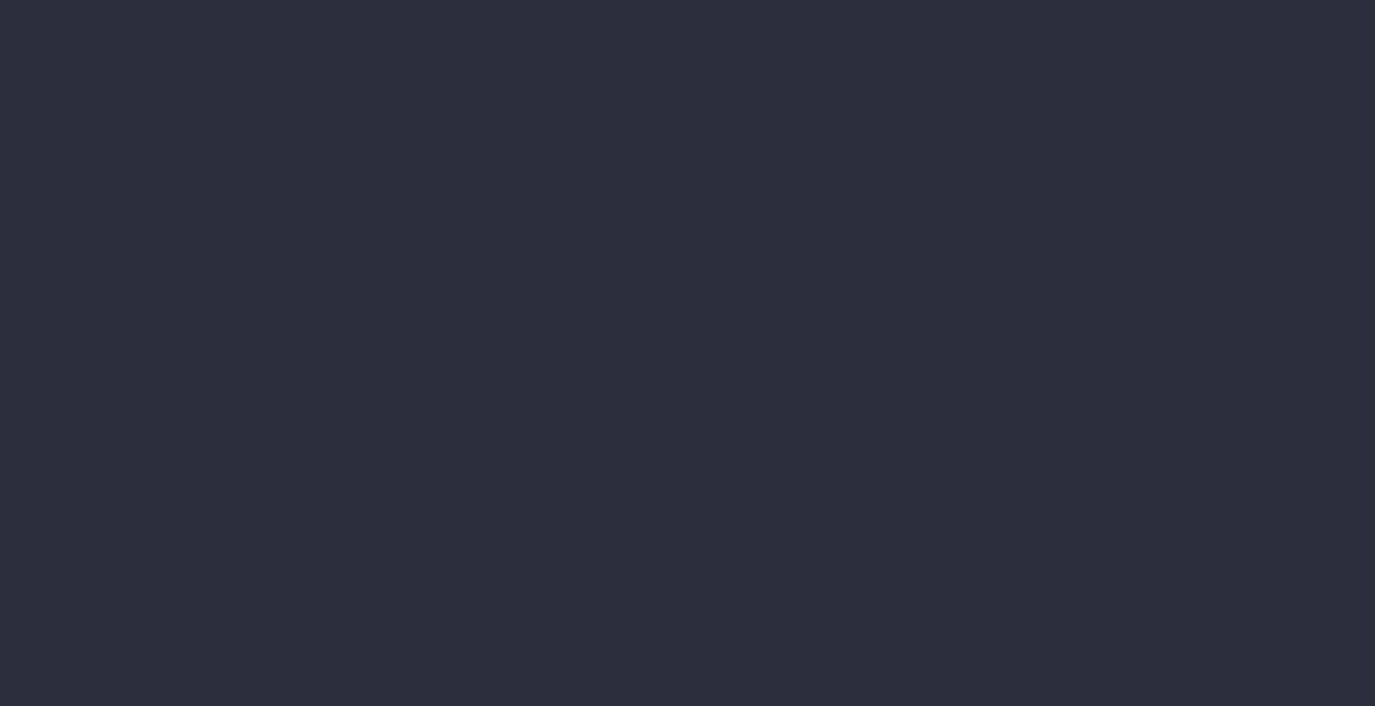
scroll to position [0, 14]
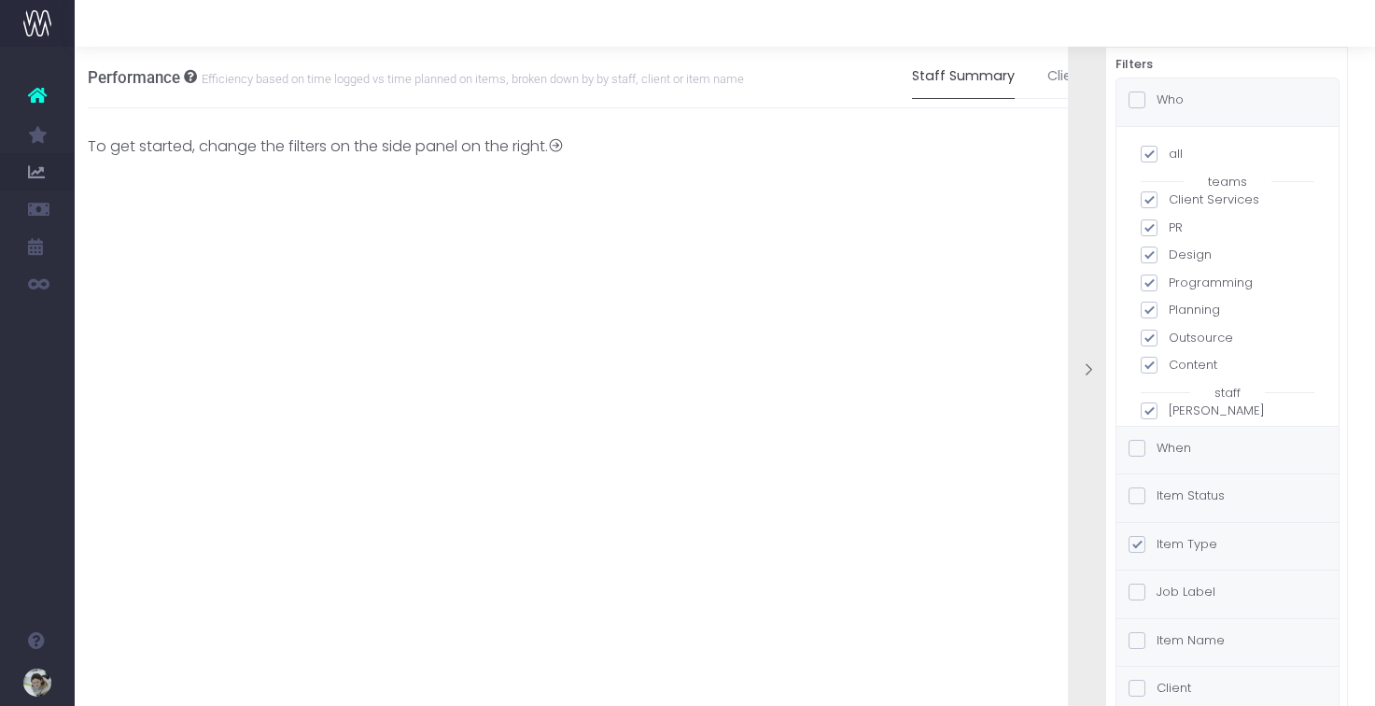
click at [1082, 363] on icon at bounding box center [1088, 370] width 16 height 16
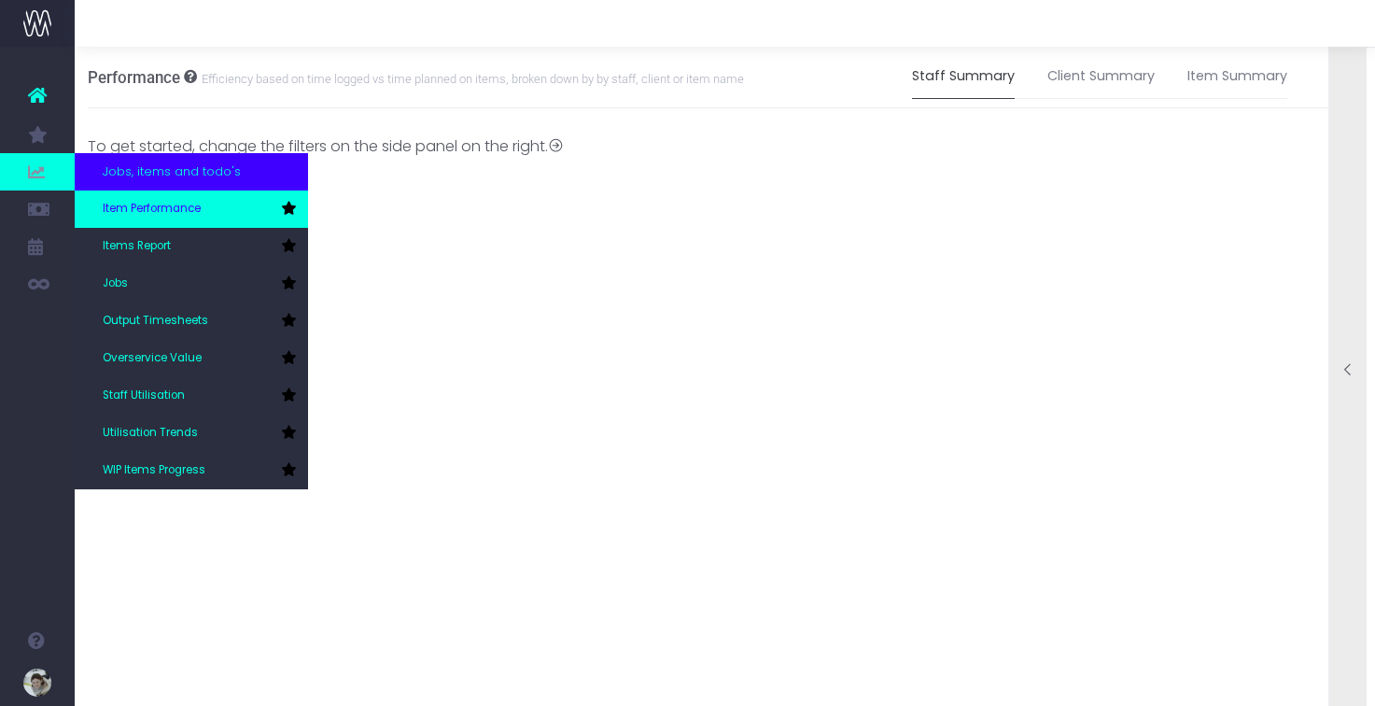
click at [139, 205] on span "Item Performance" at bounding box center [152, 209] width 98 height 17
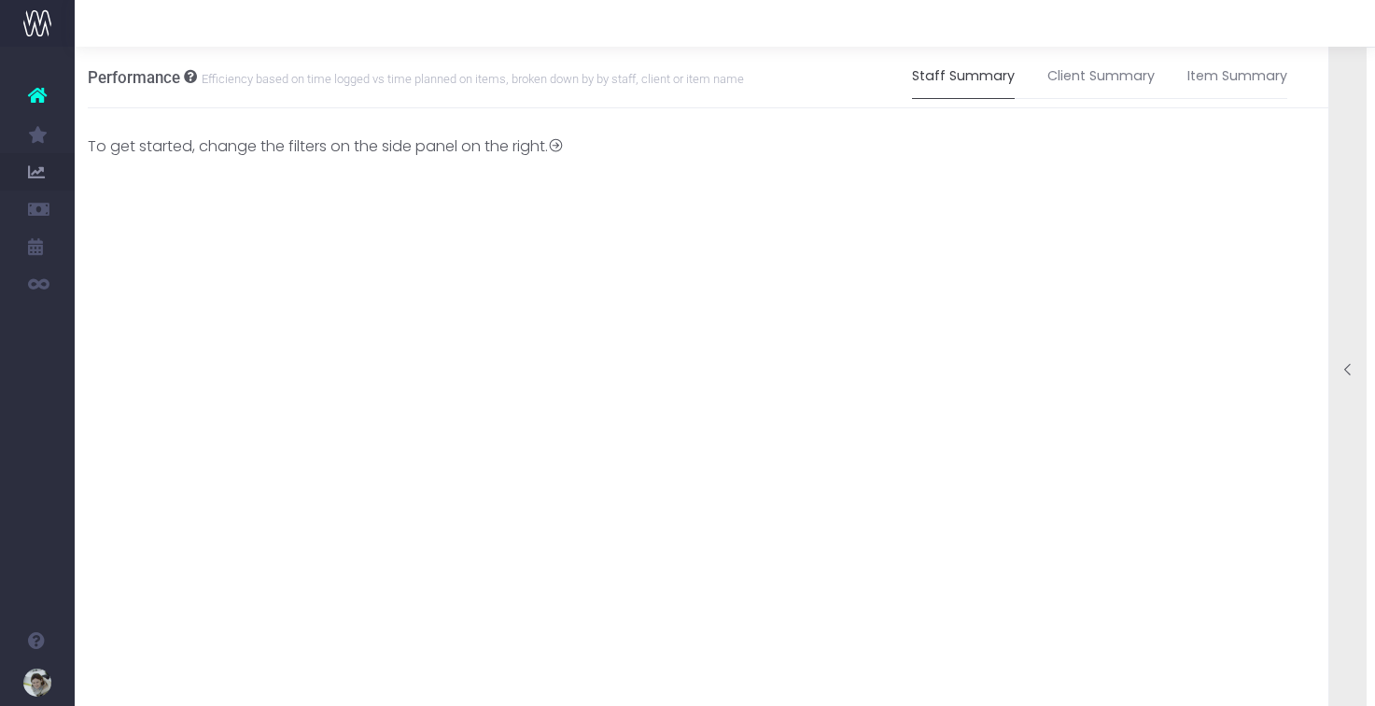
click at [1352, 368] on icon at bounding box center [1348, 370] width 16 height 16
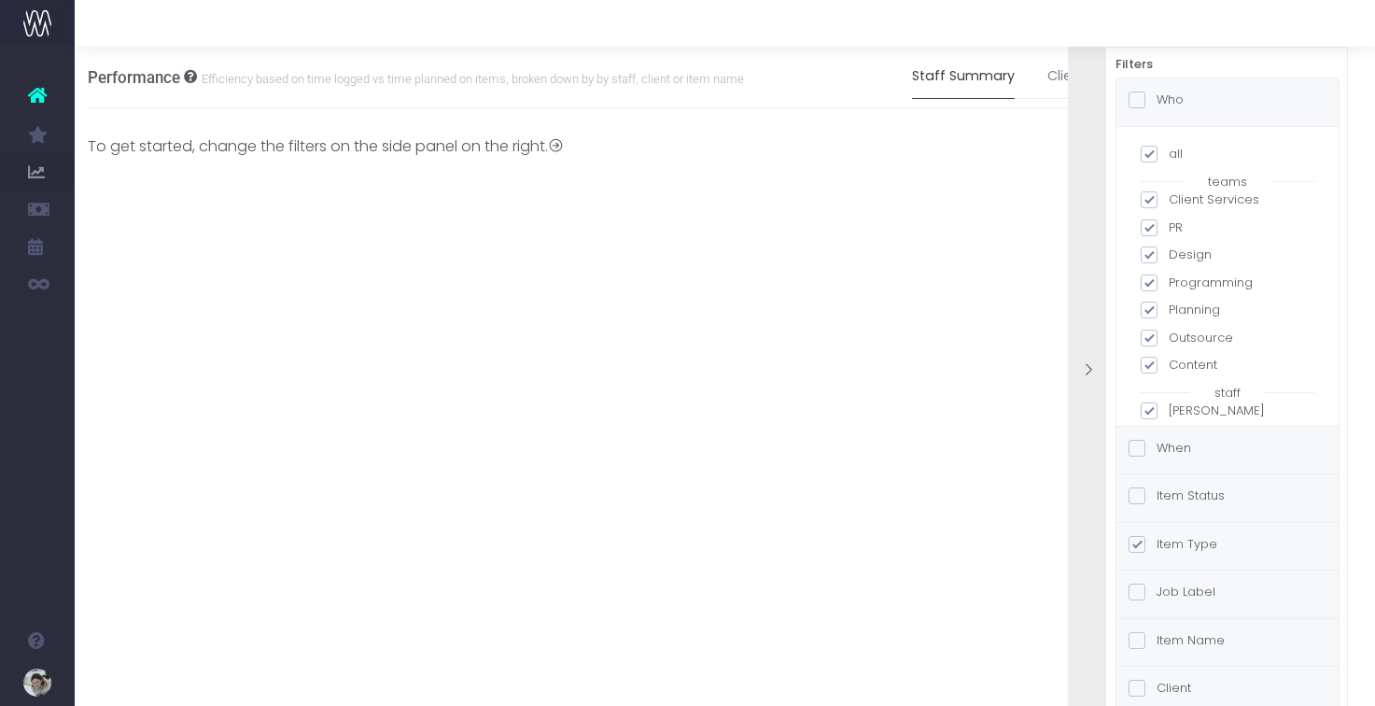
click at [1155, 153] on span at bounding box center [1148, 154] width 17 height 17
click at [1168, 153] on input "all" at bounding box center [1174, 151] width 12 height 12
checkbox input "false"
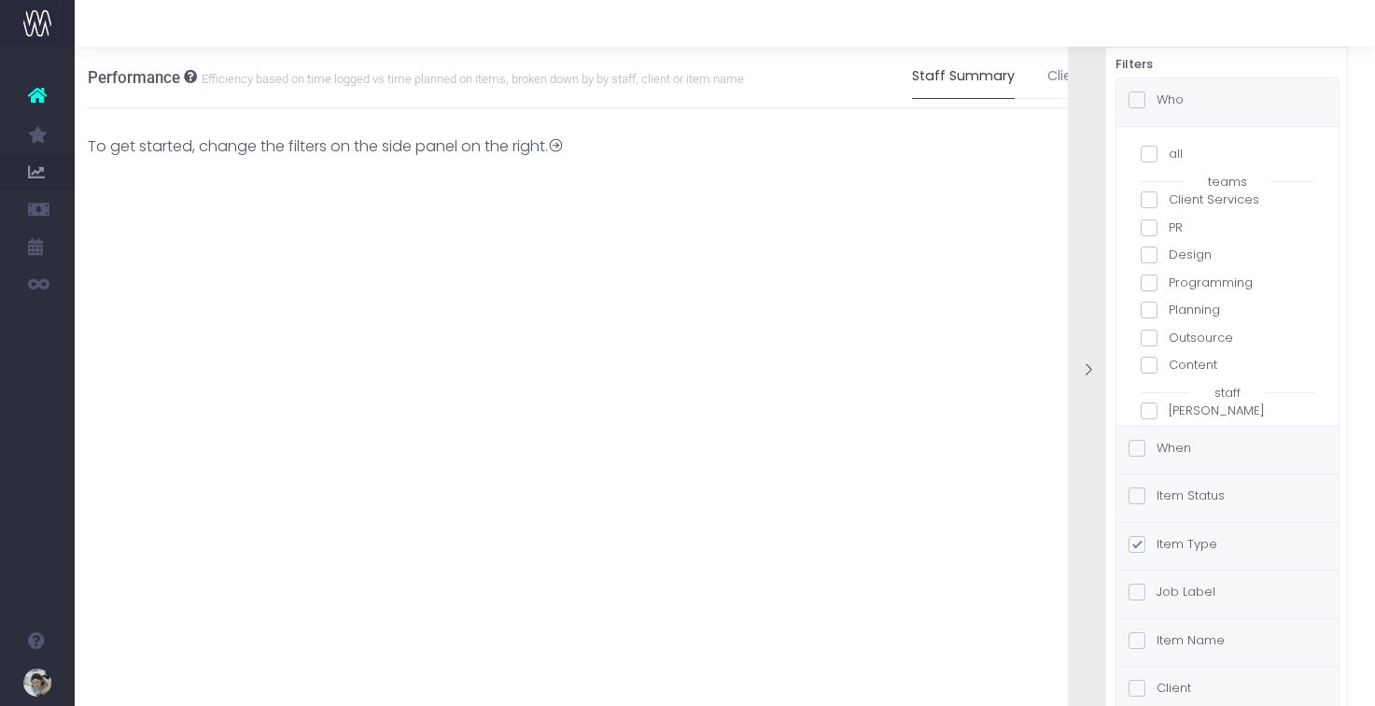
checkbox input "false"
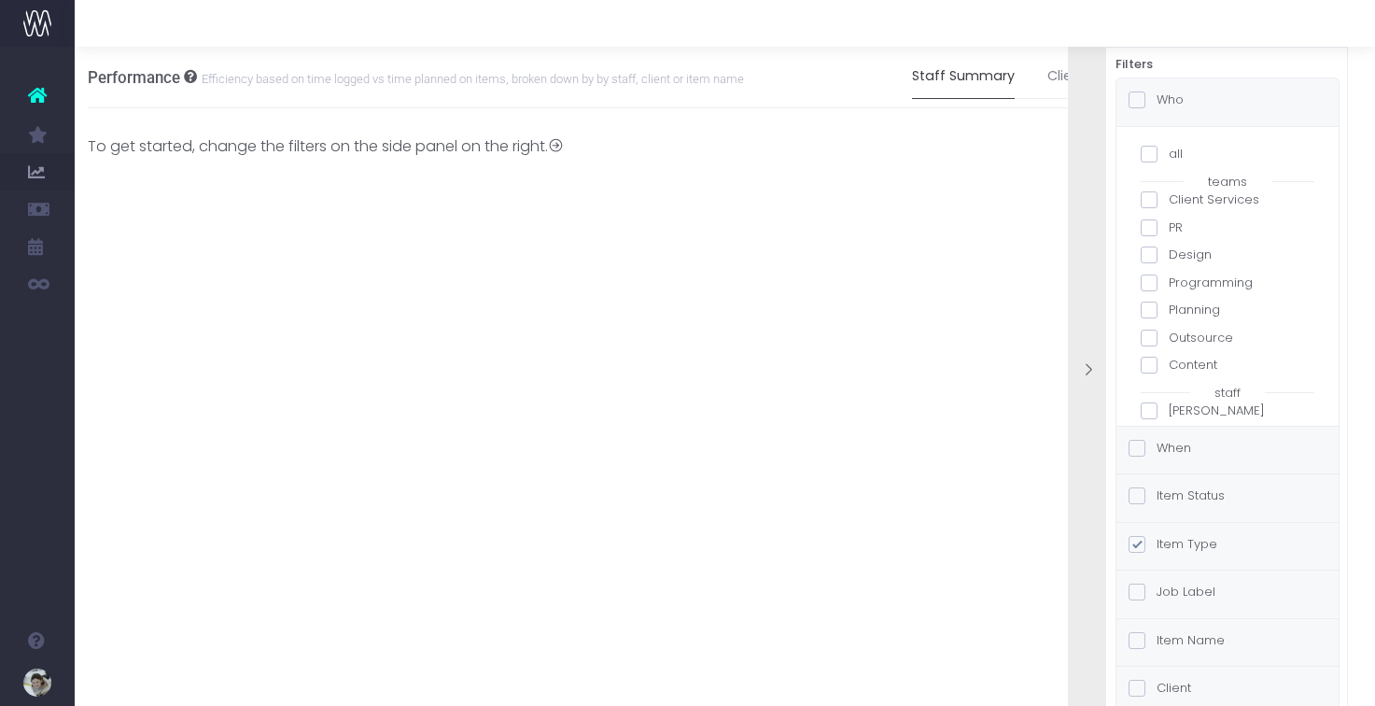
checkbox input "false"
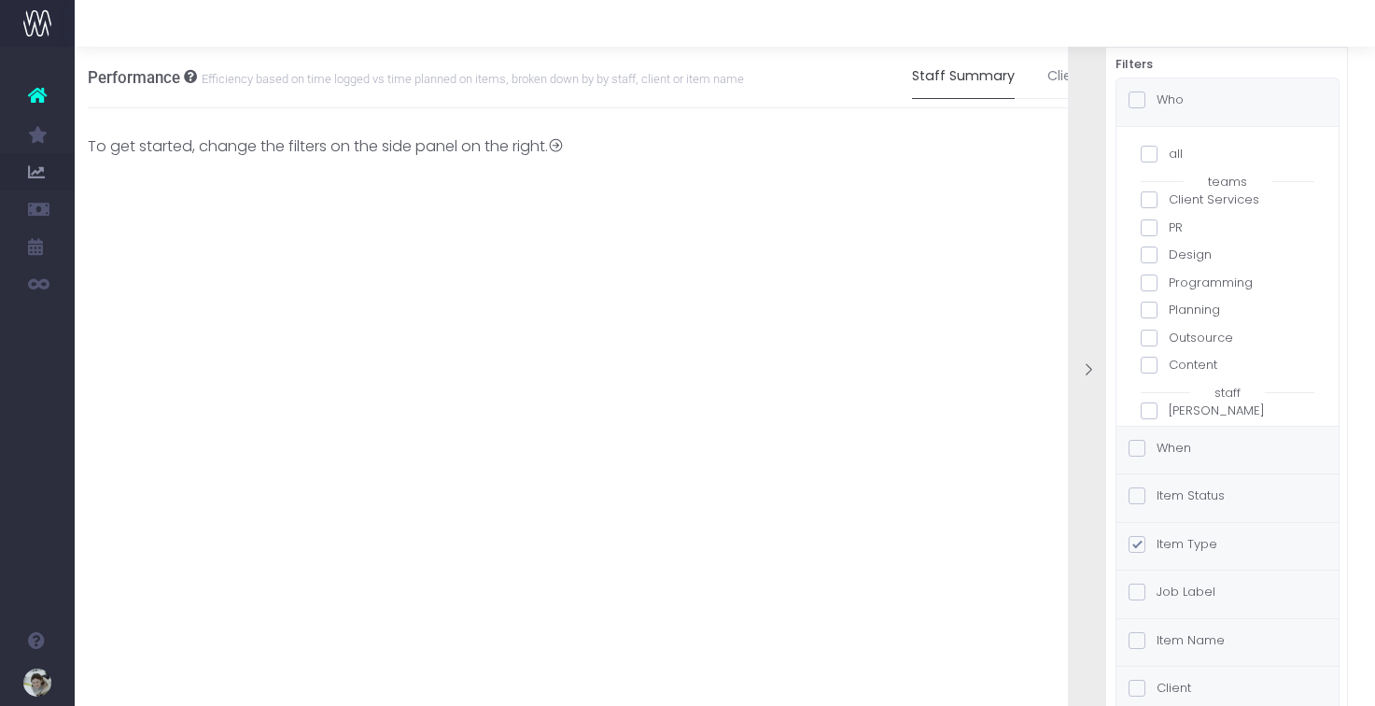
checkbox input "false"
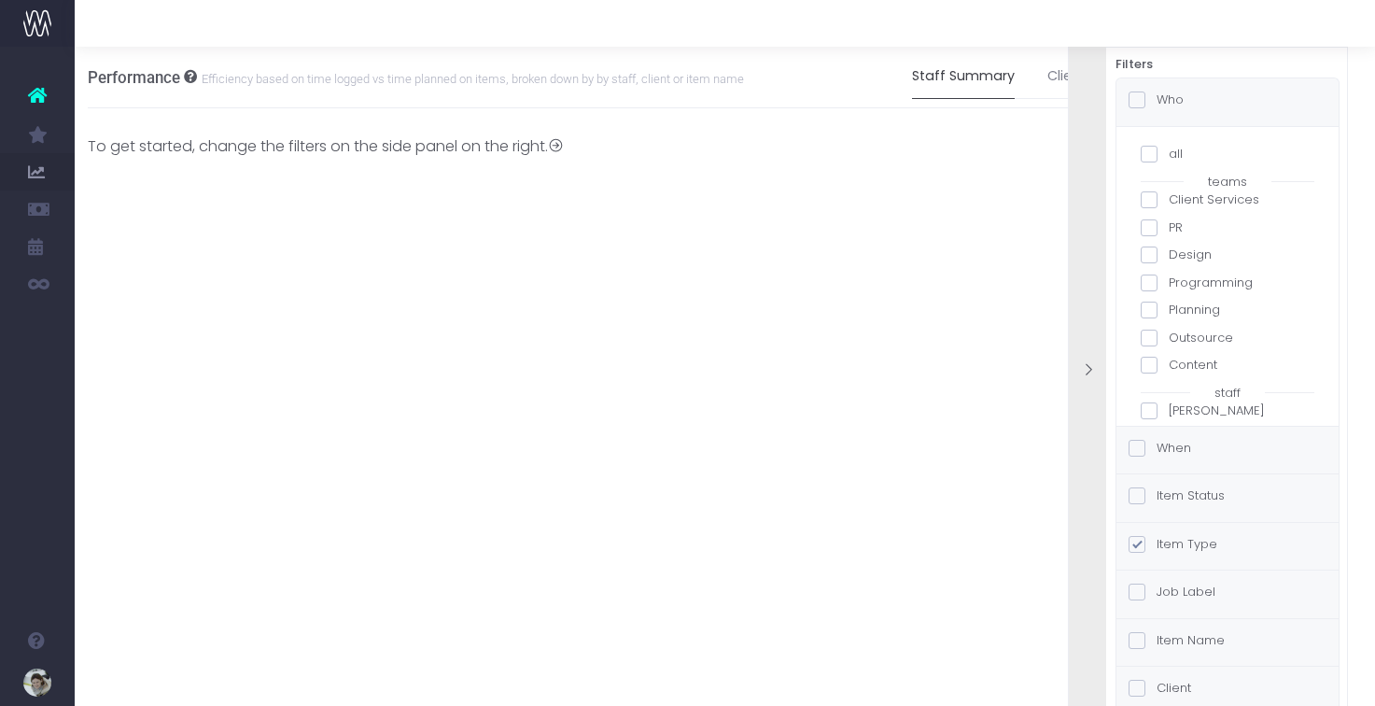
checkbox input "false"
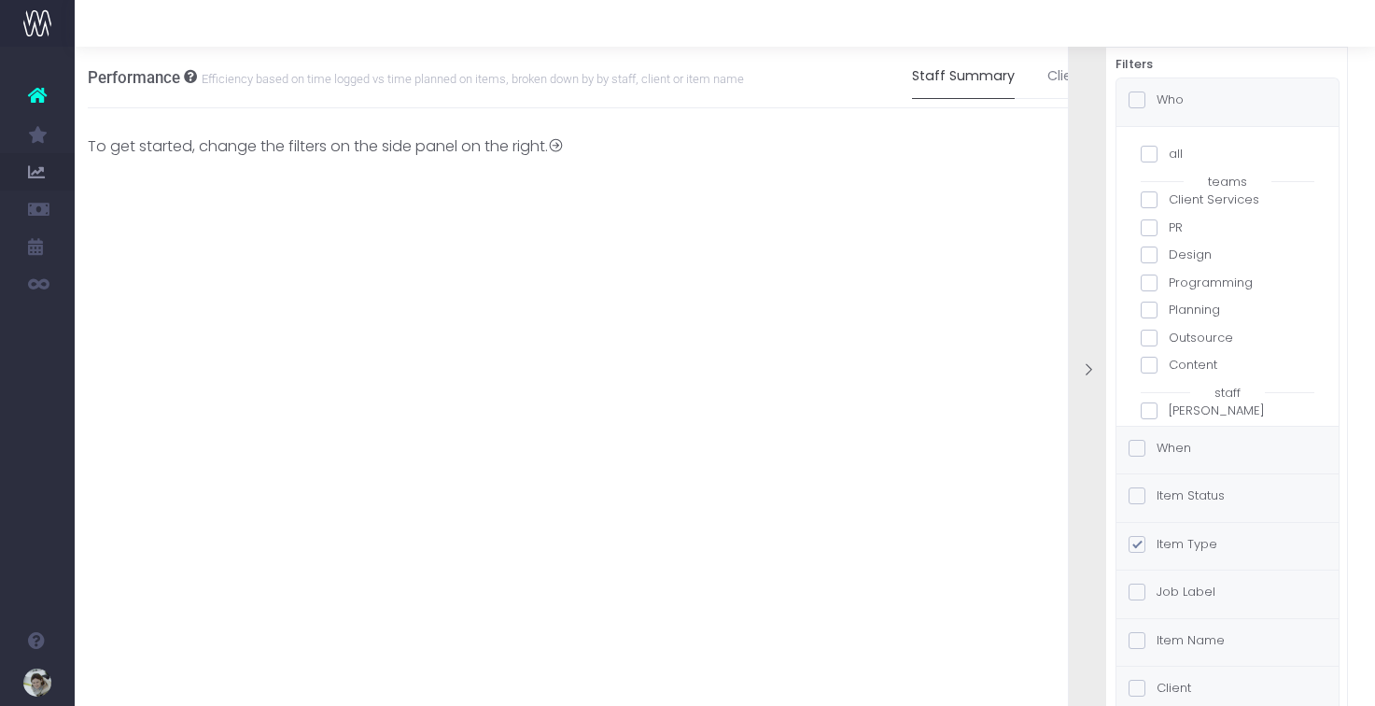
checkbox input "false"
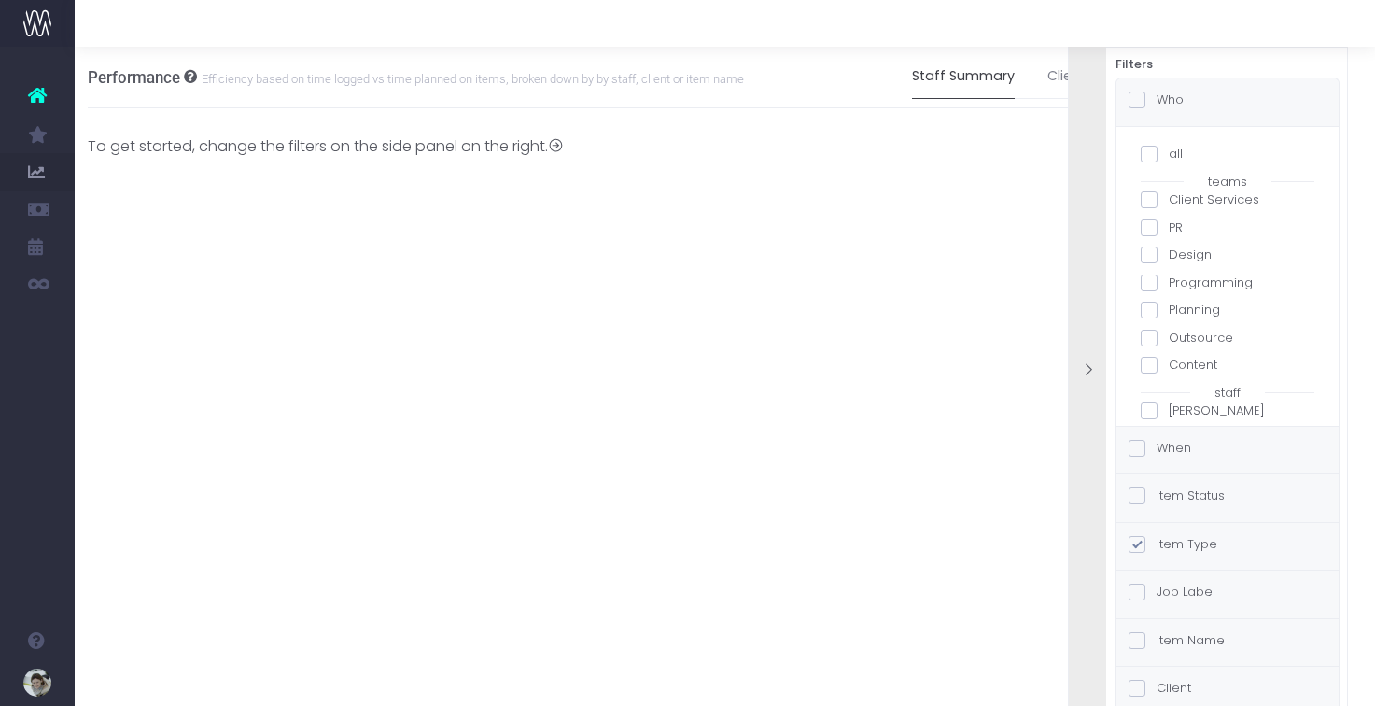
checkbox input "false"
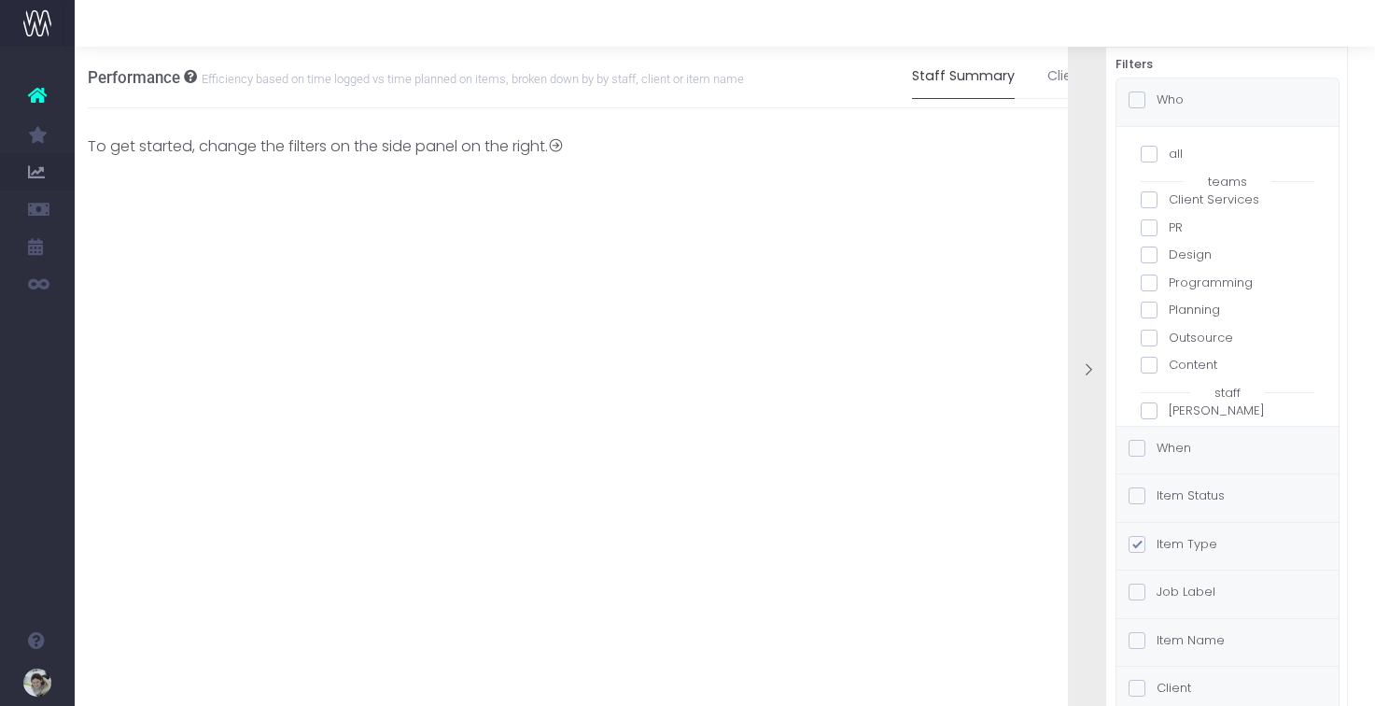
checkbox input "false"
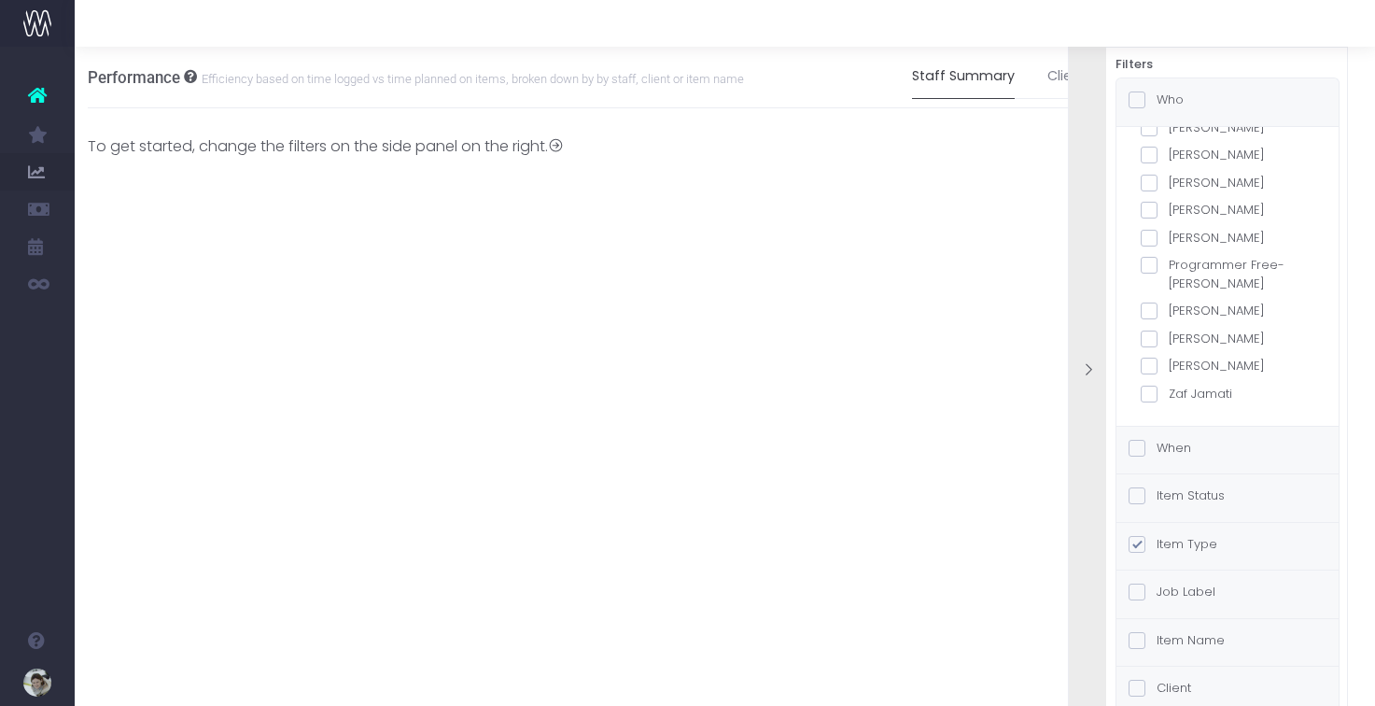
click at [1145, 334] on span at bounding box center [1148, 338] width 17 height 17
click at [1168, 334] on input "[PERSON_NAME]" at bounding box center [1174, 335] width 12 height 12
checkbox input "true"
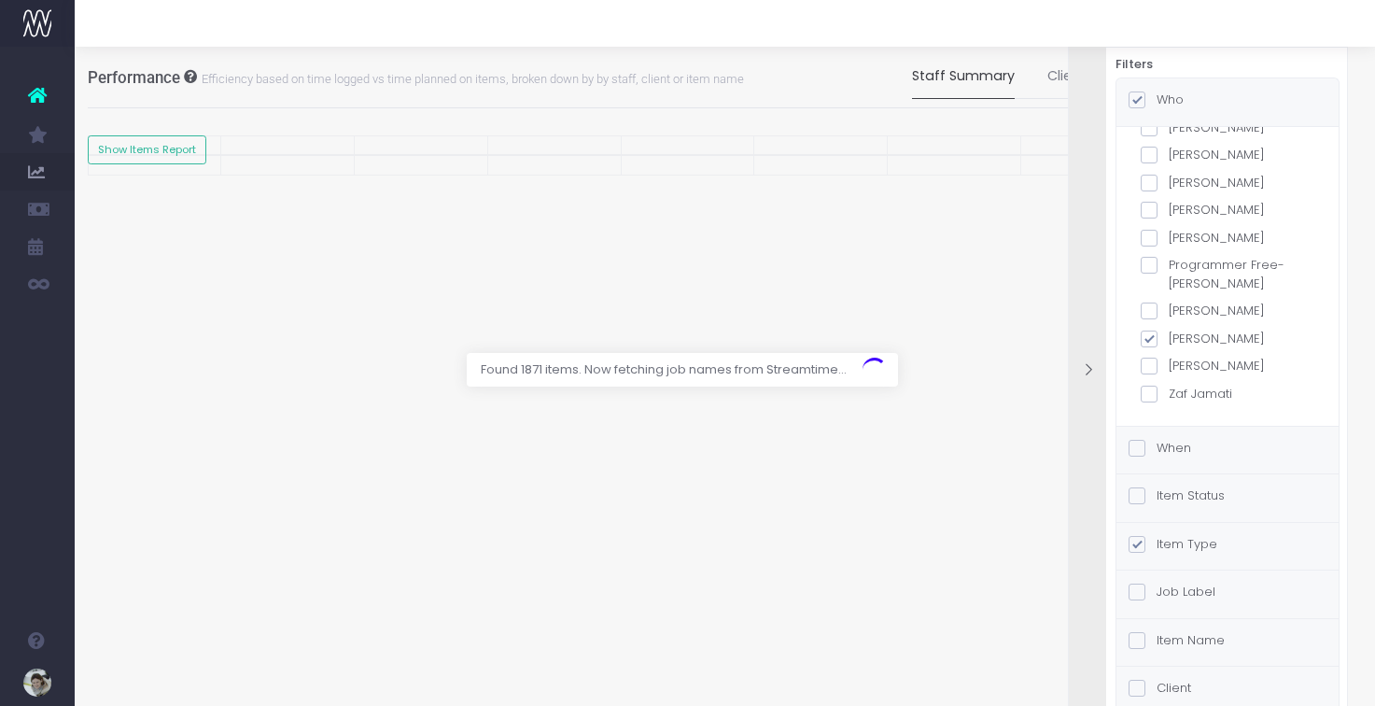
click at [1182, 450] on label "When" at bounding box center [1159, 448] width 63 height 19
click at [1168, 450] on input "When" at bounding box center [1162, 445] width 12 height 12
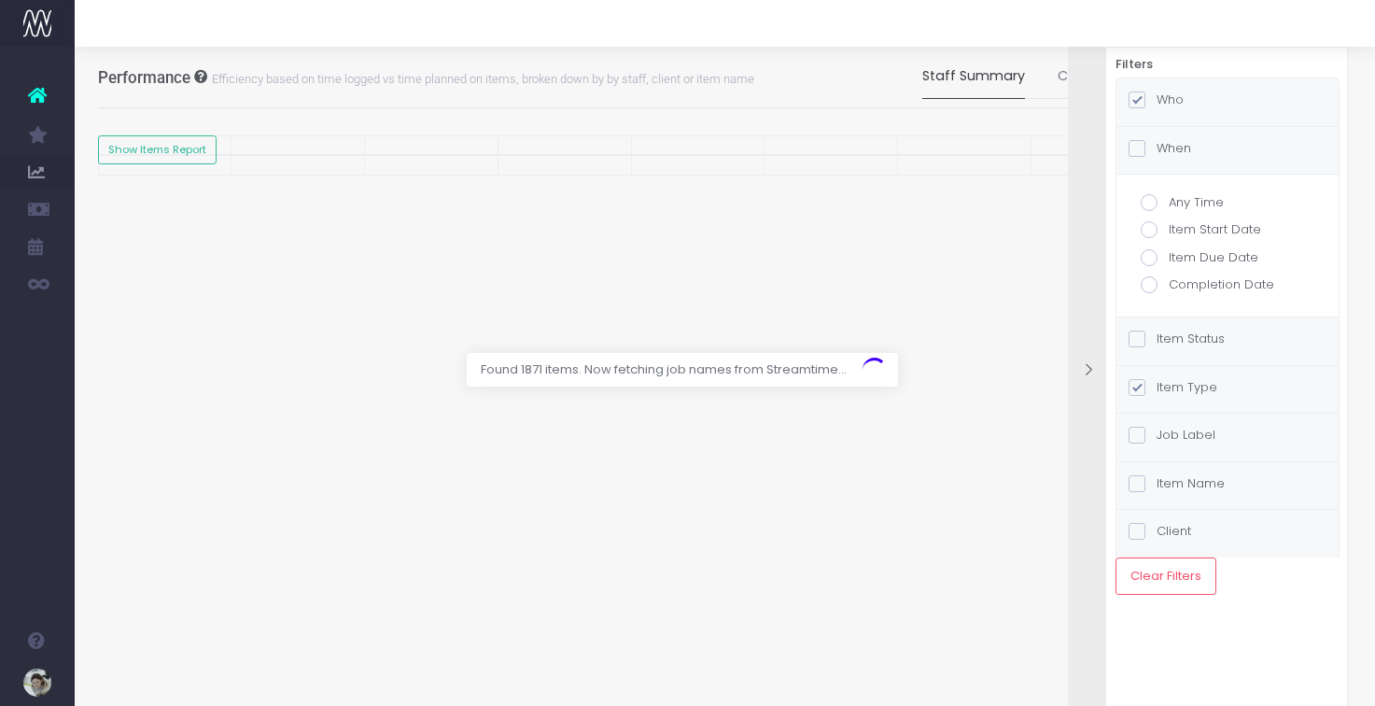
scroll to position [0, 5]
click at [1153, 285] on span at bounding box center [1148, 284] width 17 height 17
click at [1168, 285] on input "Completion Date" at bounding box center [1174, 281] width 12 height 12
radio input "true"
checkbox input "true"
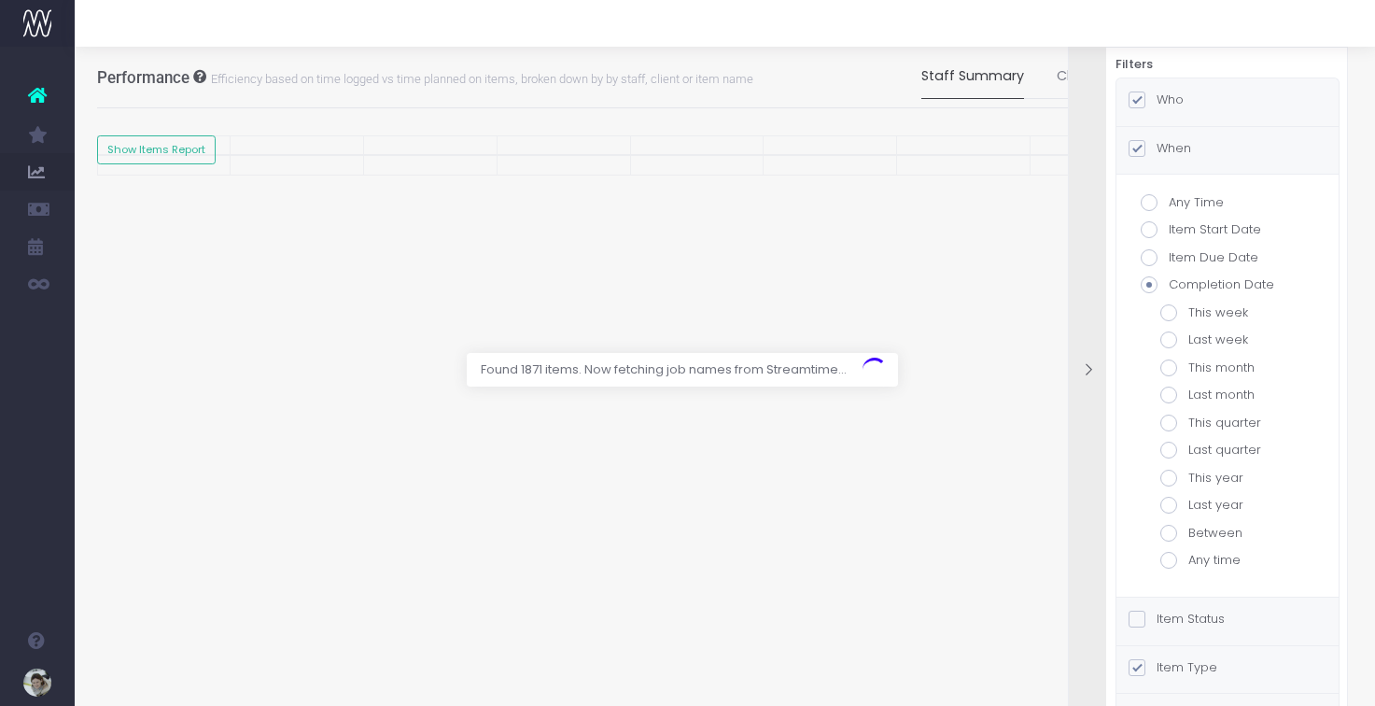
click at [1165, 533] on span at bounding box center [1168, 532] width 17 height 17
click at [1188, 533] on input "Between" at bounding box center [1194, 530] width 12 height 12
radio input "true"
click at [1187, 605] on input "text" at bounding box center [1227, 614] width 134 height 37
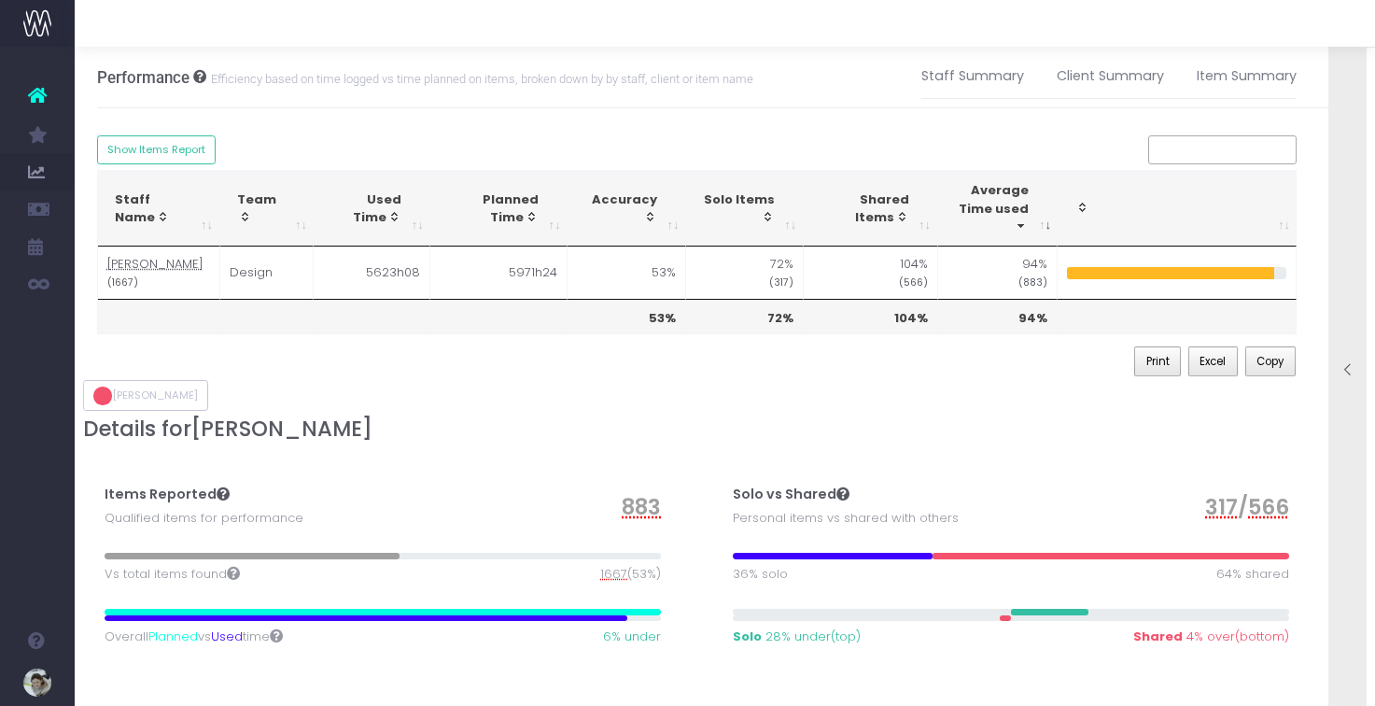
click at [1348, 368] on icon at bounding box center [1348, 370] width 16 height 16
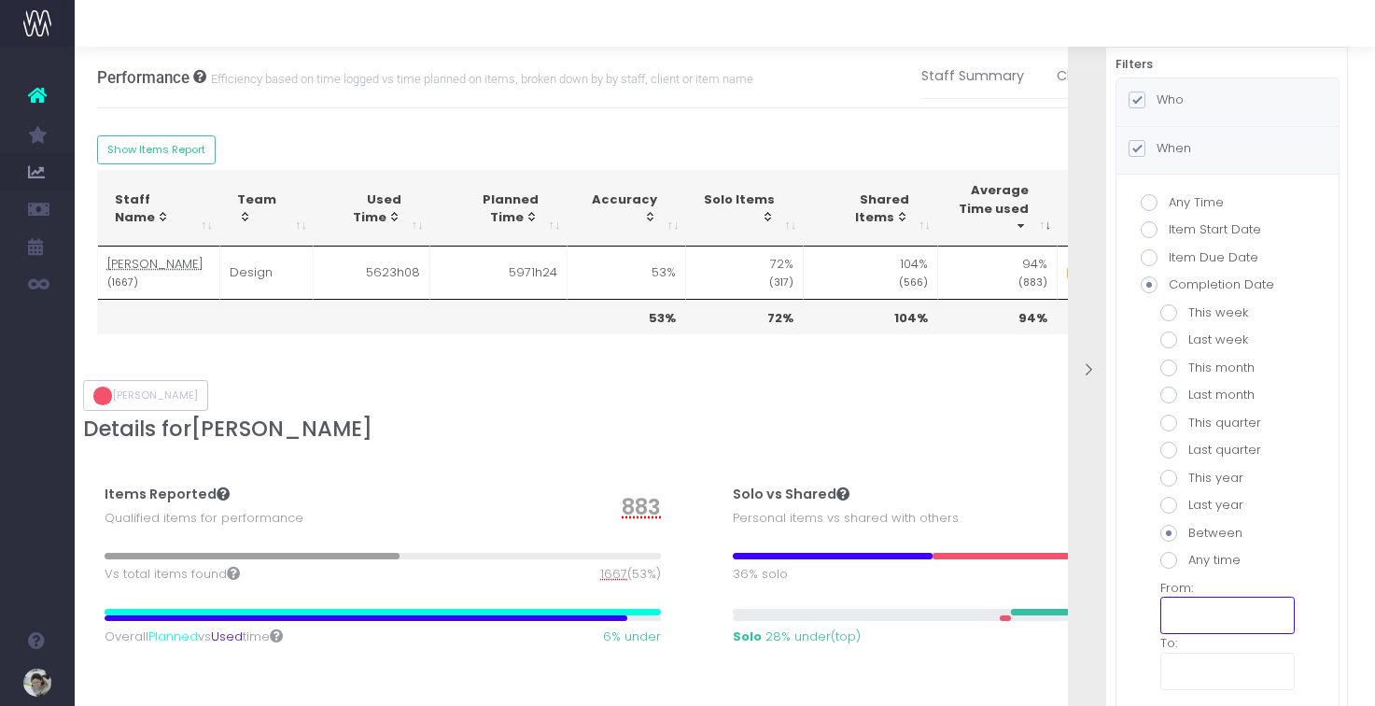
click at [1181, 611] on input "text" at bounding box center [1227, 614] width 134 height 37
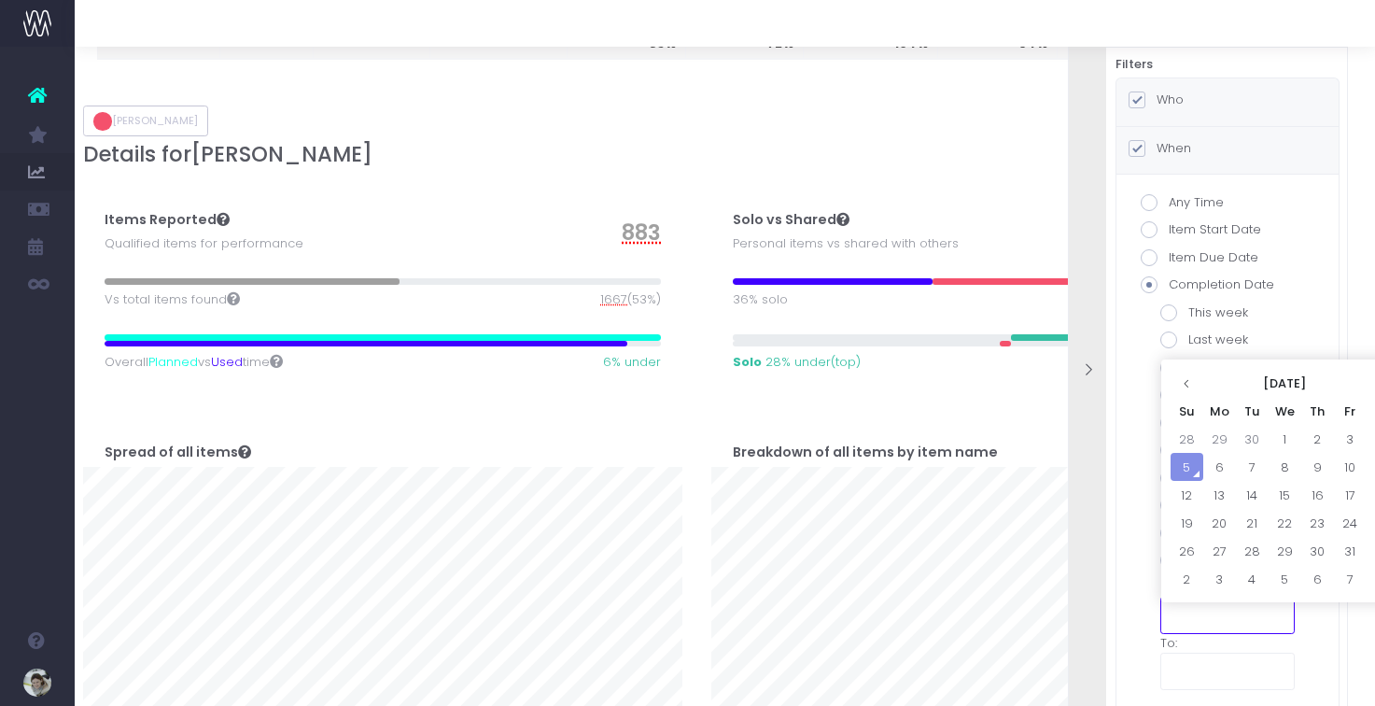
scroll to position [275, 37]
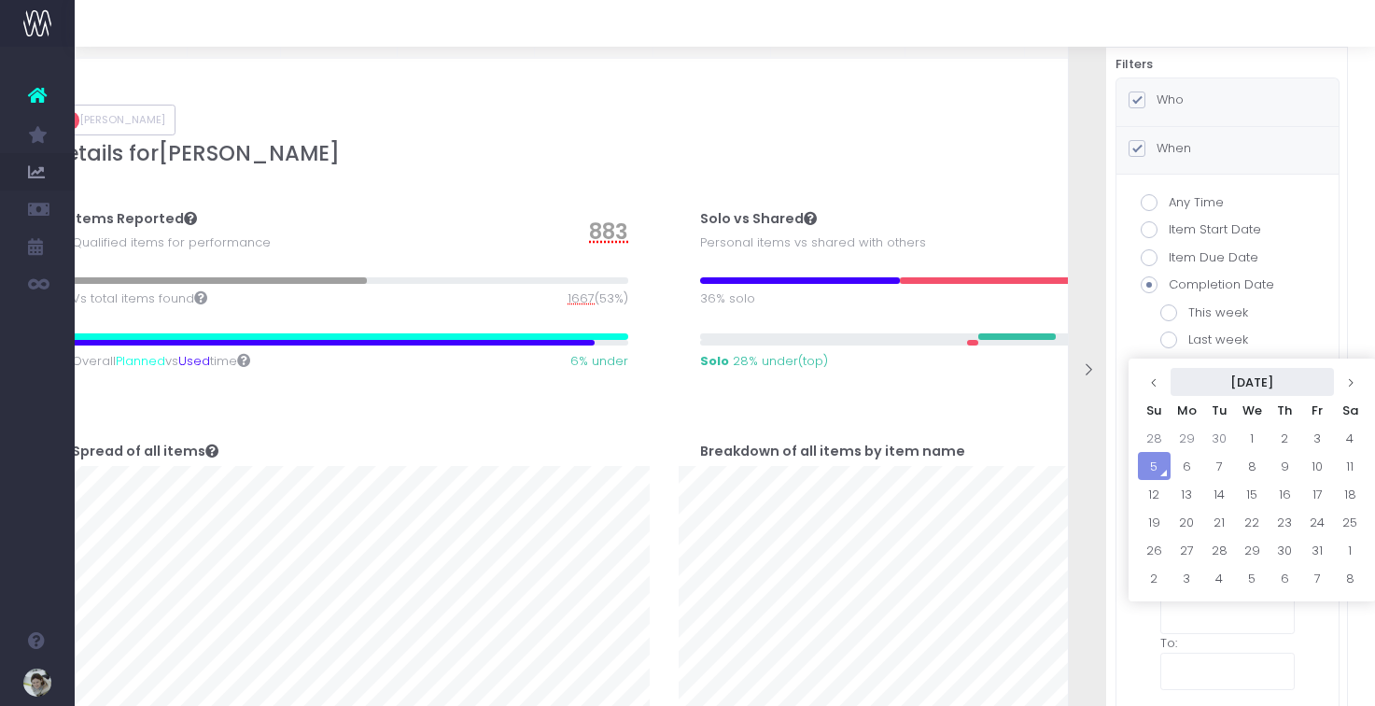
click at [1272, 384] on th "[DATE]" at bounding box center [1251, 382] width 163 height 28
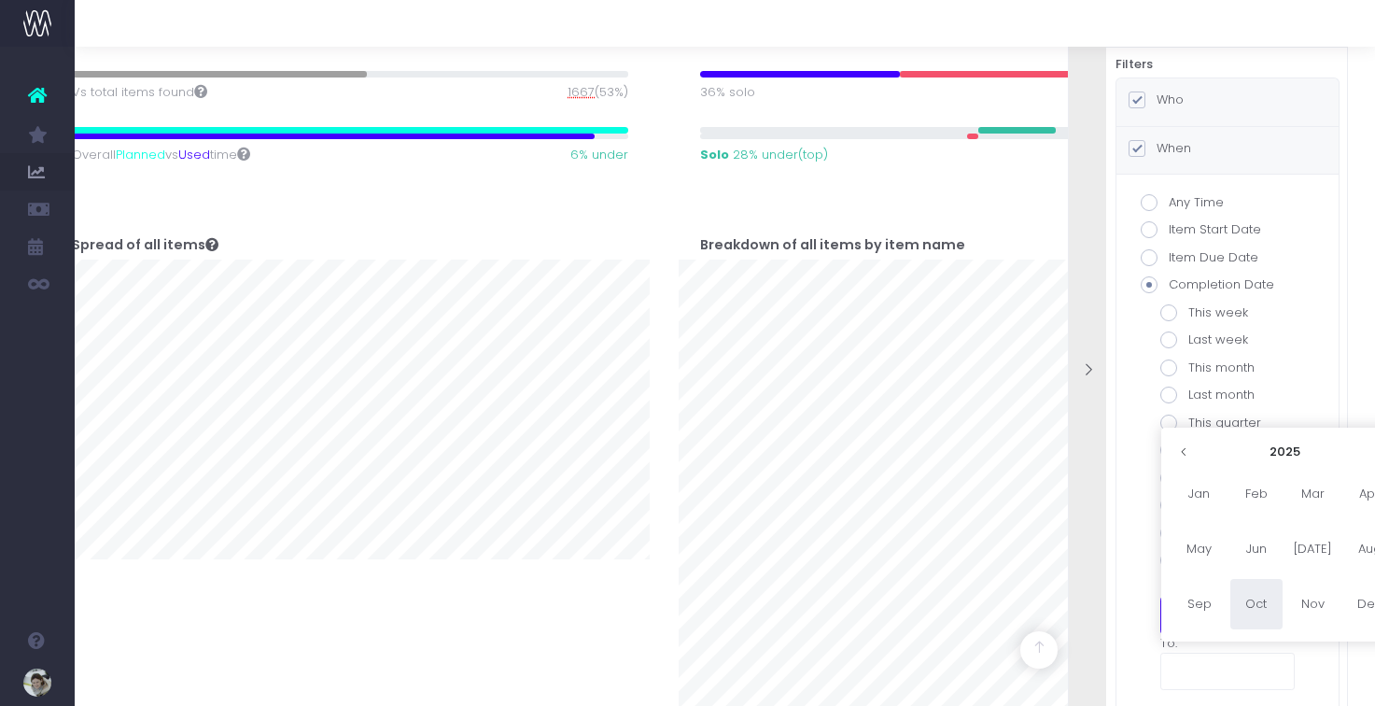
scroll to position [498, 37]
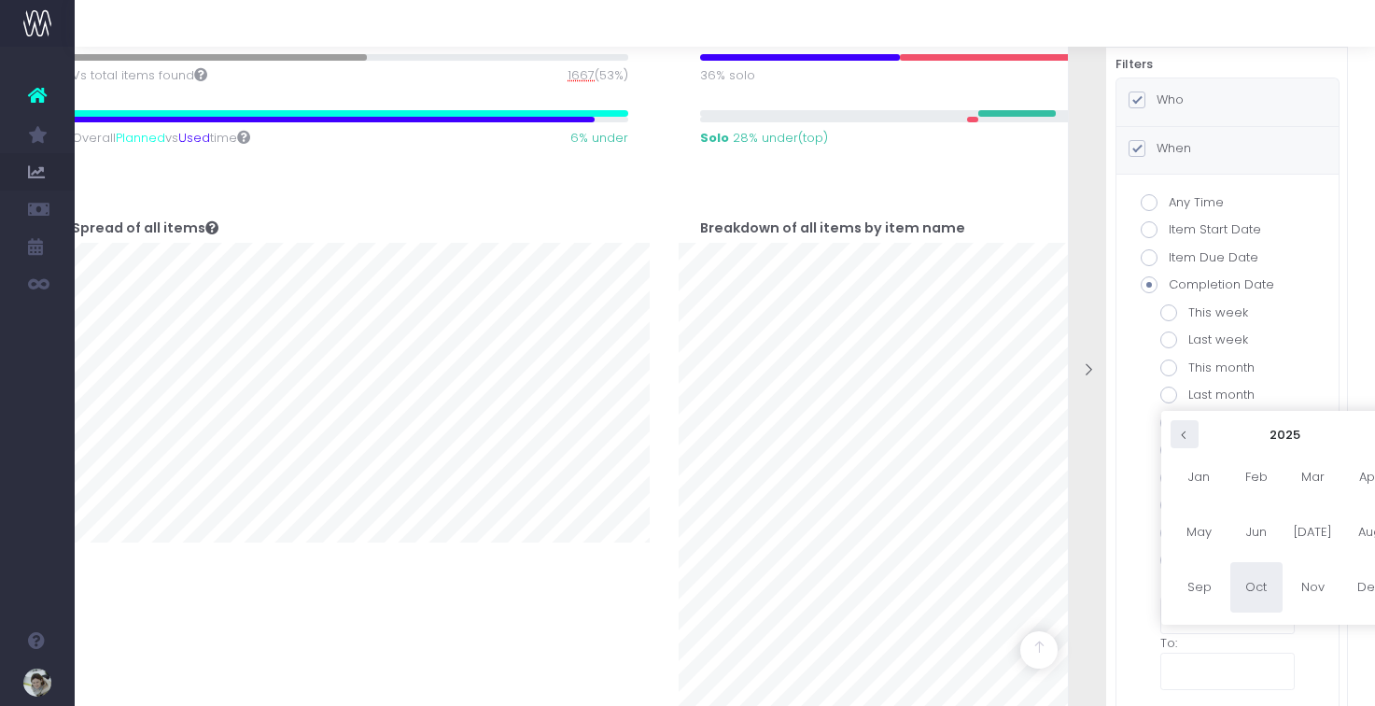
click at [1183, 436] on icon at bounding box center [1184, 434] width 10 height 10
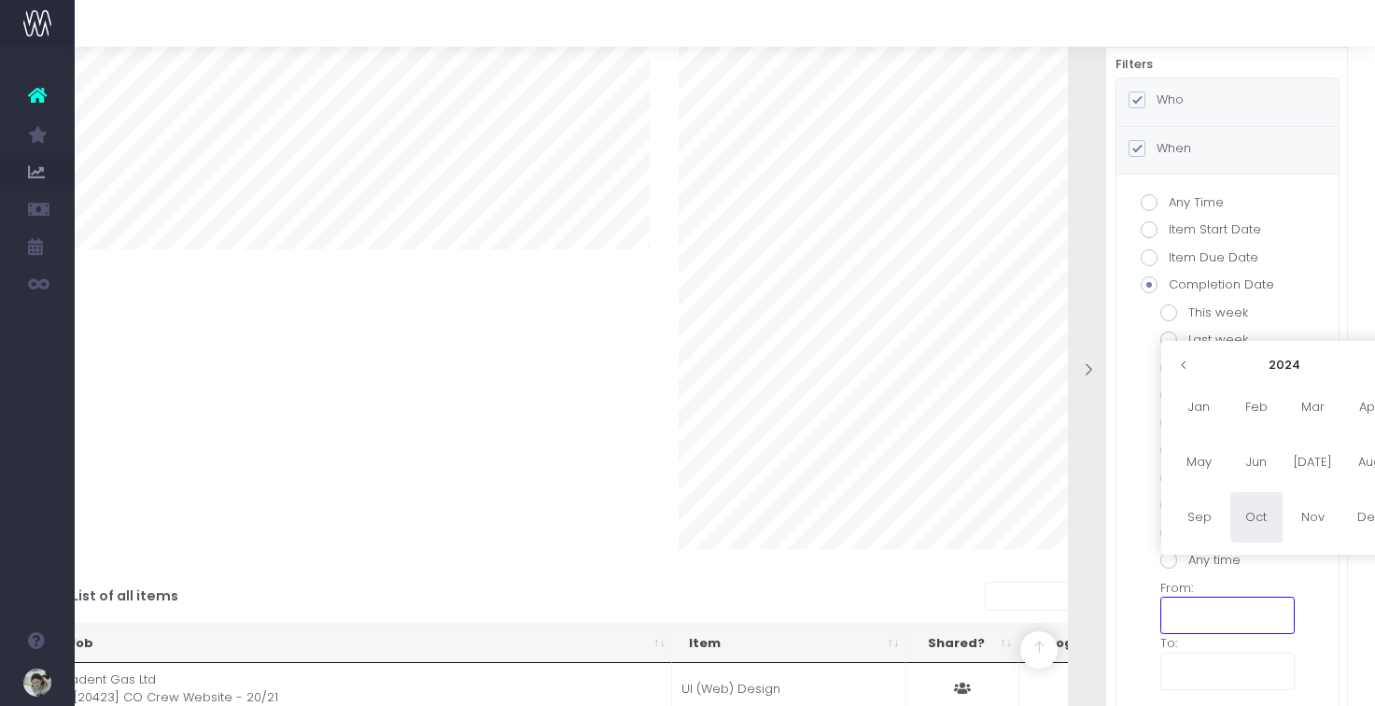
scroll to position [803, 70]
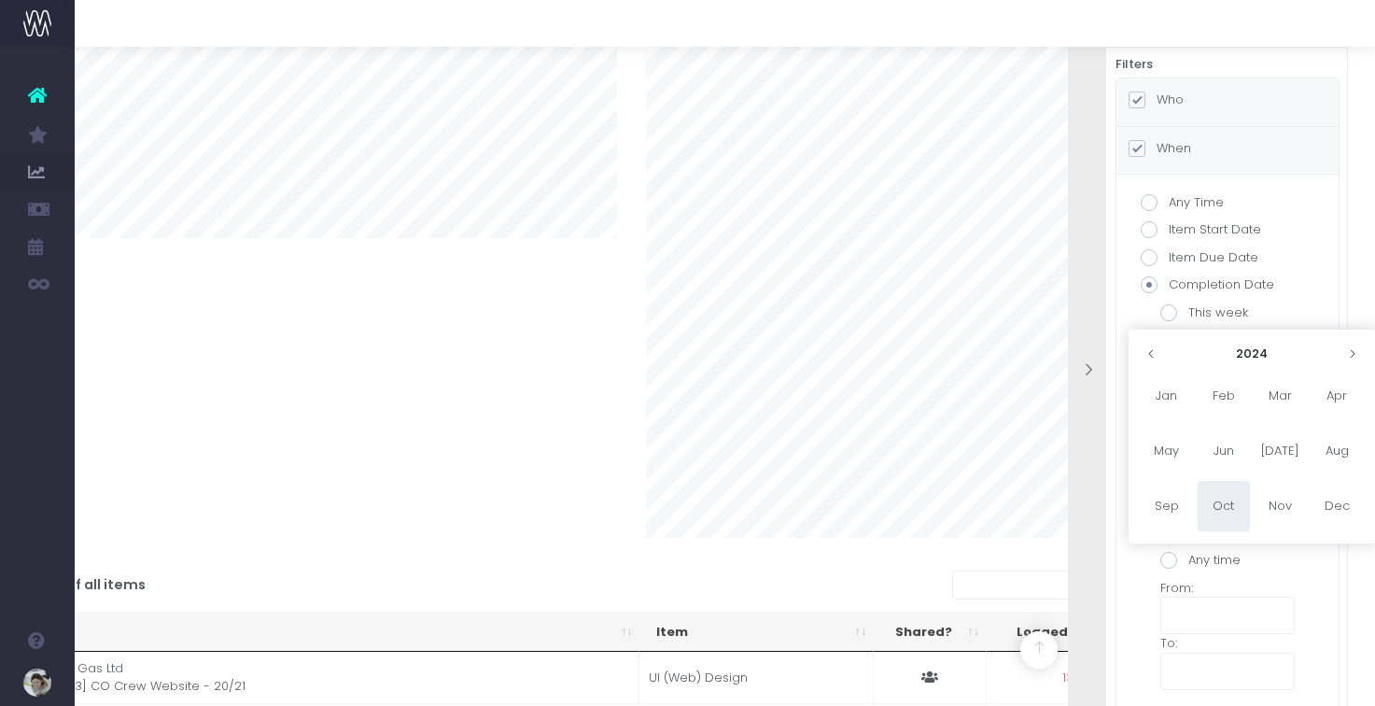
click at [1220, 503] on span "Oct" at bounding box center [1223, 506] width 52 height 50
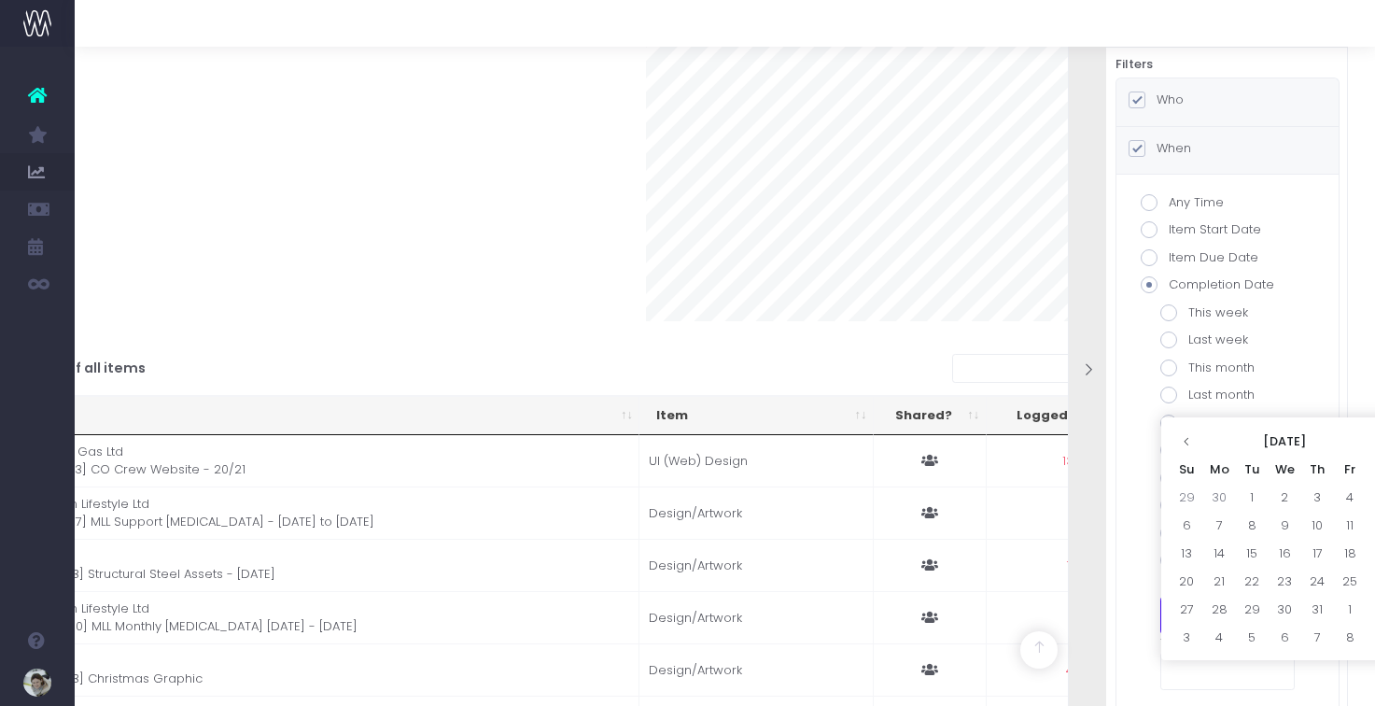
scroll to position [1038, 103]
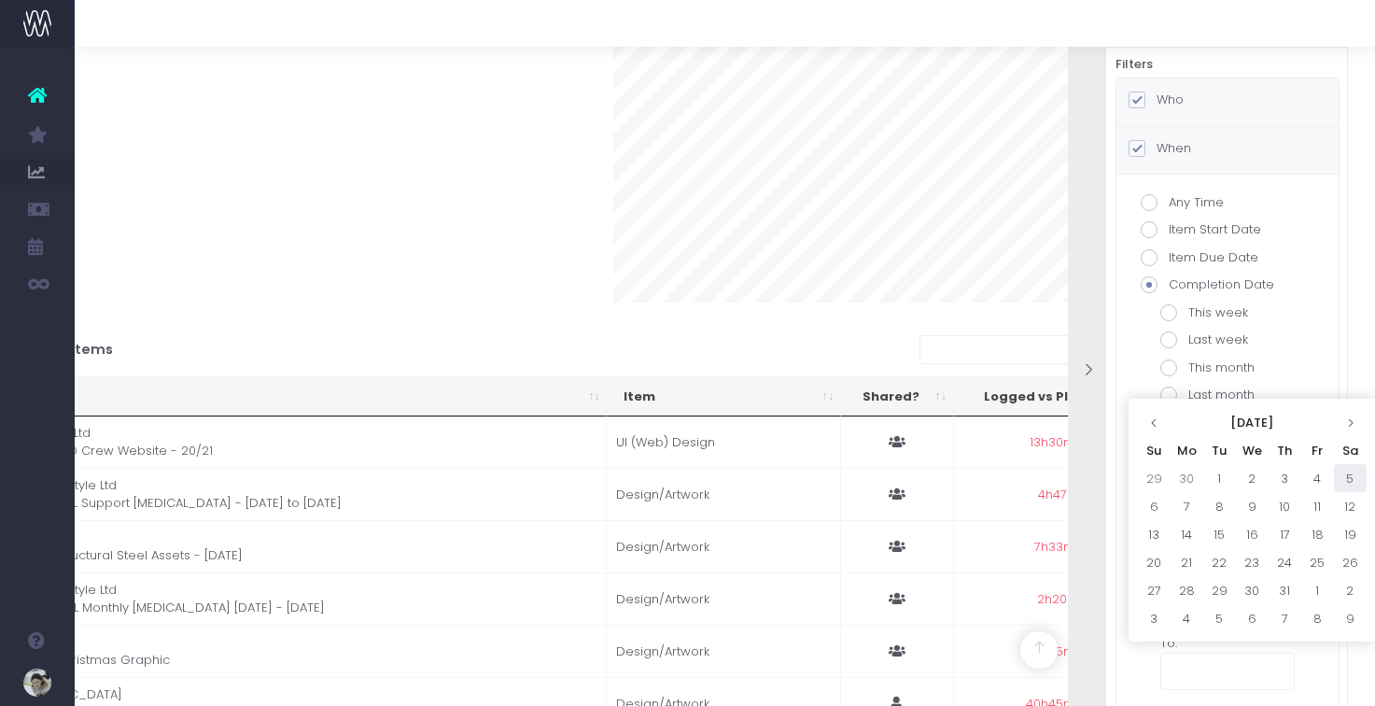
click at [1343, 471] on td "5" at bounding box center [1350, 478] width 33 height 28
type input "[DATE]"
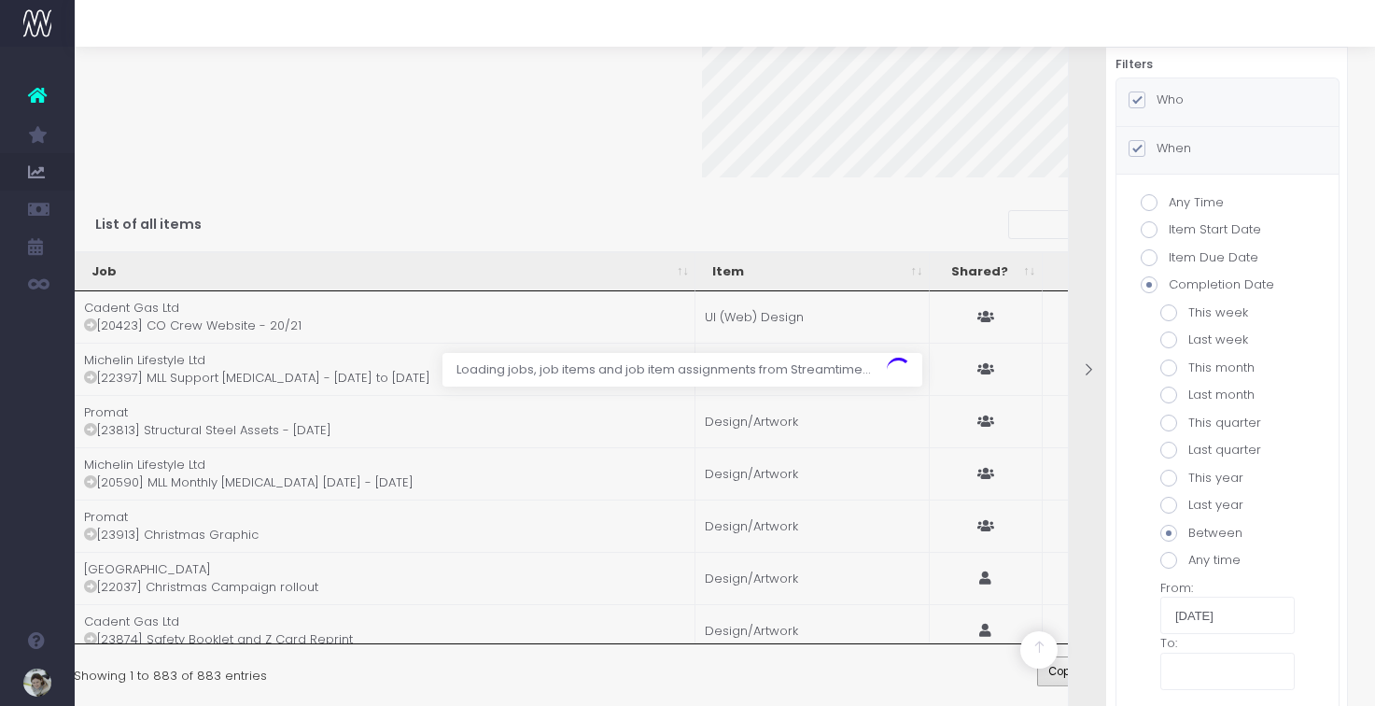
scroll to position [1173, 14]
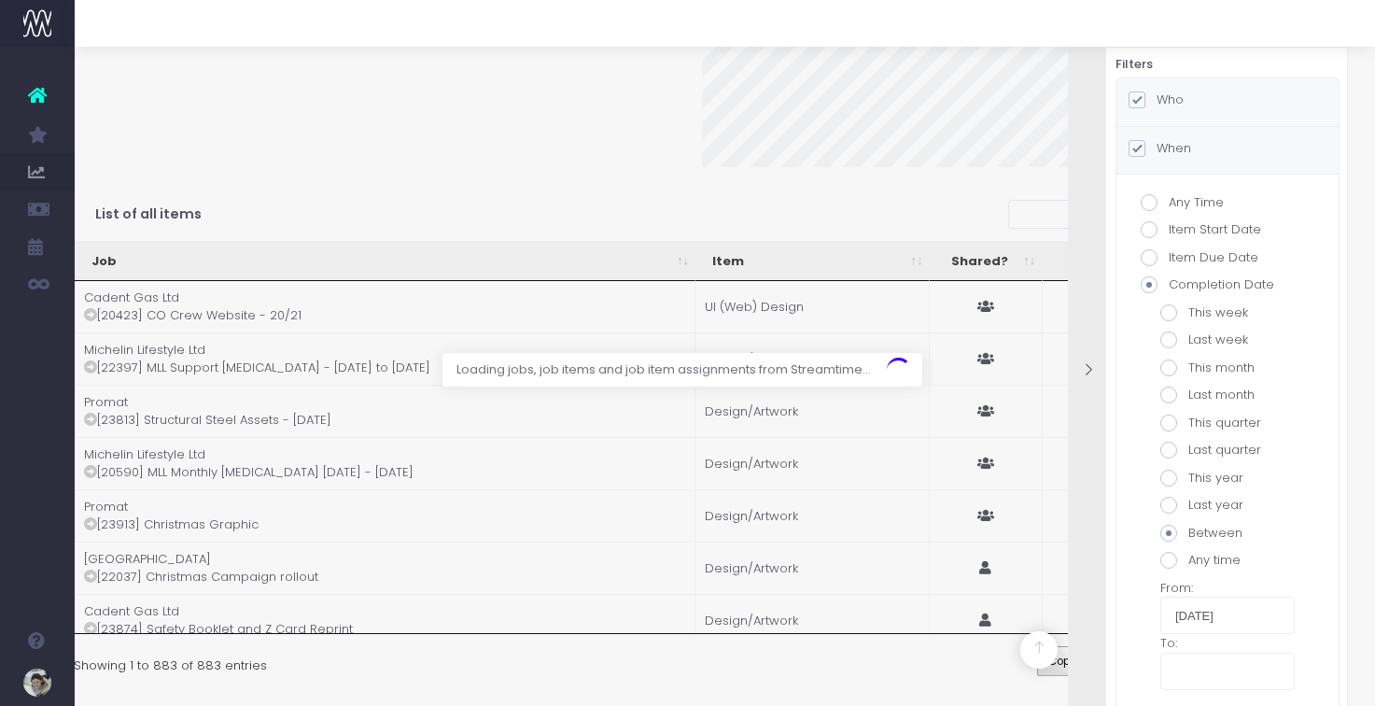
click at [1188, 664] on input "text" at bounding box center [1227, 670] width 134 height 37
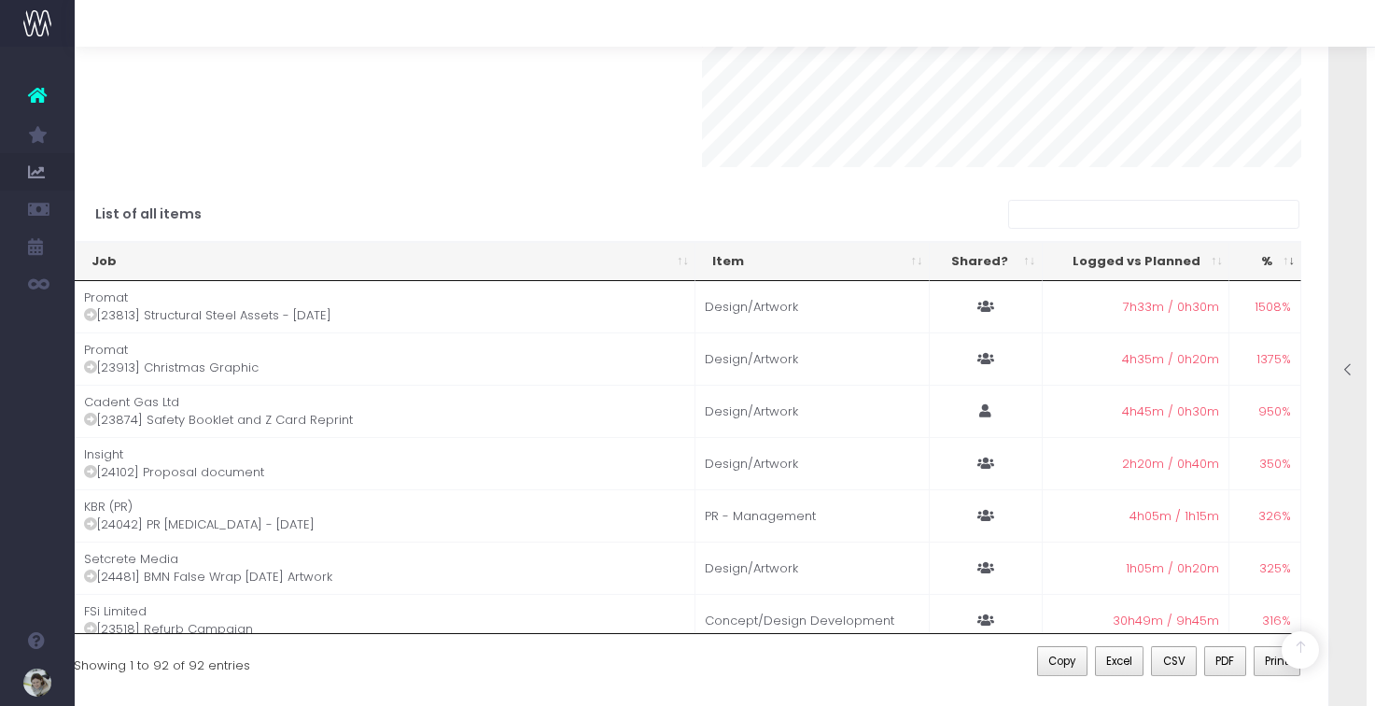
click at [1343, 433] on div at bounding box center [1347, 372] width 37 height 704
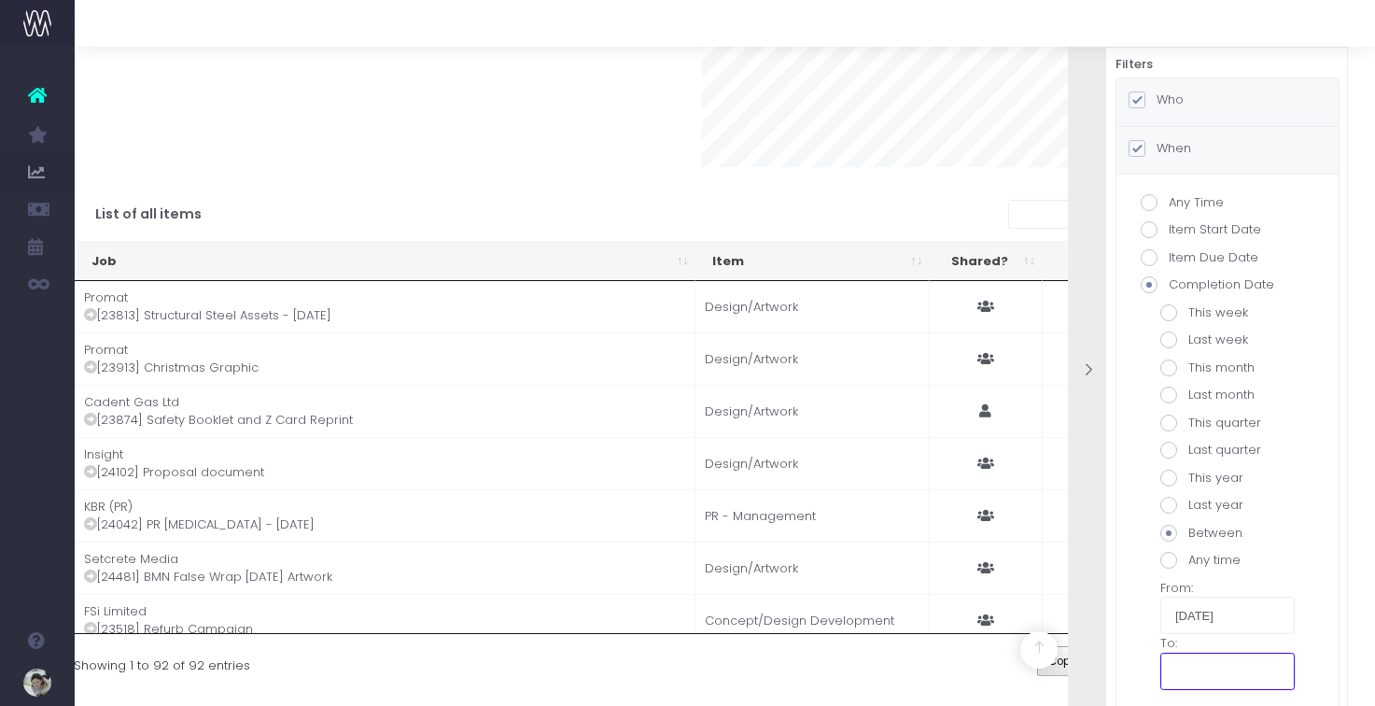
click at [1194, 664] on input "text" at bounding box center [1227, 670] width 134 height 37
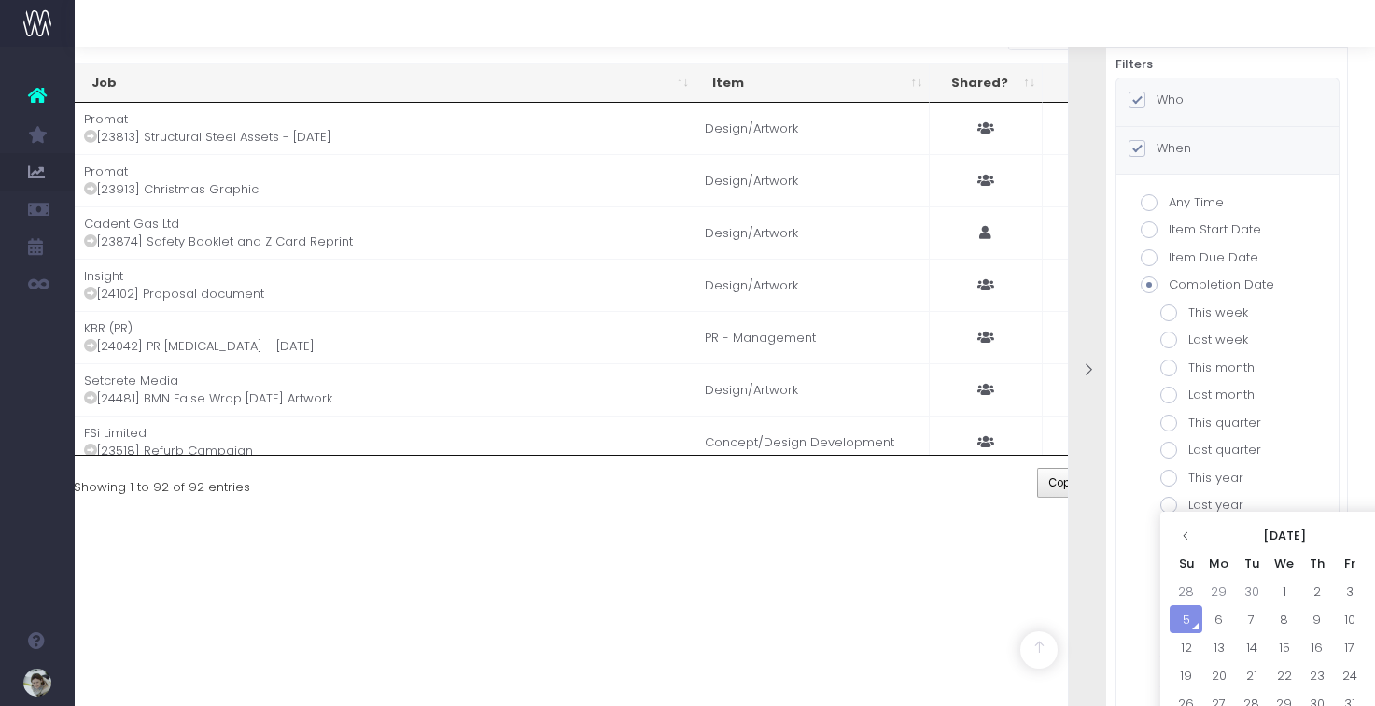
scroll to position [1400, 14]
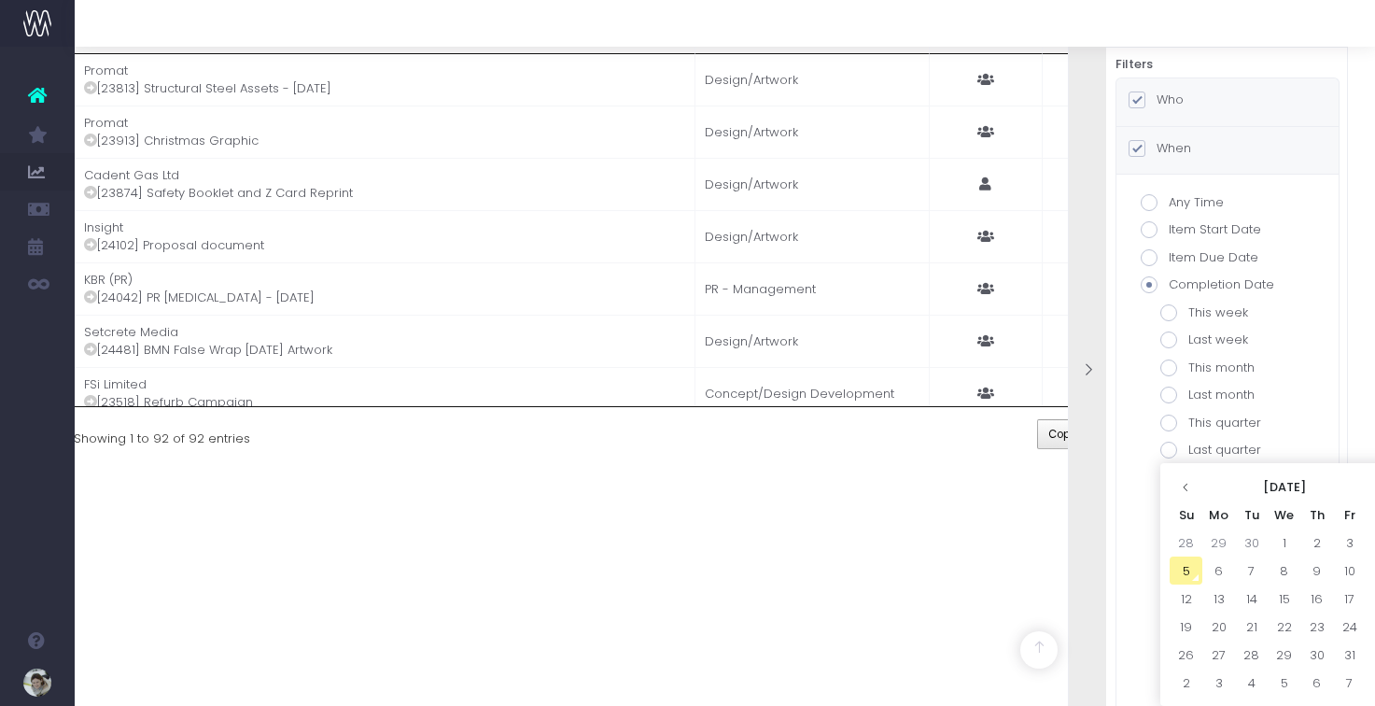
click at [1187, 570] on td "5" at bounding box center [1185, 570] width 33 height 28
type input "[DATE]"
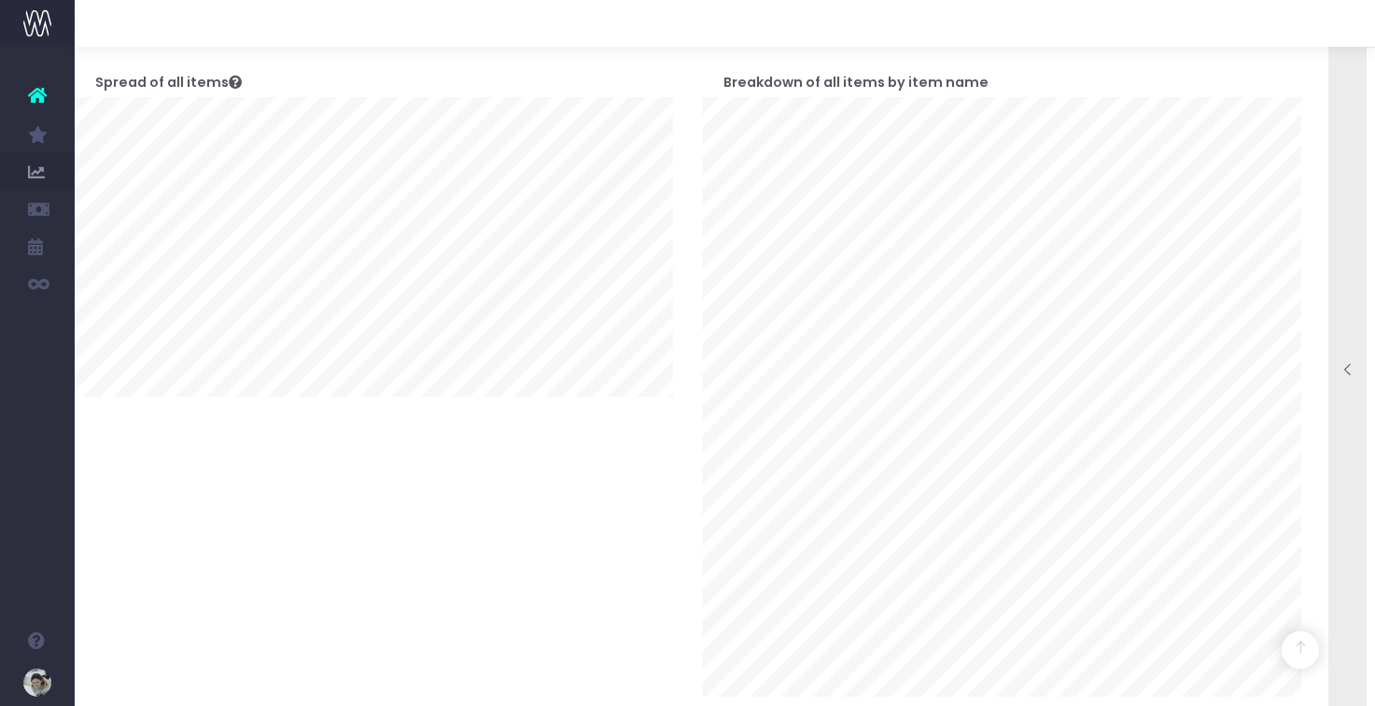
scroll to position [0, 14]
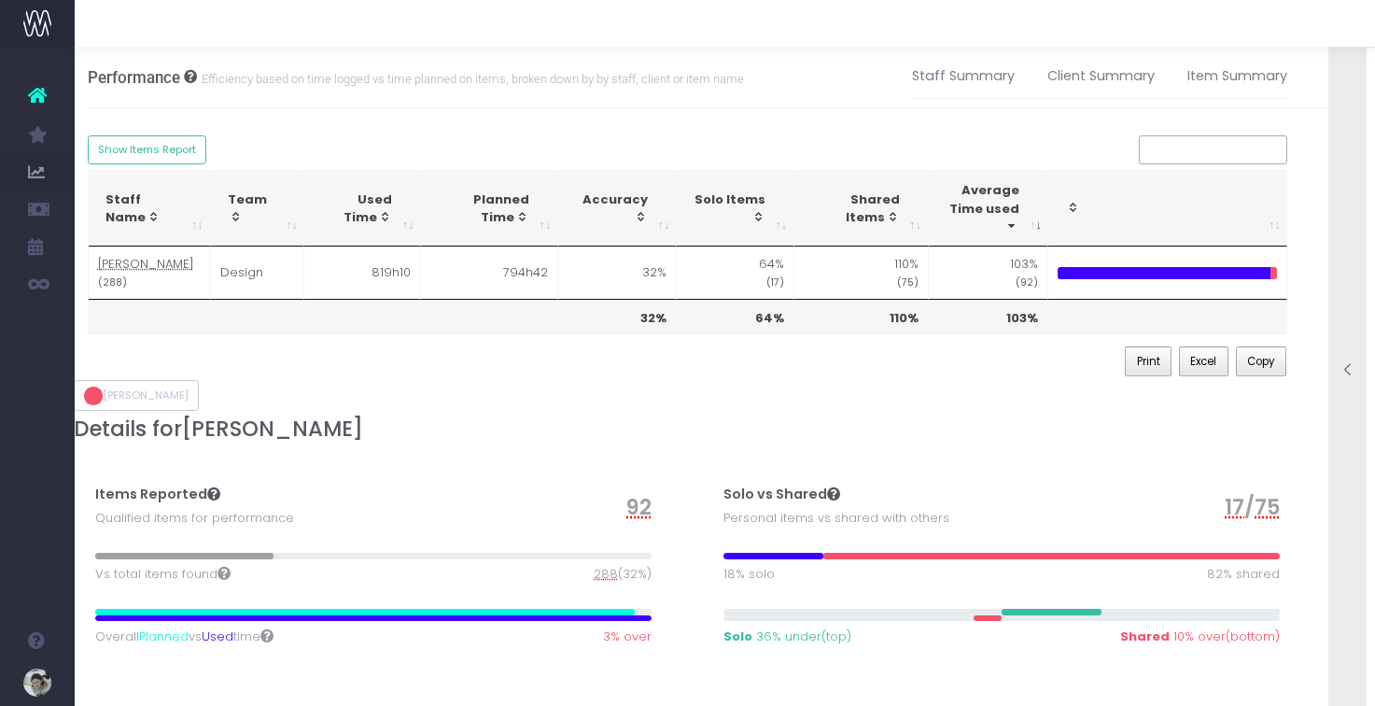
click at [1349, 380] on div at bounding box center [1347, 371] width 37 height 19
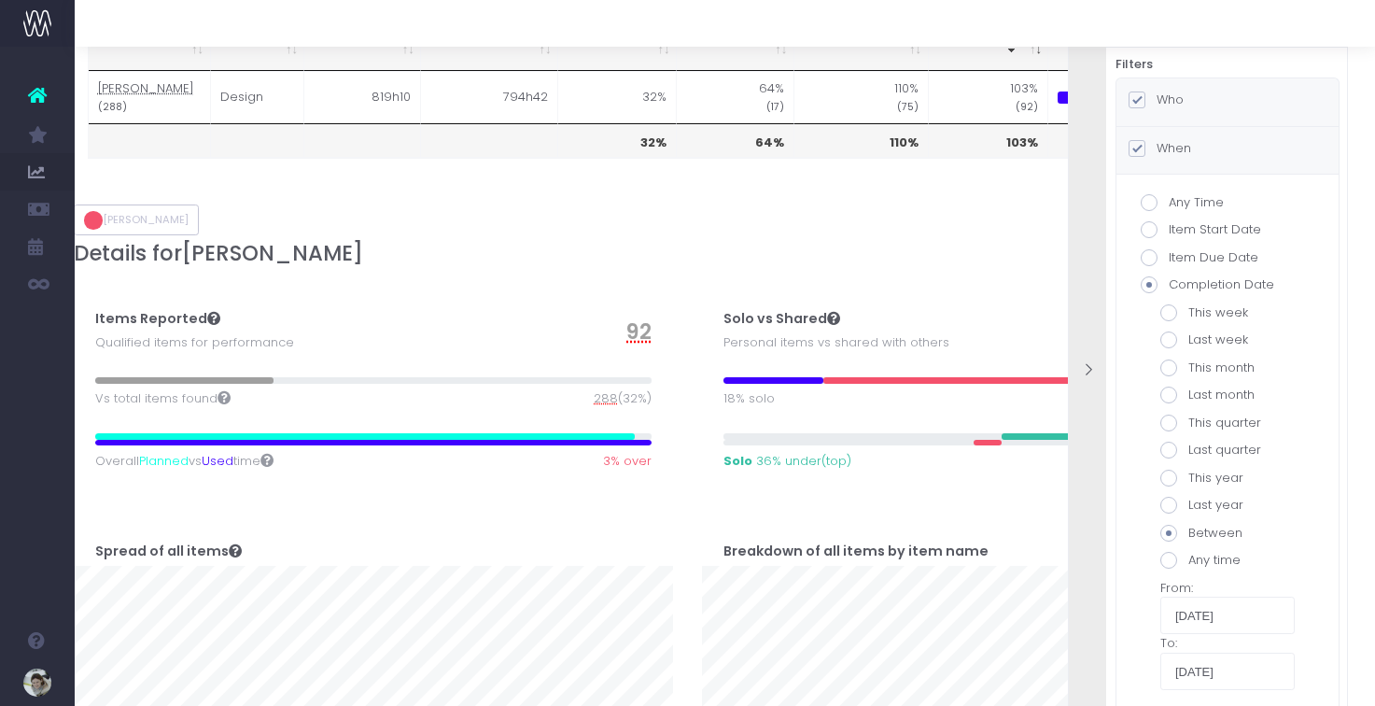
scroll to position [185, 14]
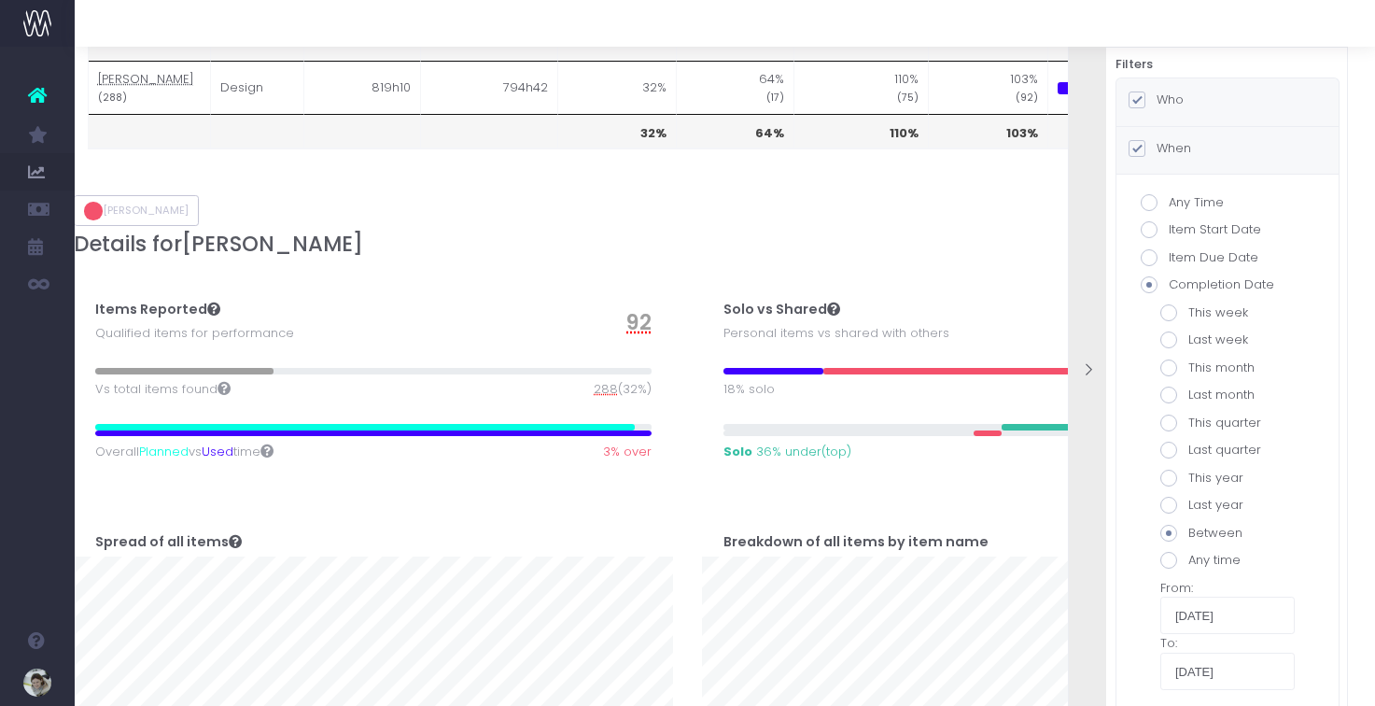
click at [1221, 147] on div "When" at bounding box center [1227, 151] width 222 height 48
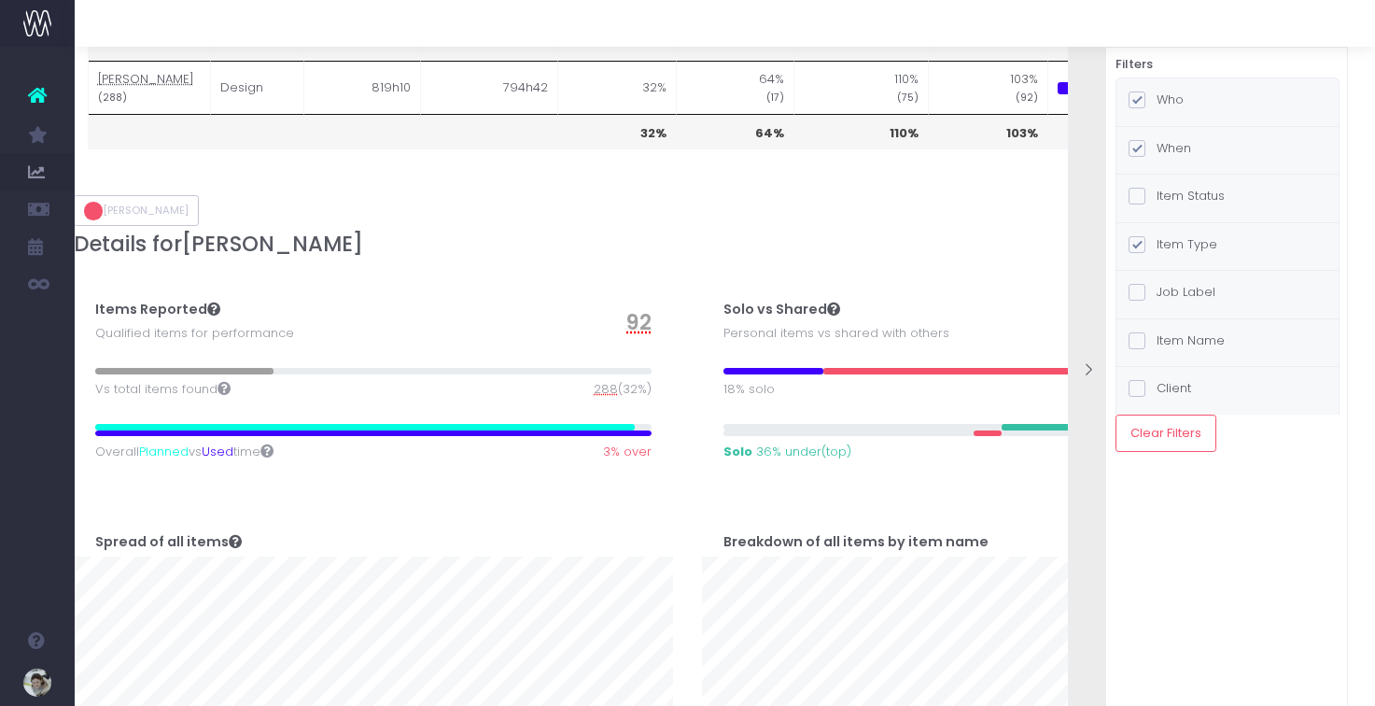
click at [1228, 233] on div "Item Type" at bounding box center [1227, 247] width 222 height 48
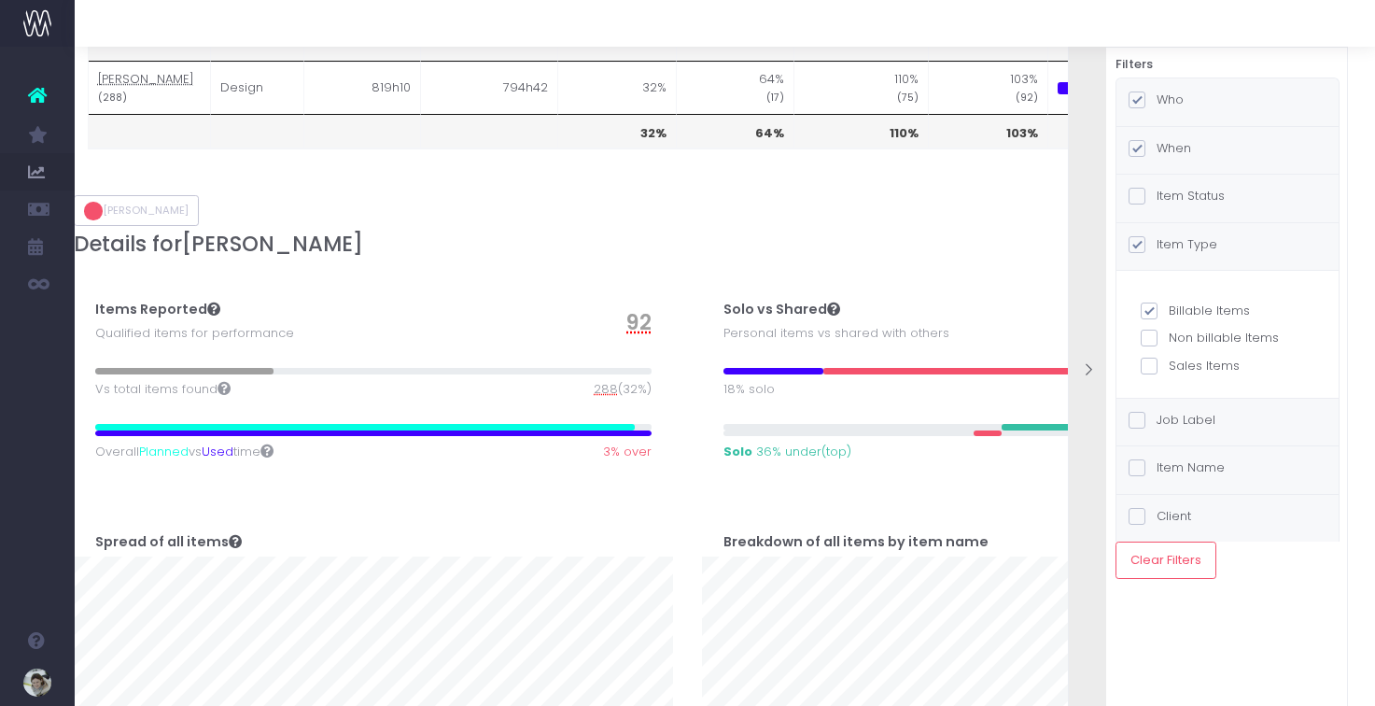
click at [1228, 233] on div "Item Type" at bounding box center [1227, 247] width 222 height 48
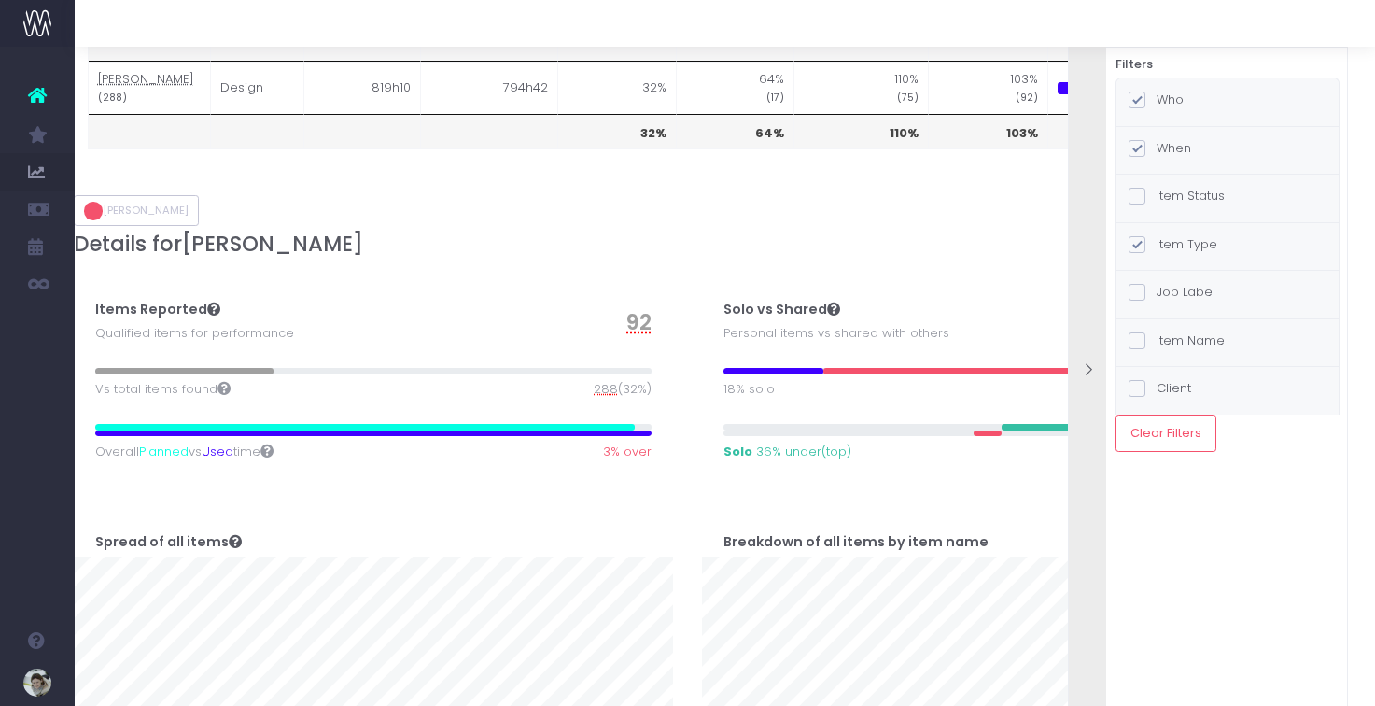
click at [1191, 100] on div "Who" at bounding box center [1227, 102] width 222 height 48
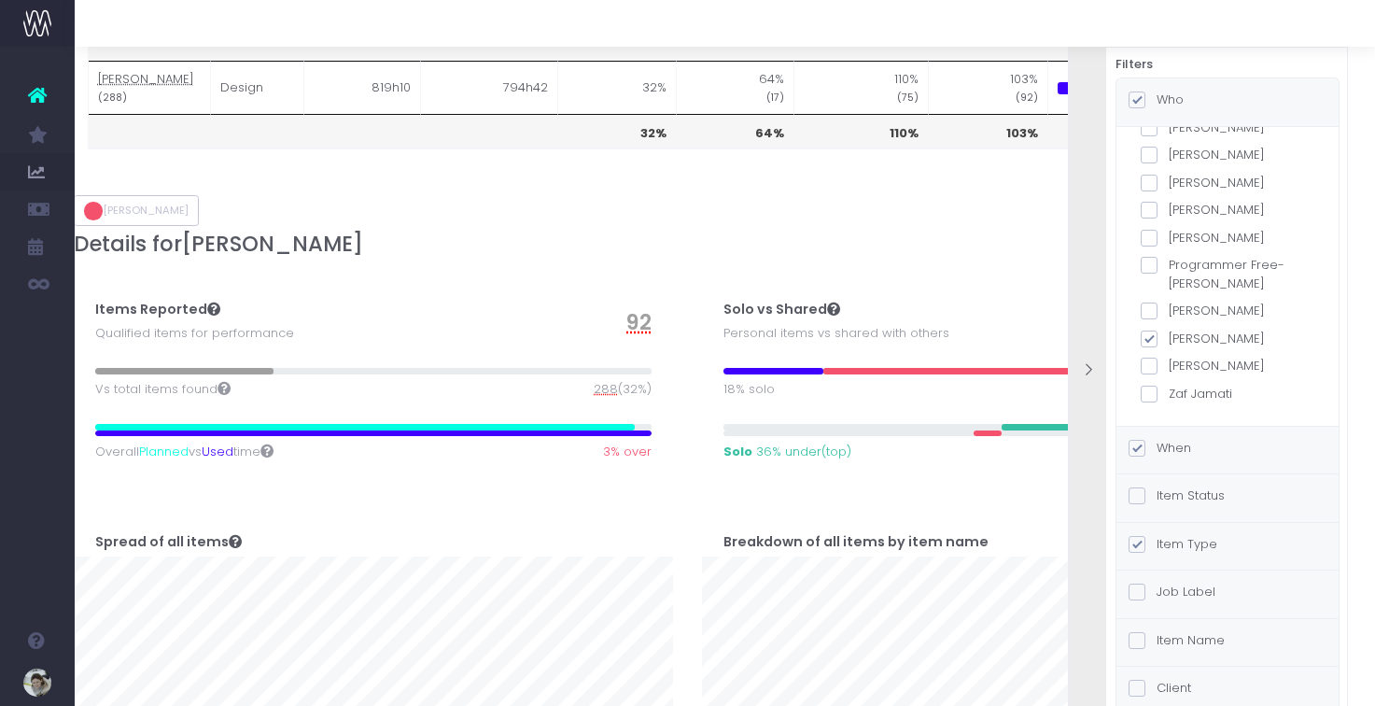
click at [1150, 336] on span at bounding box center [1148, 338] width 17 height 17
click at [1168, 336] on input "[PERSON_NAME]" at bounding box center [1174, 335] width 12 height 12
checkbox input "false"
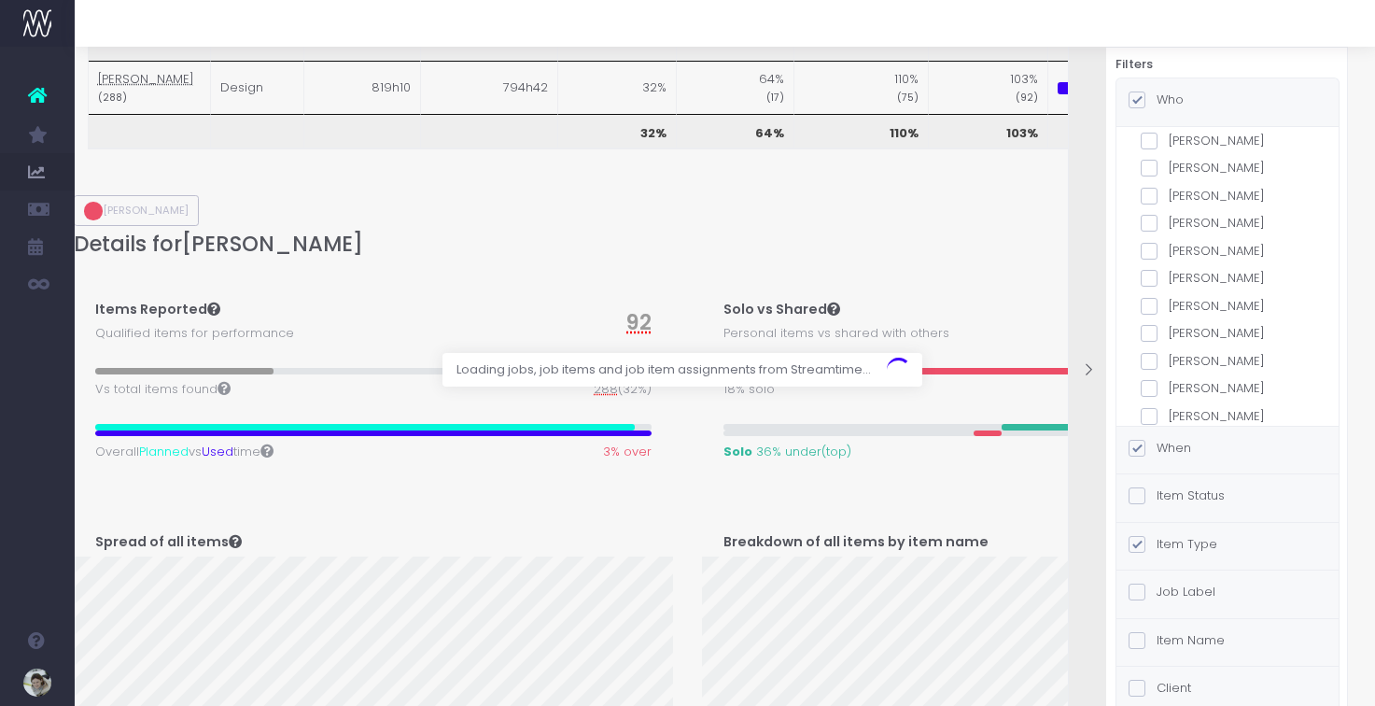
scroll to position [566, 0]
click at [1151, 258] on span at bounding box center [1148, 257] width 17 height 17
click at [1168, 258] on input "[PERSON_NAME]" at bounding box center [1174, 254] width 12 height 12
checkbox input "true"
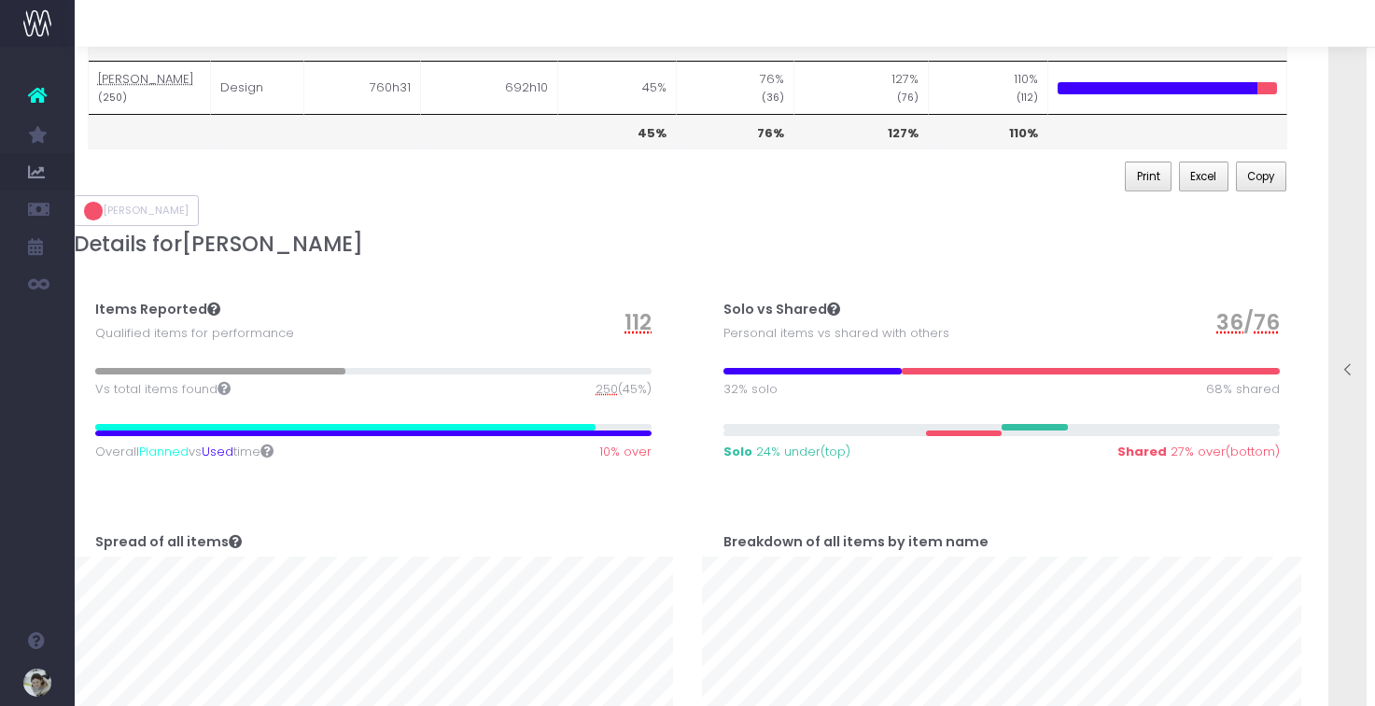
click at [1341, 373] on icon at bounding box center [1348, 370] width 16 height 16
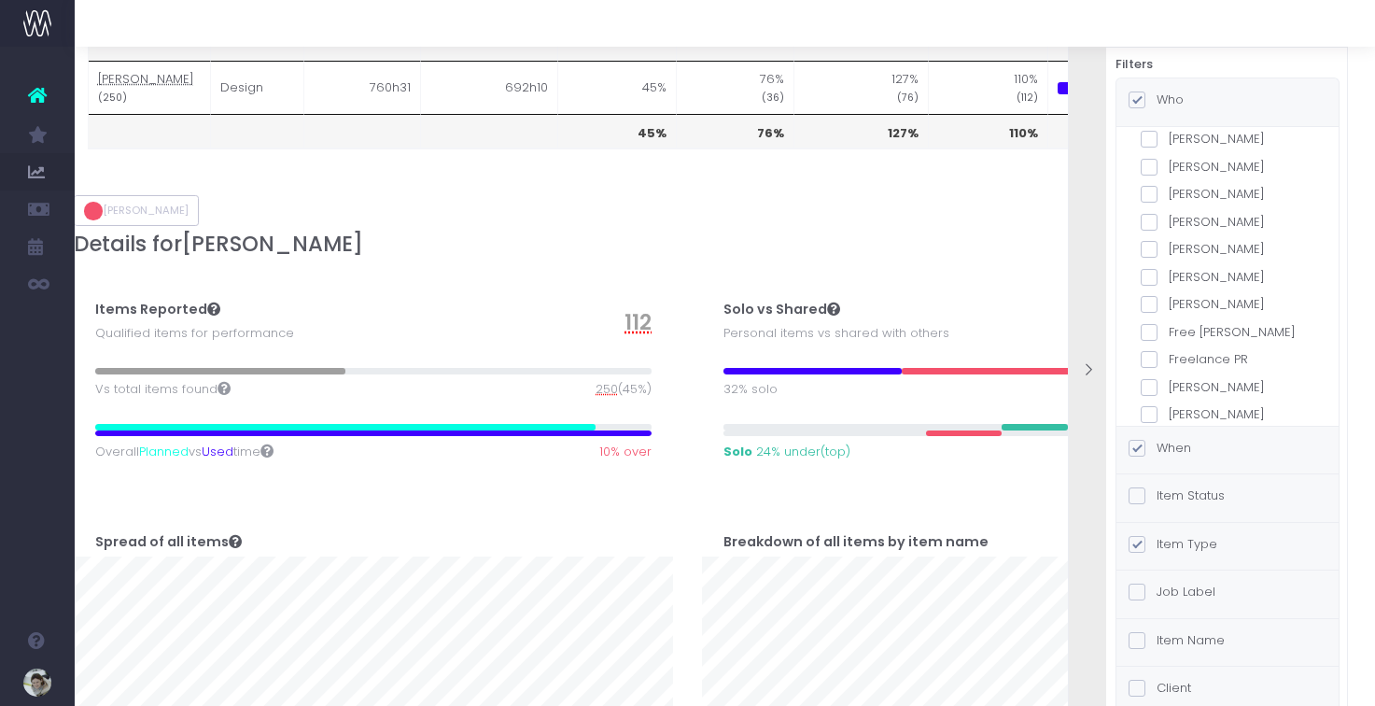
scroll to position [297, 0]
click at [1151, 250] on span at bounding box center [1148, 252] width 17 height 17
click at [1168, 250] on input "[PERSON_NAME]" at bounding box center [1174, 249] width 12 height 12
checkbox input "true"
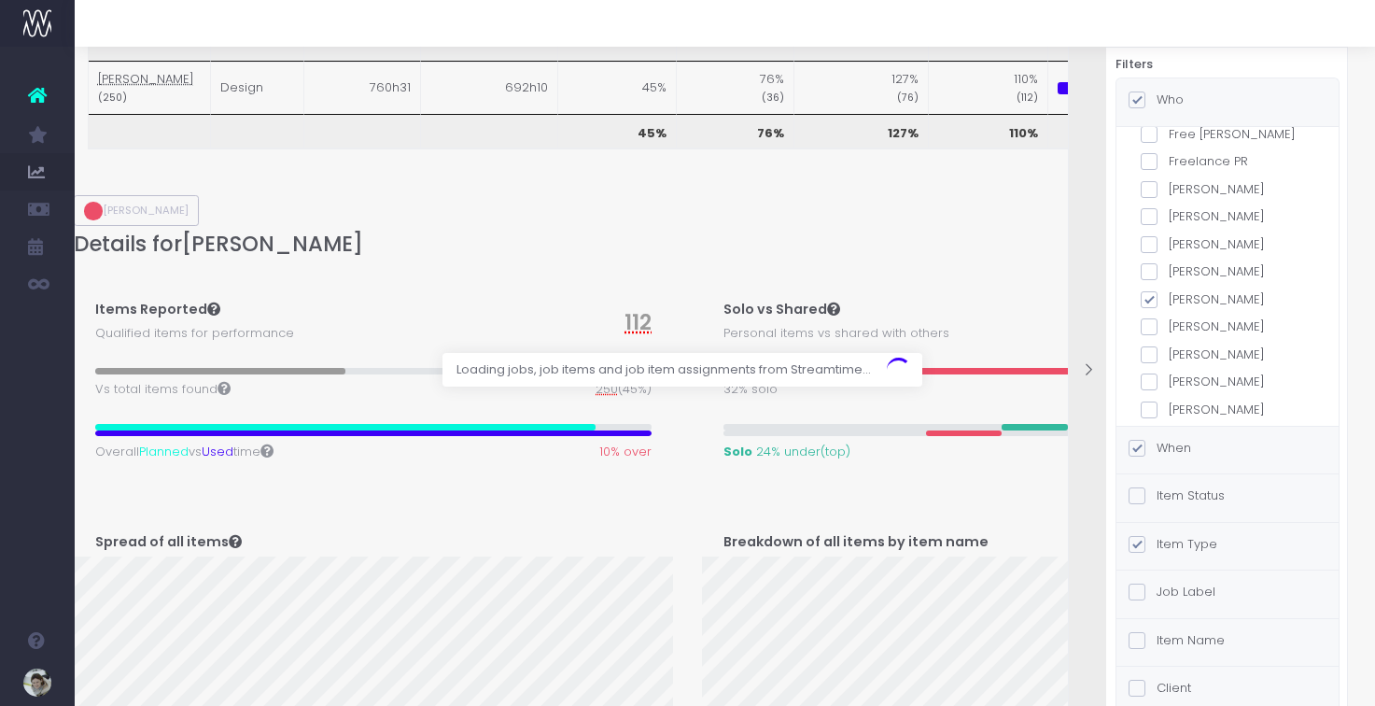
scroll to position [526, 0]
click at [1154, 304] on span at bounding box center [1148, 297] width 17 height 17
click at [1168, 300] on input "[PERSON_NAME]" at bounding box center [1174, 294] width 12 height 12
checkbox input "false"
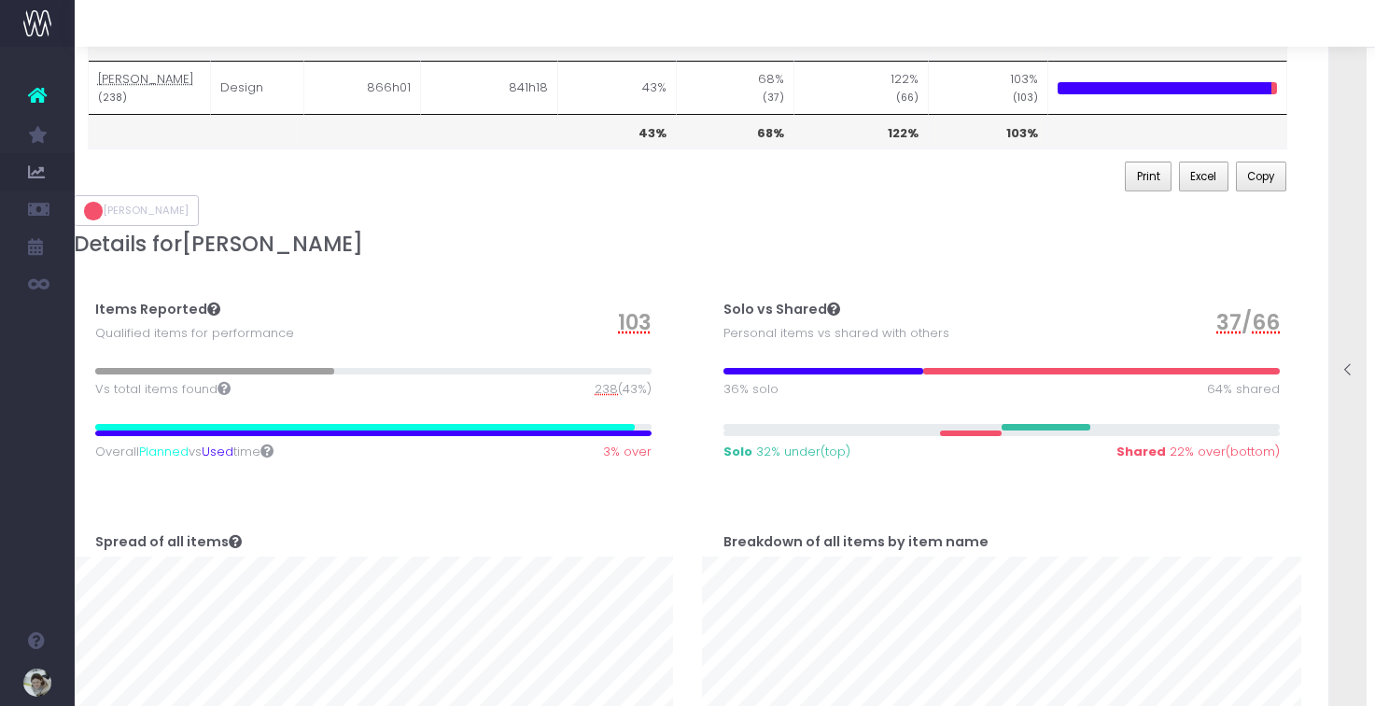
click at [1346, 374] on icon at bounding box center [1348, 370] width 16 height 16
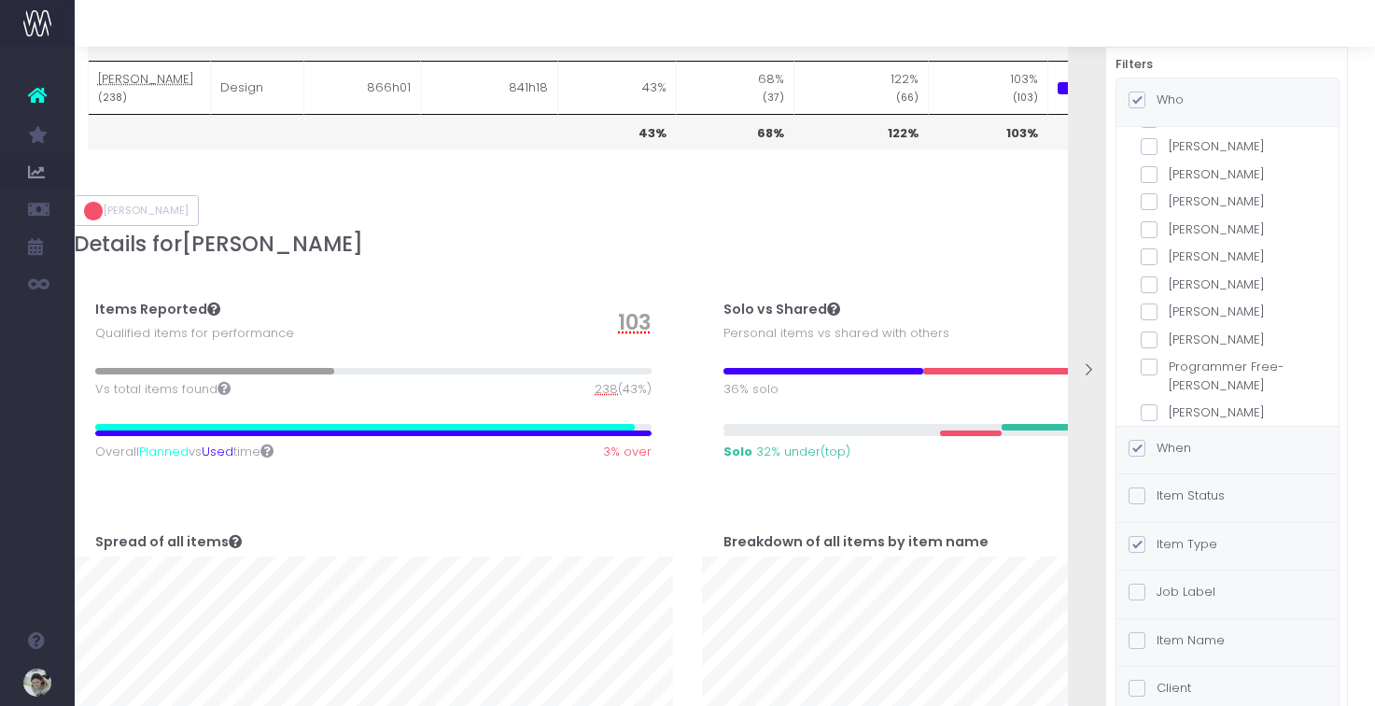
scroll to position [706, 0]
click at [1151, 276] on span at bounding box center [1148, 282] width 17 height 17
click at [1168, 276] on input "[PERSON_NAME]" at bounding box center [1174, 279] width 12 height 12
checkbox input "true"
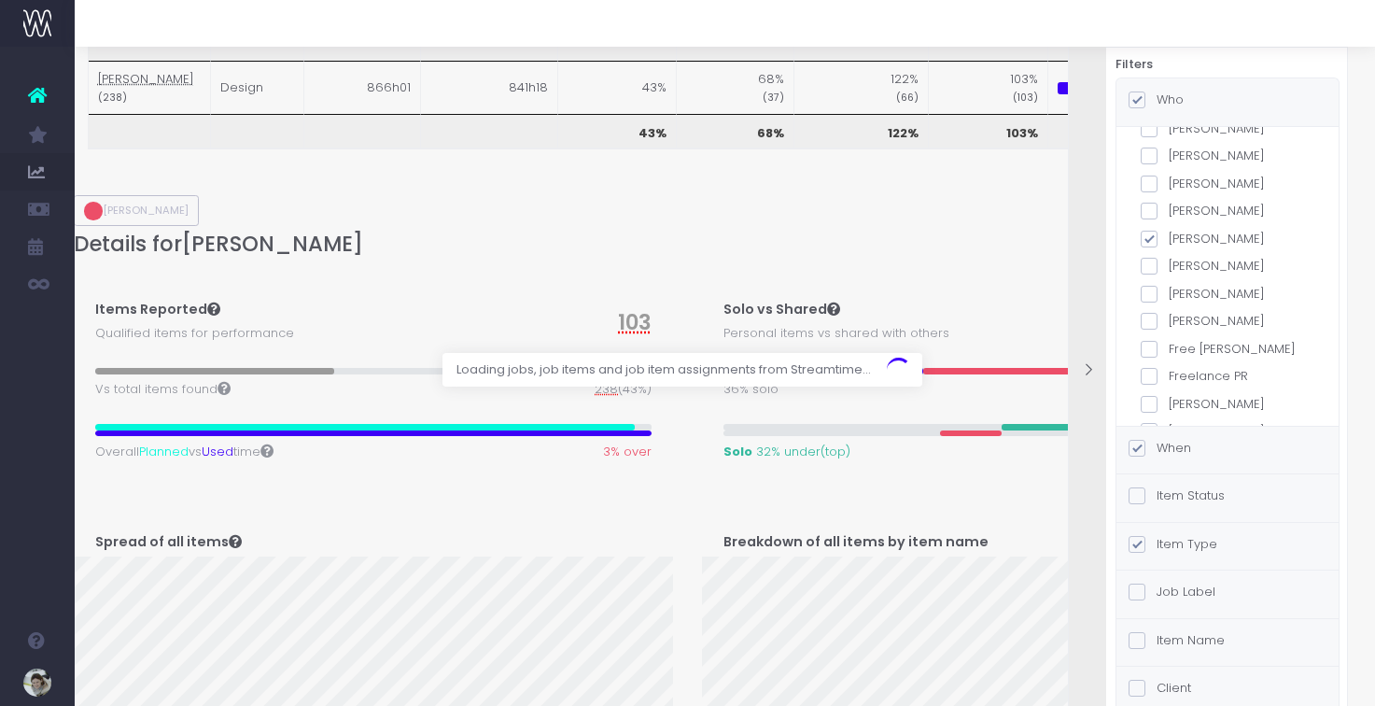
scroll to position [284, 0]
click at [1145, 263] on span at bounding box center [1148, 265] width 17 height 17
click at [1168, 263] on input "[PERSON_NAME]" at bounding box center [1174, 262] width 12 height 12
checkbox input "false"
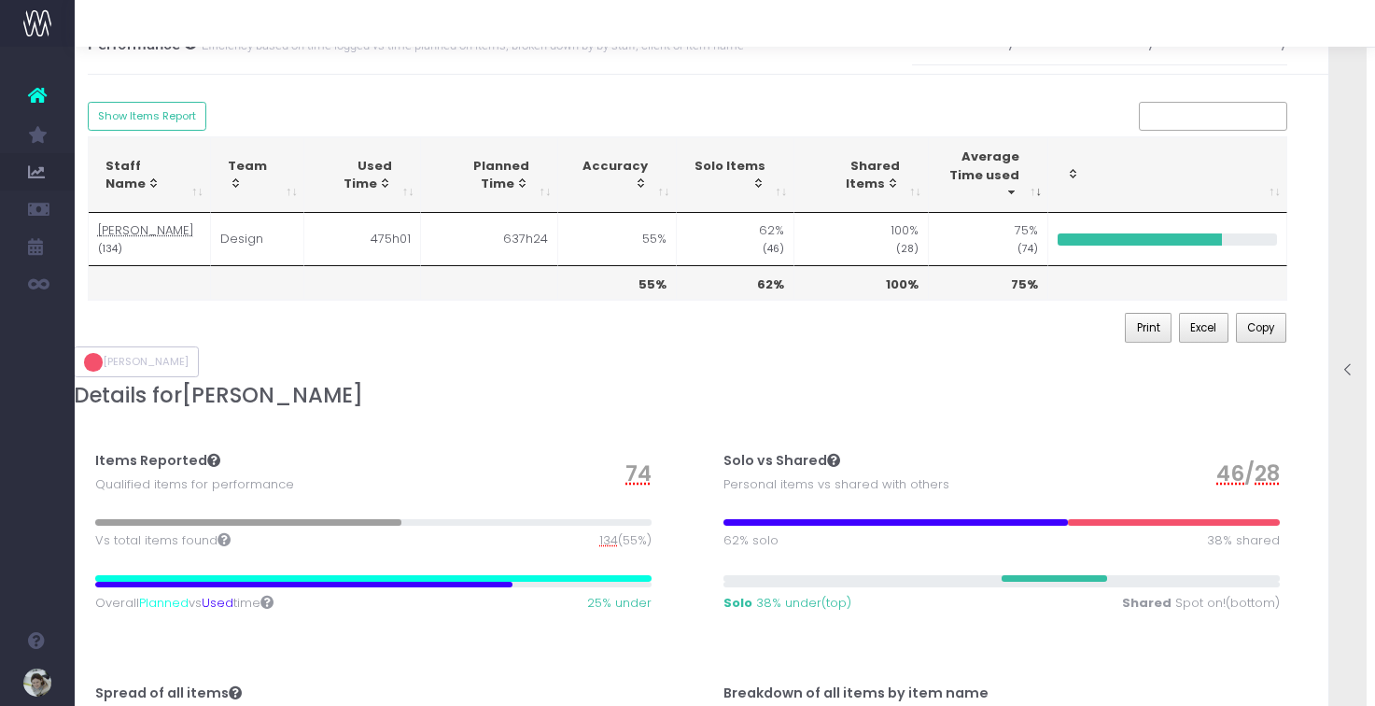
scroll to position [19, 14]
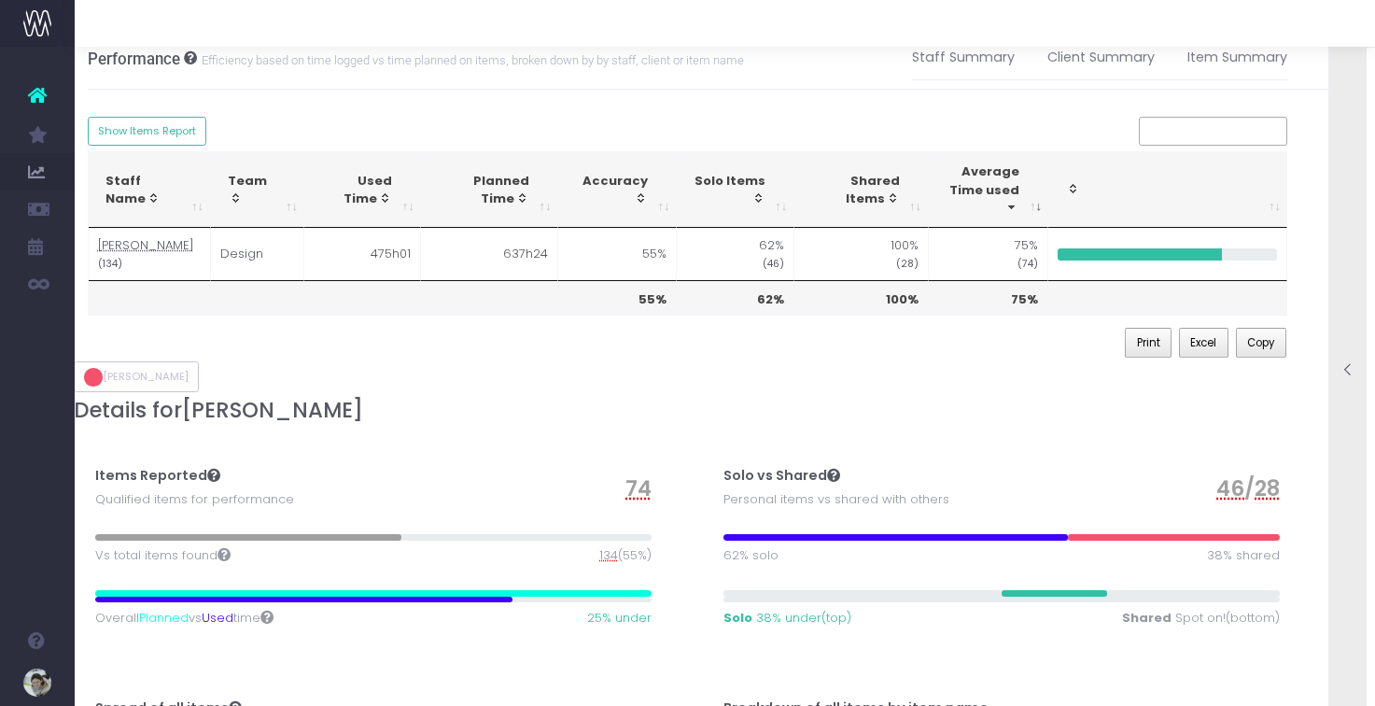
click at [1335, 364] on div at bounding box center [1347, 371] width 37 height 19
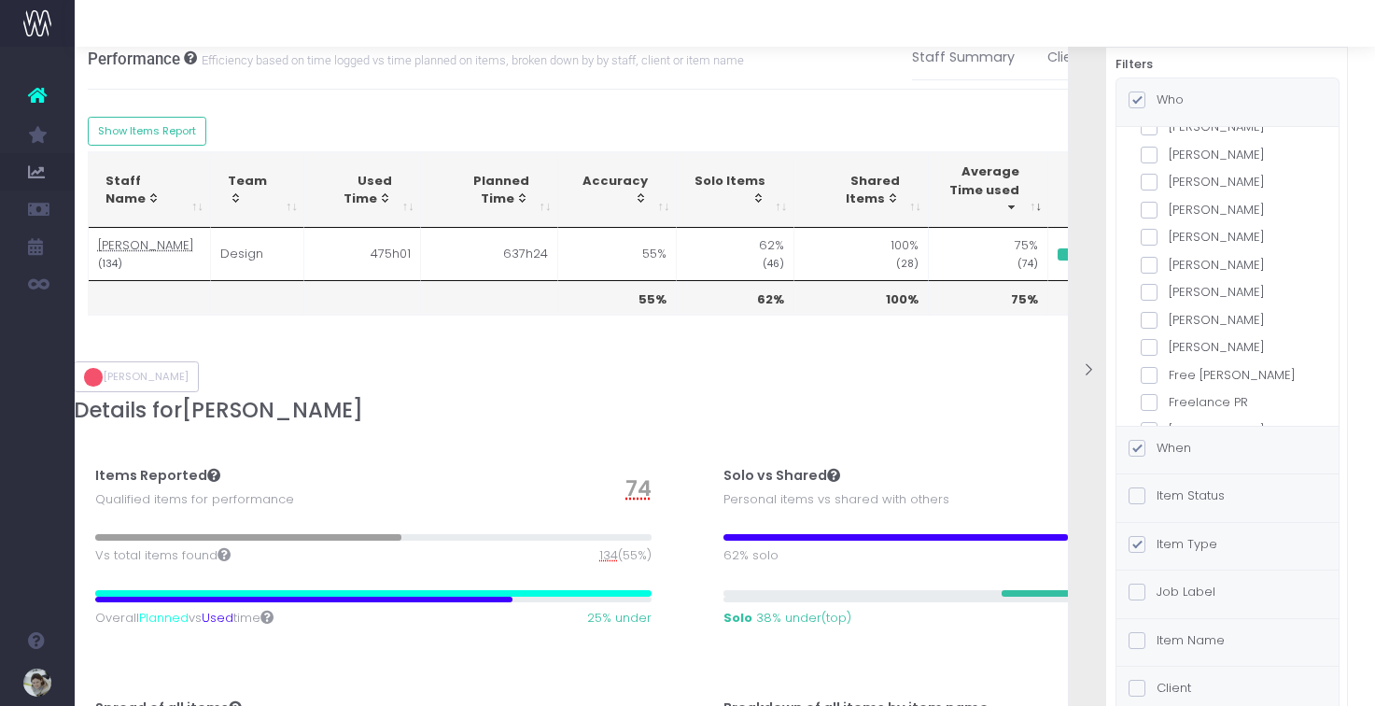
click at [1147, 290] on span at bounding box center [1148, 292] width 17 height 17
click at [1168, 290] on input "[PERSON_NAME]" at bounding box center [1174, 289] width 12 height 12
checkbox input "true"
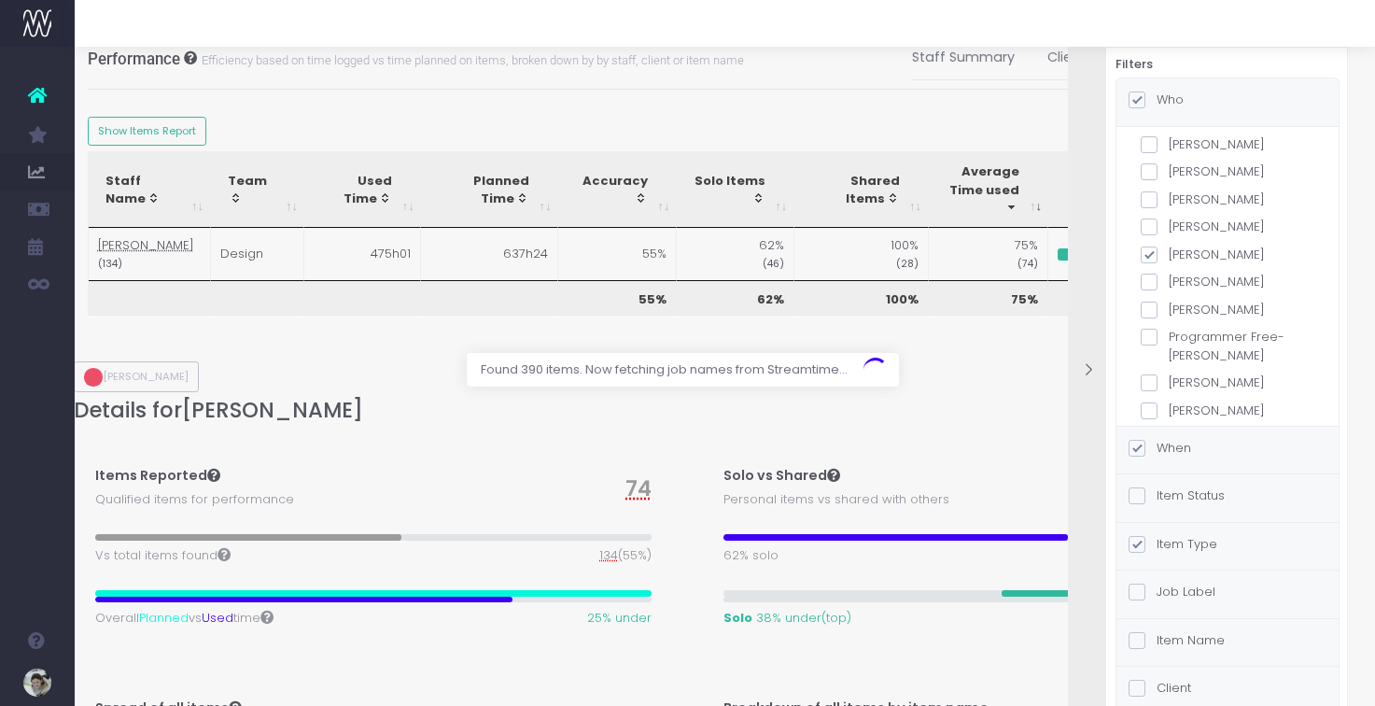
click at [1146, 257] on span at bounding box center [1148, 254] width 17 height 17
click at [1168, 257] on input "[PERSON_NAME]" at bounding box center [1174, 251] width 12 height 12
checkbox input "false"
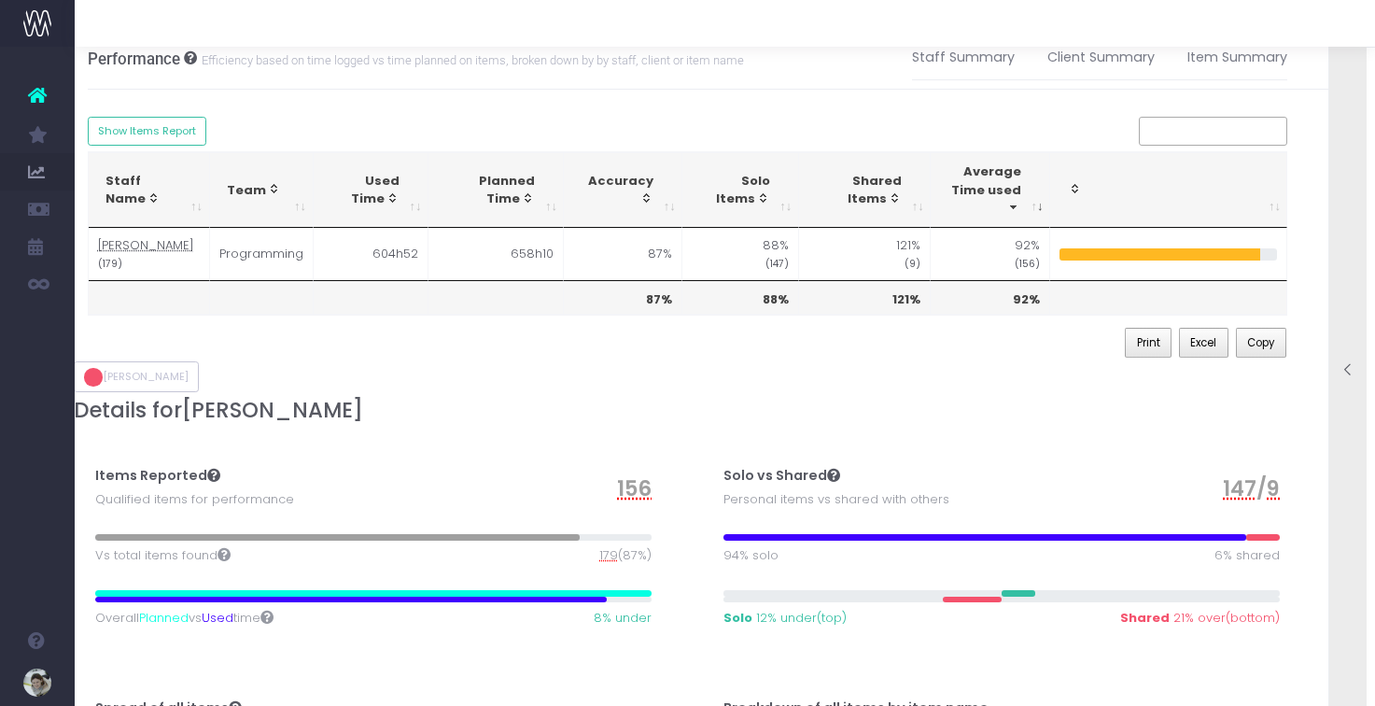
click at [1355, 370] on icon at bounding box center [1348, 370] width 16 height 16
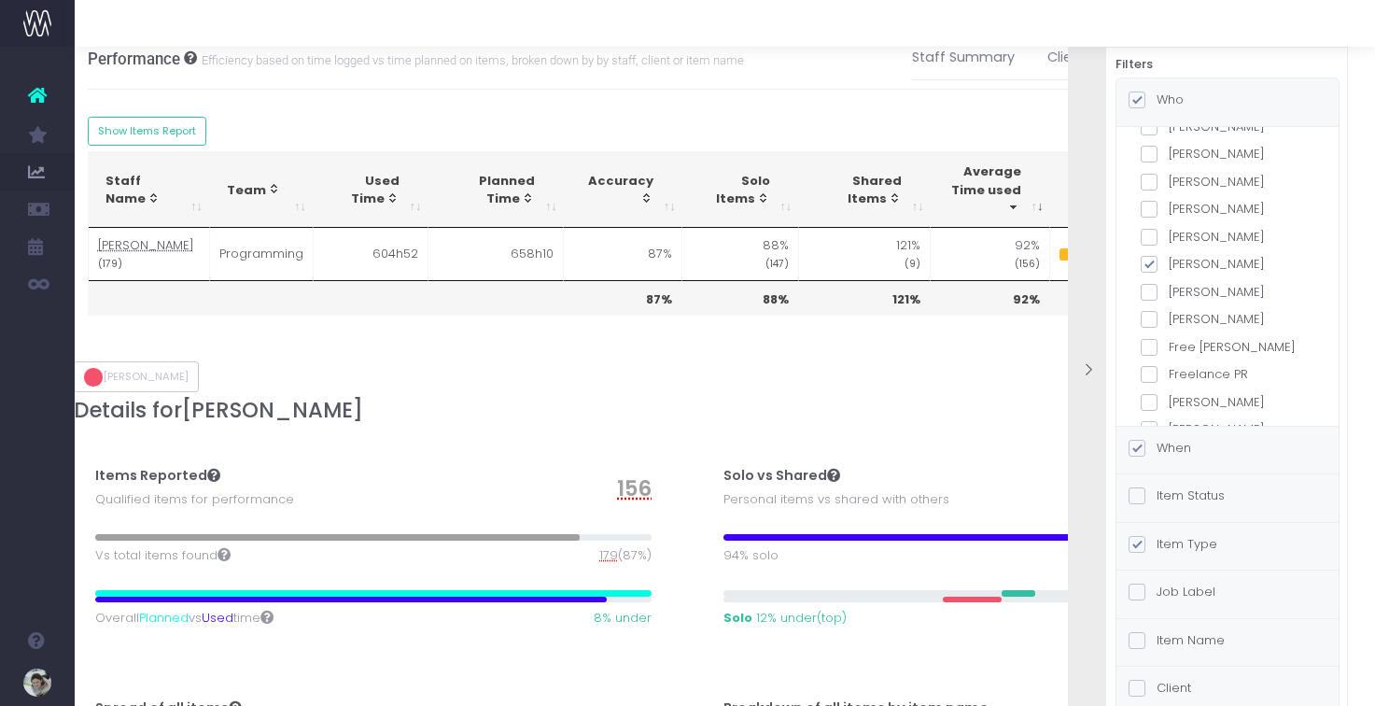
scroll to position [284, 0]
click at [1149, 291] on span at bounding box center [1148, 292] width 17 height 17
click at [1168, 291] on input "[PERSON_NAME]" at bounding box center [1174, 289] width 12 height 12
checkbox input "false"
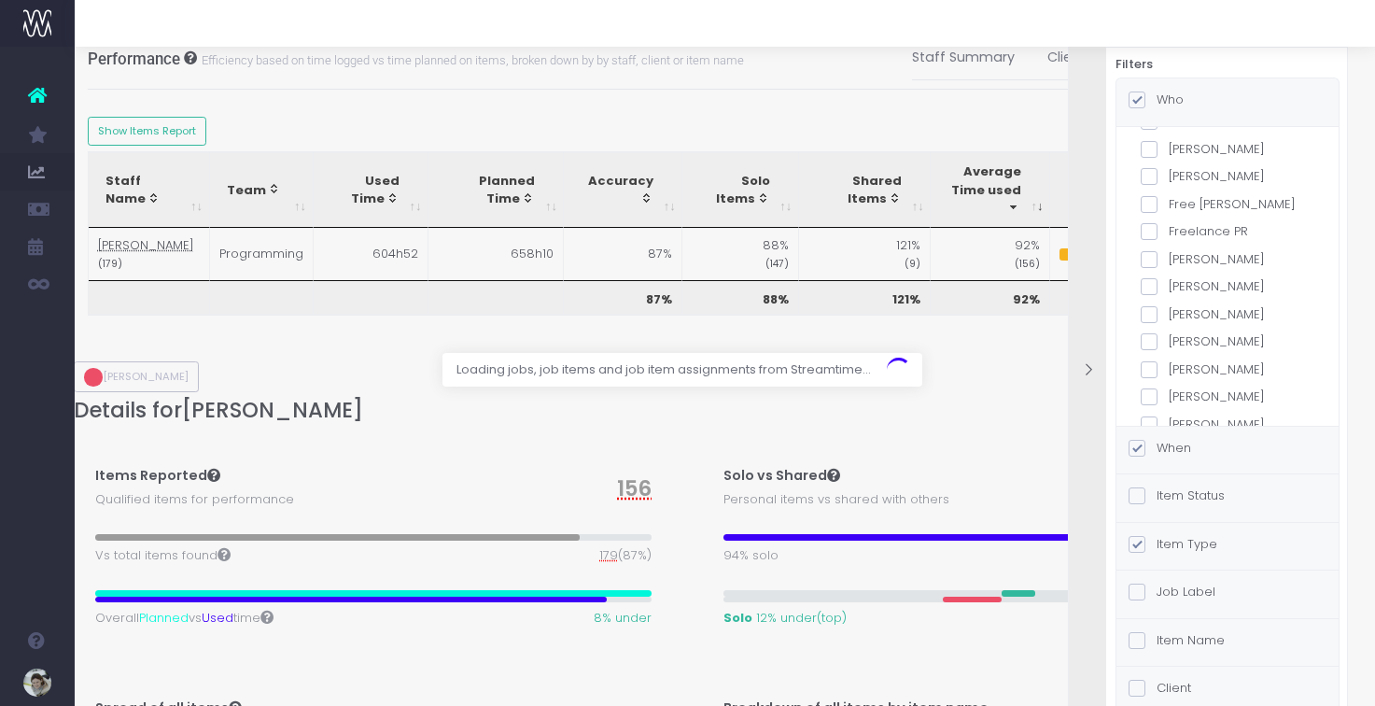
scroll to position [468, 0]
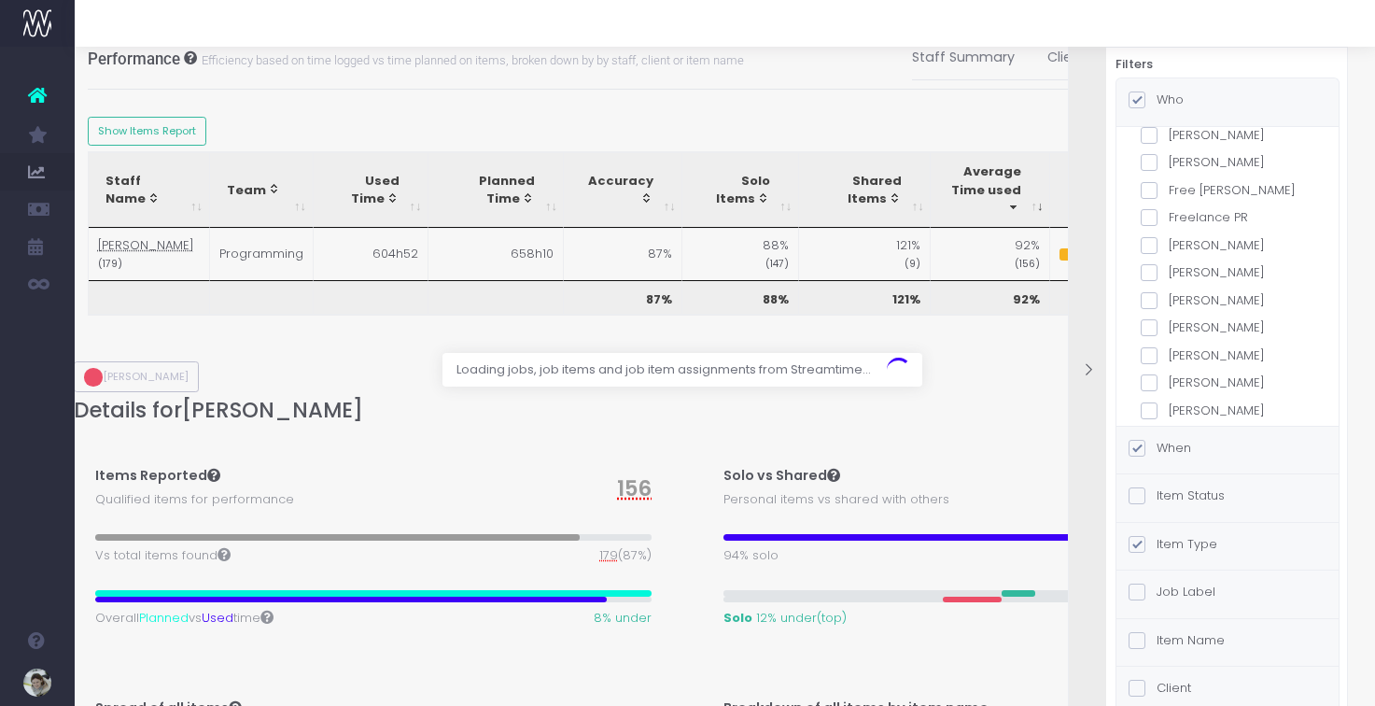
click at [1148, 297] on span at bounding box center [1148, 300] width 17 height 17
click at [1168, 297] on input "[PERSON_NAME]" at bounding box center [1174, 297] width 12 height 12
checkbox input "true"
